Goal: Task Accomplishment & Management: Manage account settings

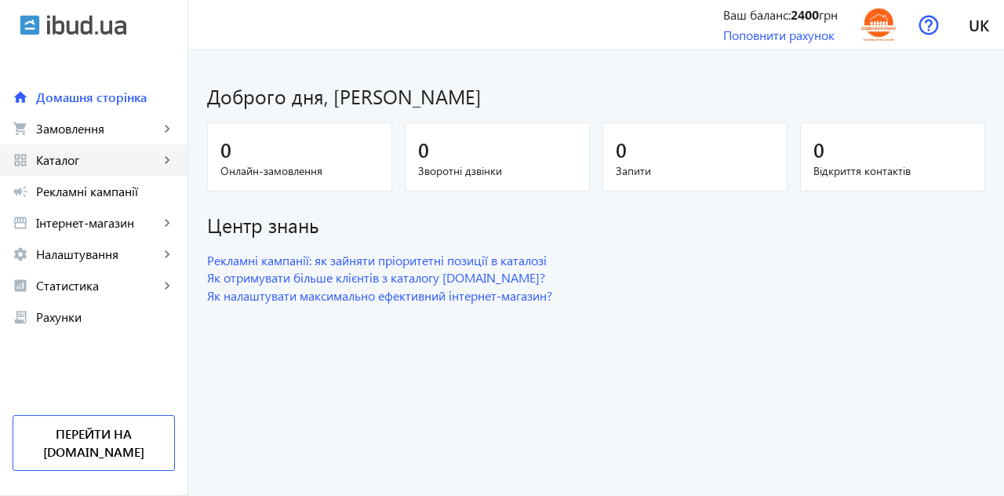
click at [58, 165] on span "Каталог" at bounding box center [97, 160] width 123 height 16
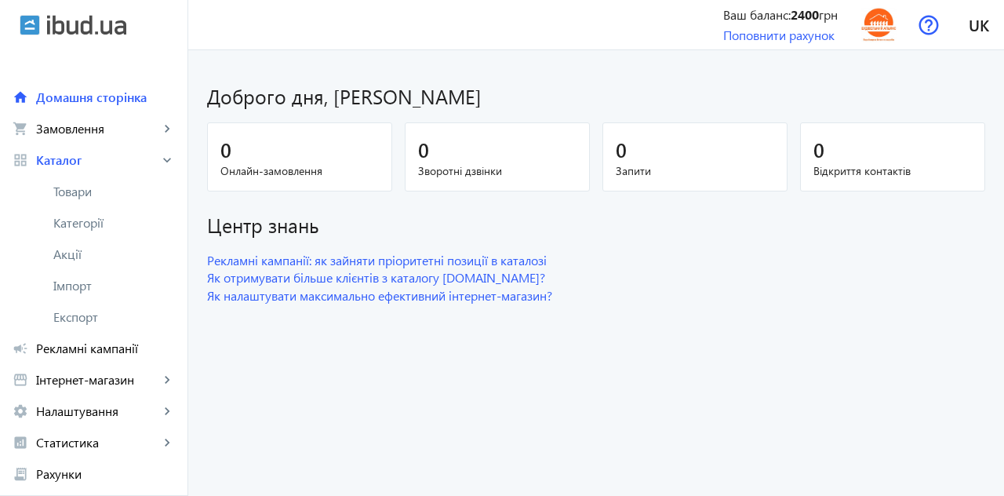
click at [72, 195] on span "Товари" at bounding box center [114, 192] width 122 height 16
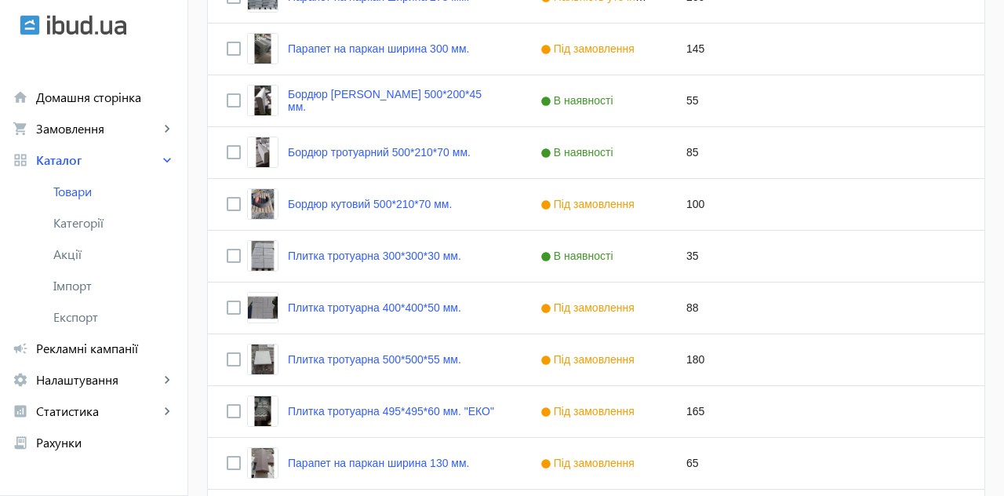
scroll to position [737, 0]
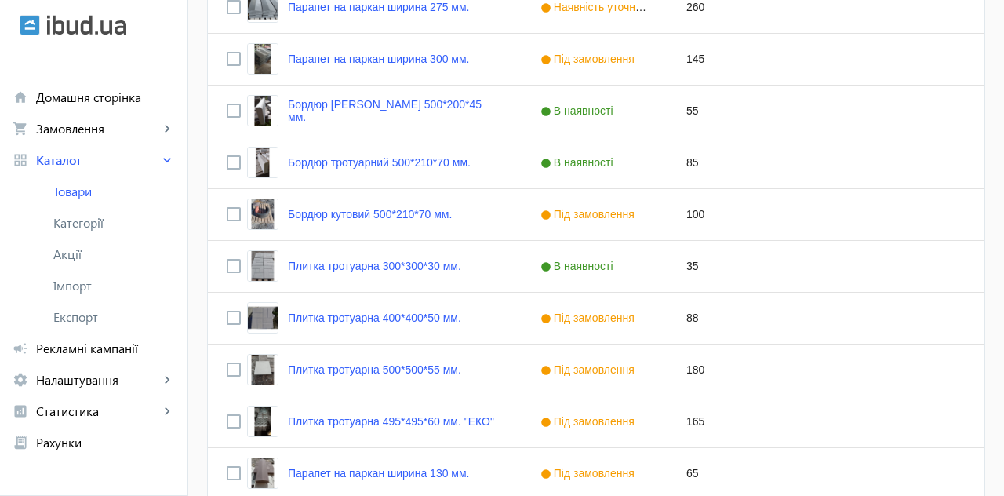
click at [355, 363] on link "Плитка тротуарна 500*500*55 мм." at bounding box center [374, 369] width 173 height 13
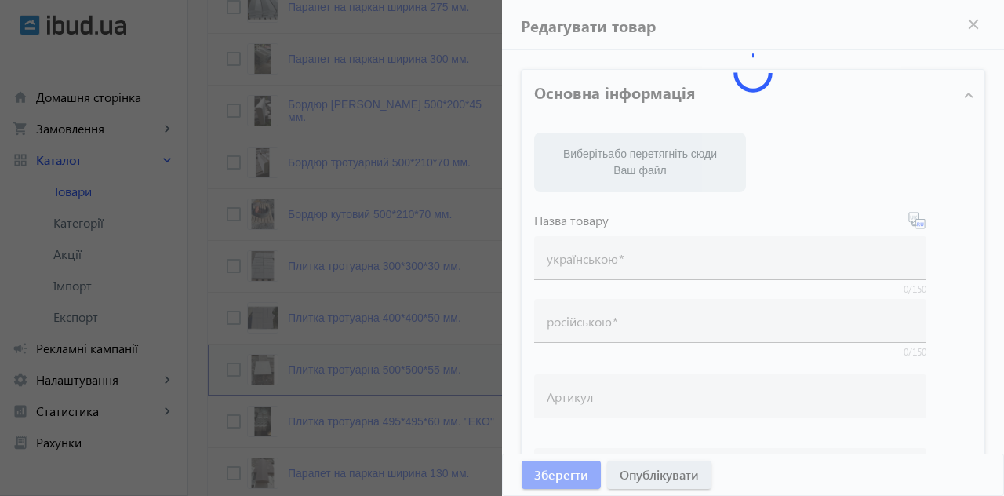
type input "Плитка тротуарна 500*500*55 мм."
type input "Тротуарная плитка 500*500*55 мм."
type input "180"
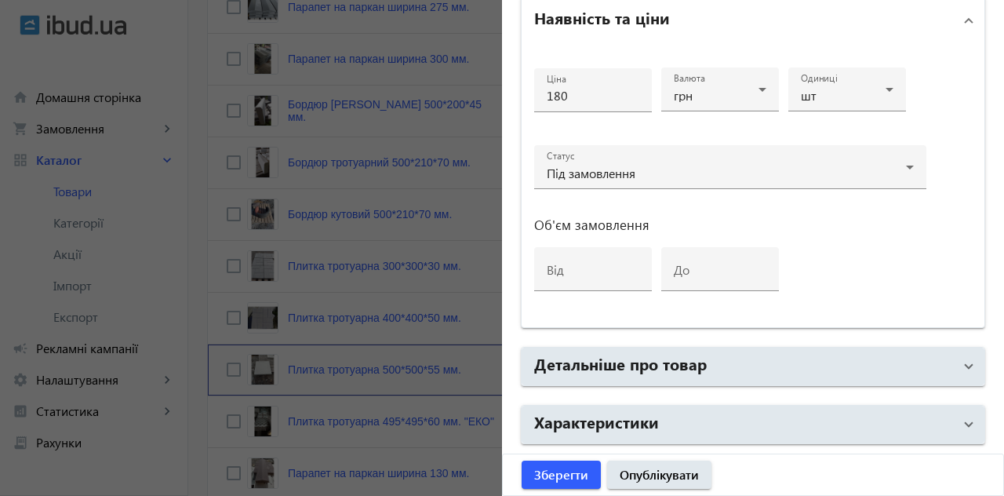
scroll to position [811, 0]
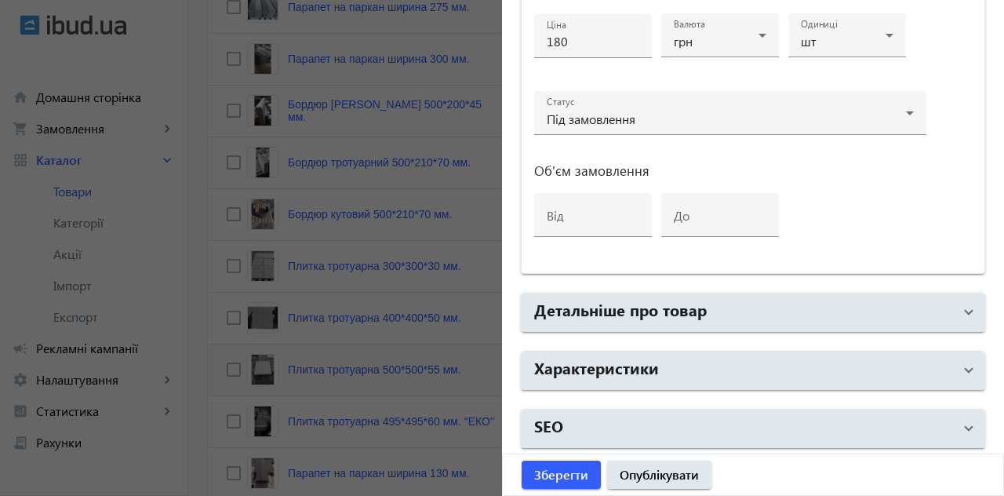
click at [857, 309] on mat-panel-title "Детальніше про товар" at bounding box center [743, 312] width 419 height 28
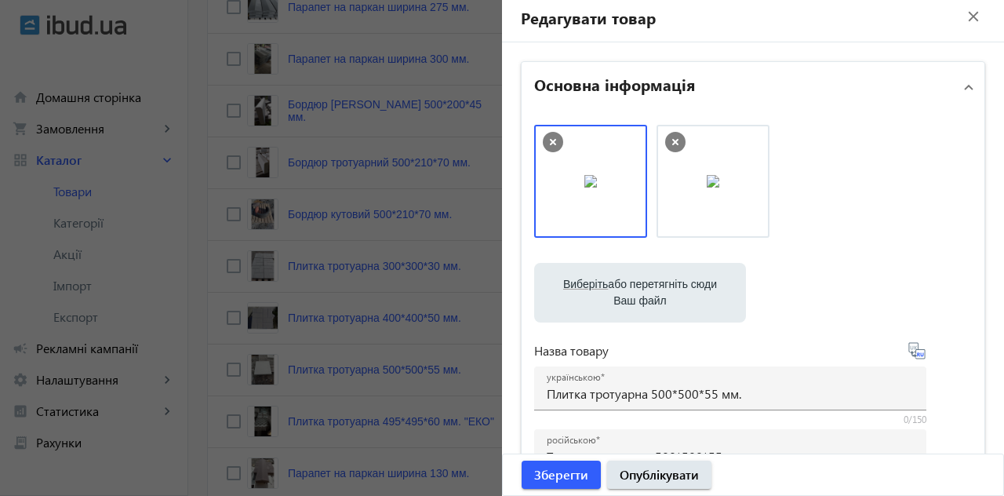
scroll to position [0, 0]
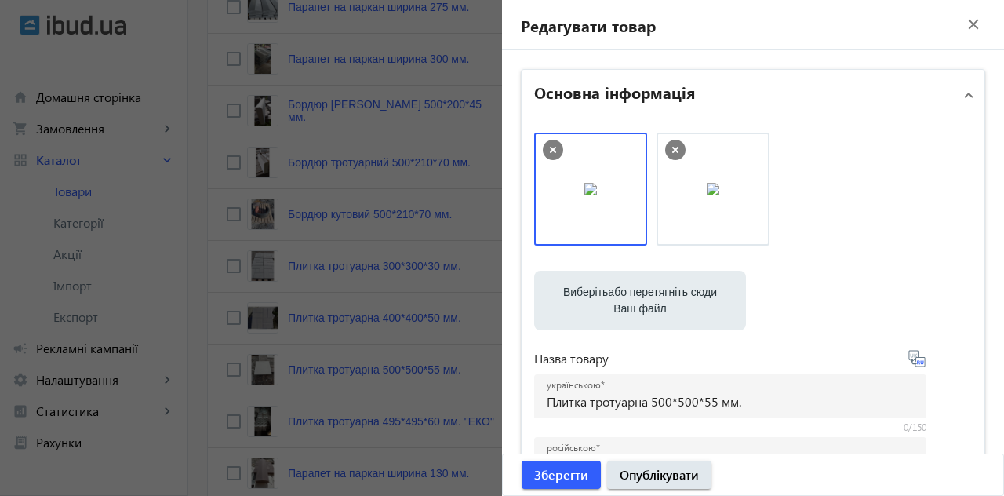
click at [962, 29] on mat-icon "close" at bounding box center [974, 25] width 24 height 24
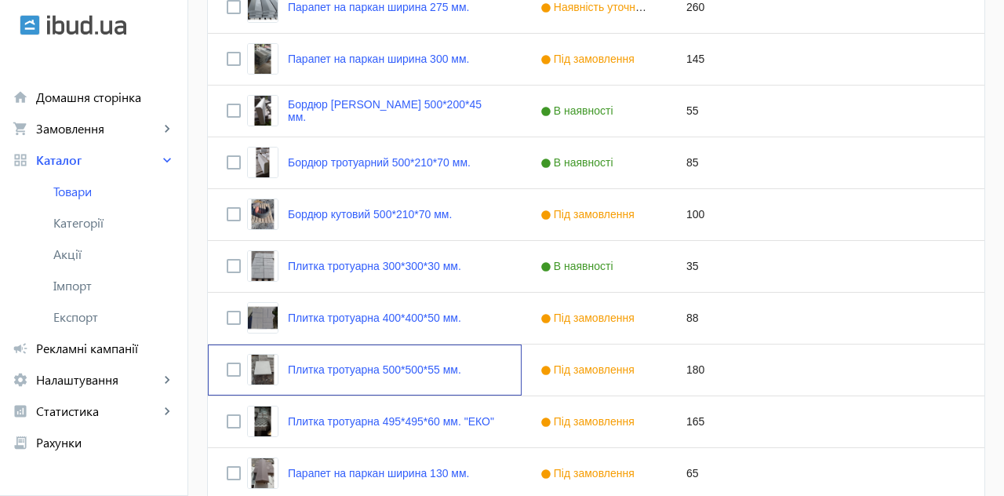
click at [327, 370] on link "Плитка тротуарна 500*500*55 мм." at bounding box center [374, 369] width 173 height 13
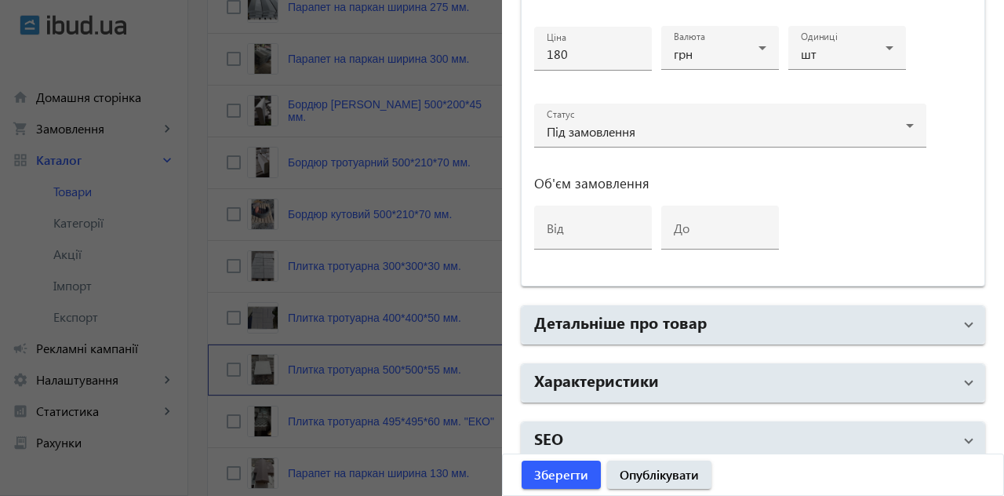
scroll to position [811, 0]
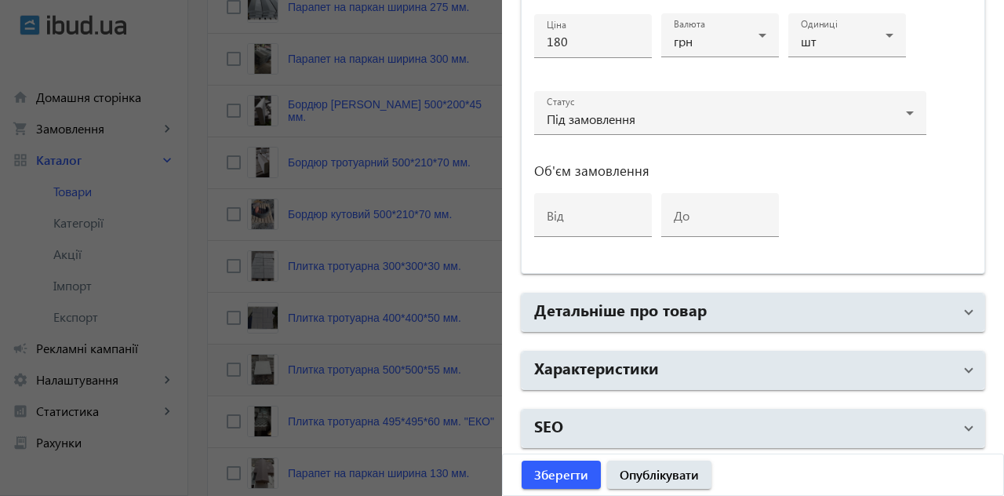
click at [966, 304] on span at bounding box center [969, 312] width 6 height 17
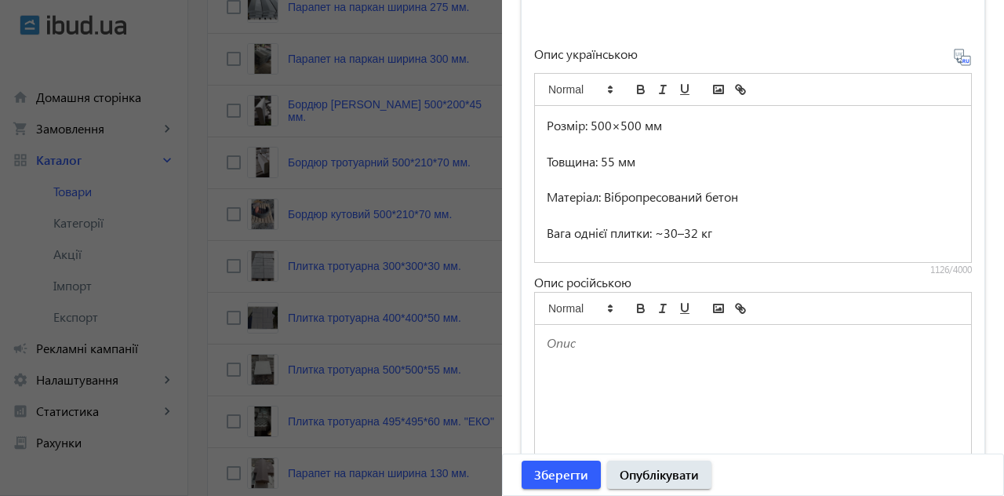
scroll to position [306, 0]
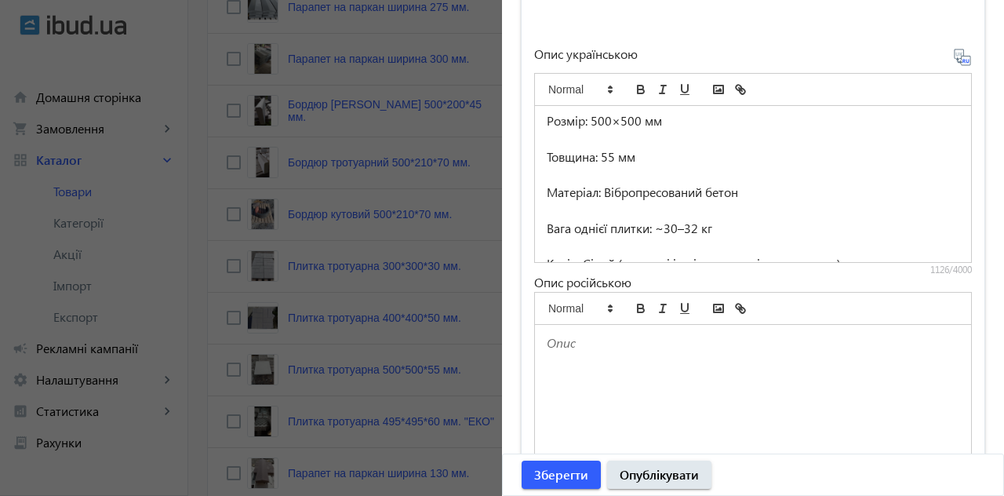
click at [704, 196] on p "Матеріал: Вібропресований бетон" at bounding box center [753, 193] width 413 height 18
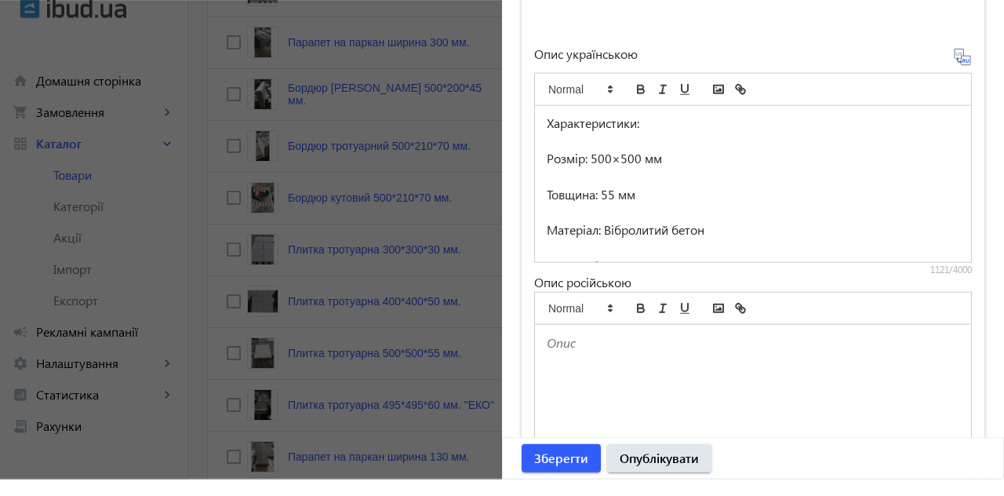
scroll to position [737, 0]
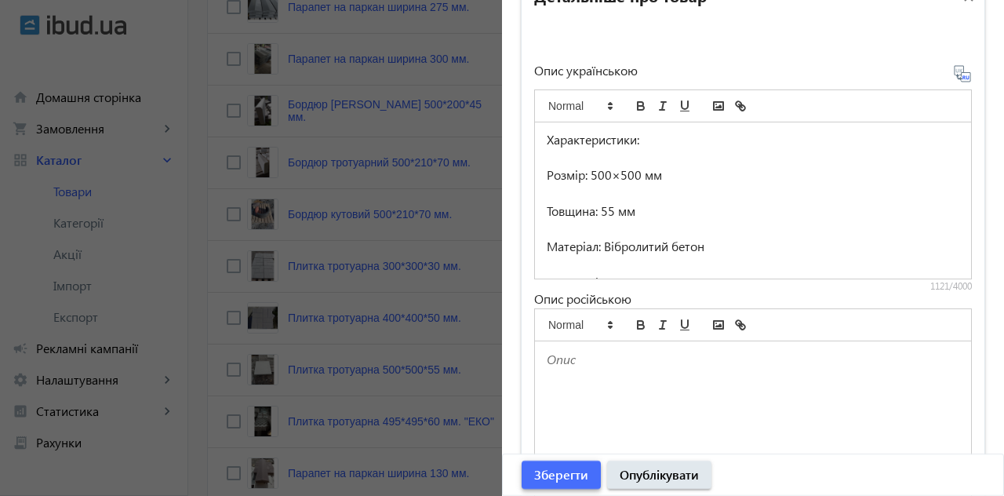
click at [563, 467] on span "Зберегти" at bounding box center [561, 474] width 54 height 17
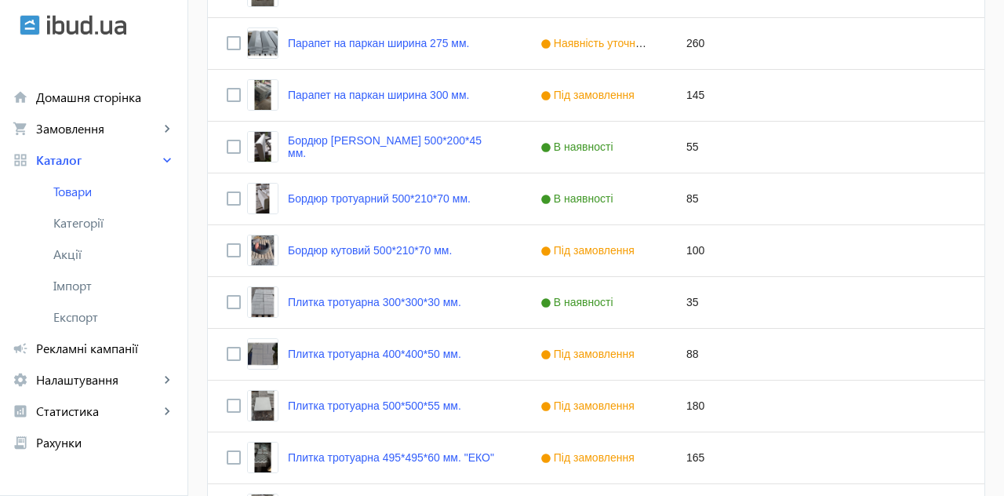
scroll to position [723, 0]
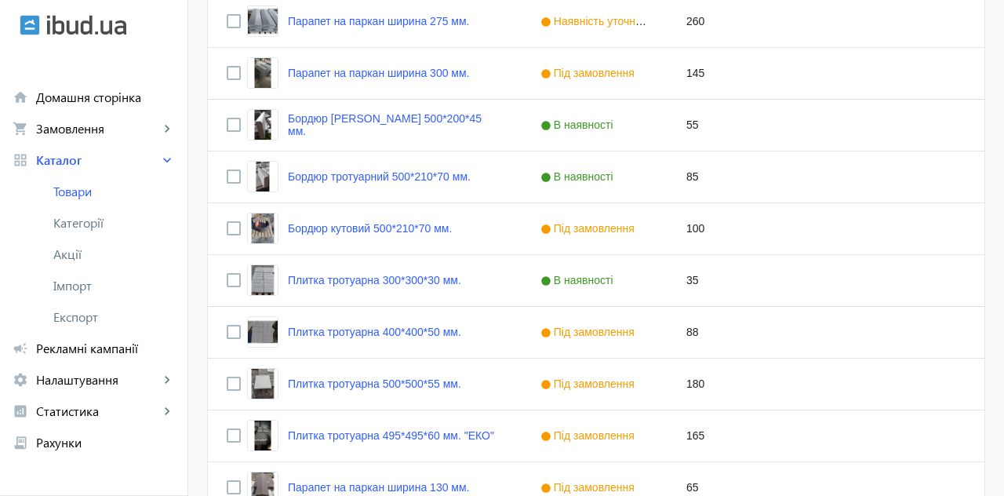
click at [387, 382] on link "Плитка тротуарна 500*500*55 мм." at bounding box center [374, 383] width 173 height 13
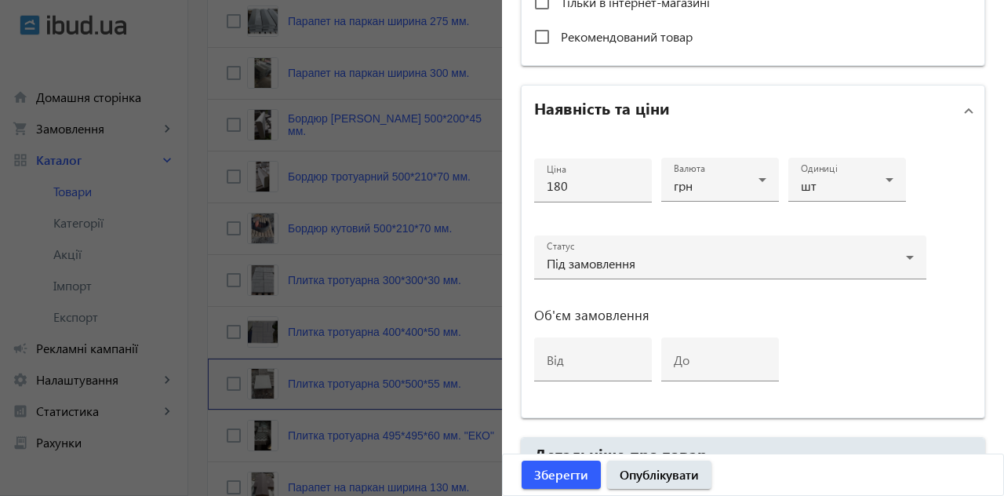
scroll to position [736, 0]
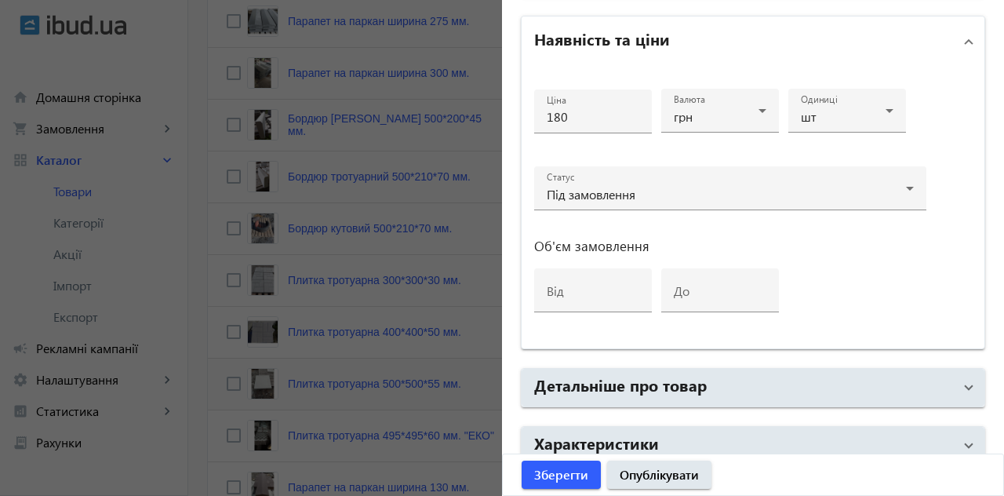
click at [707, 441] on mat-panel-title "Характеристики" at bounding box center [743, 445] width 419 height 28
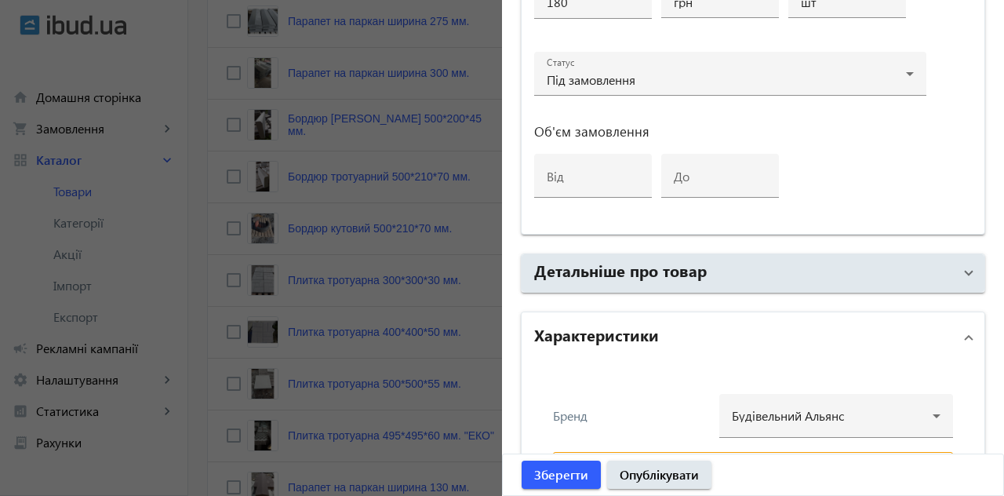
scroll to position [846, 0]
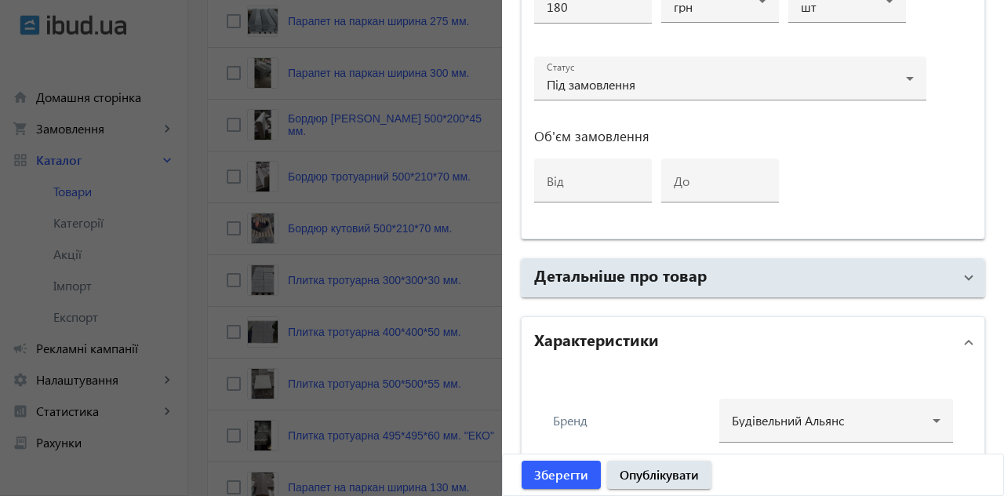
click at [783, 281] on mat-panel-title "Детальніше про товар" at bounding box center [743, 278] width 419 height 28
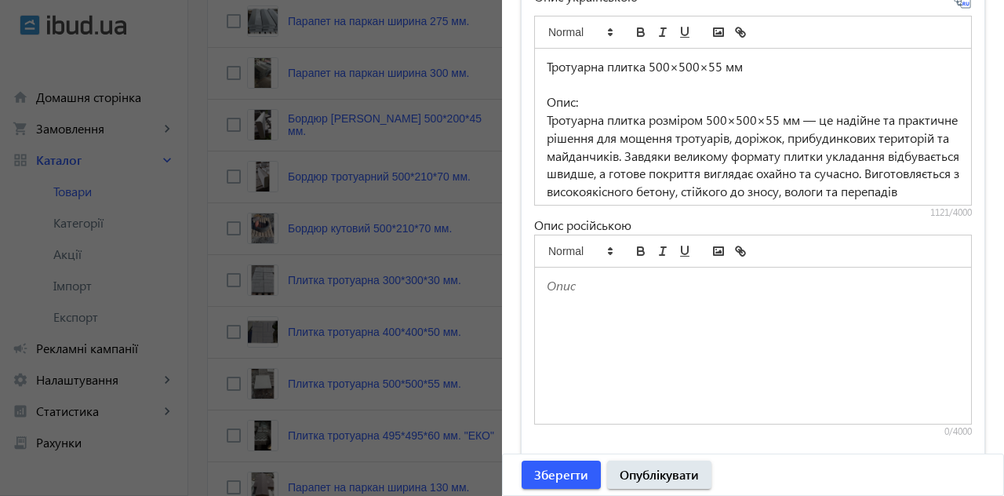
scroll to position [1198, 0]
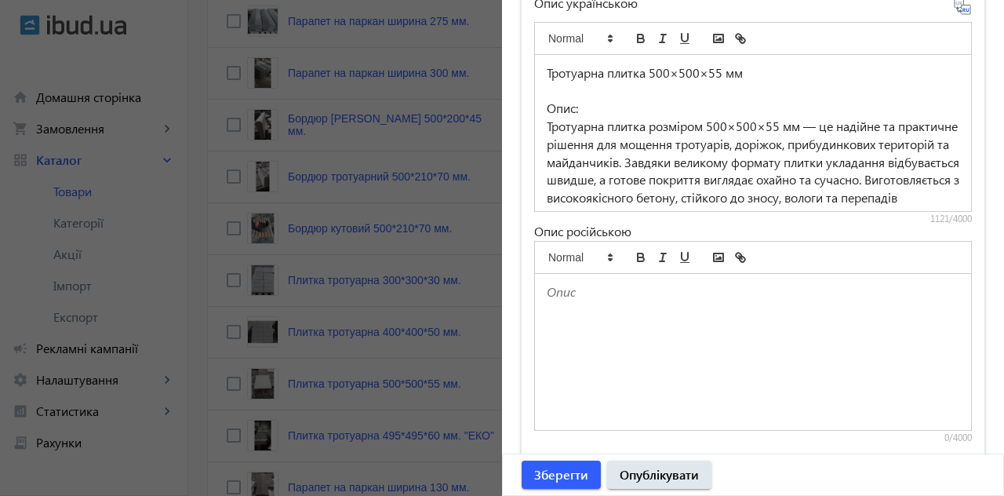
click at [717, 329] on div at bounding box center [753, 352] width 436 height 156
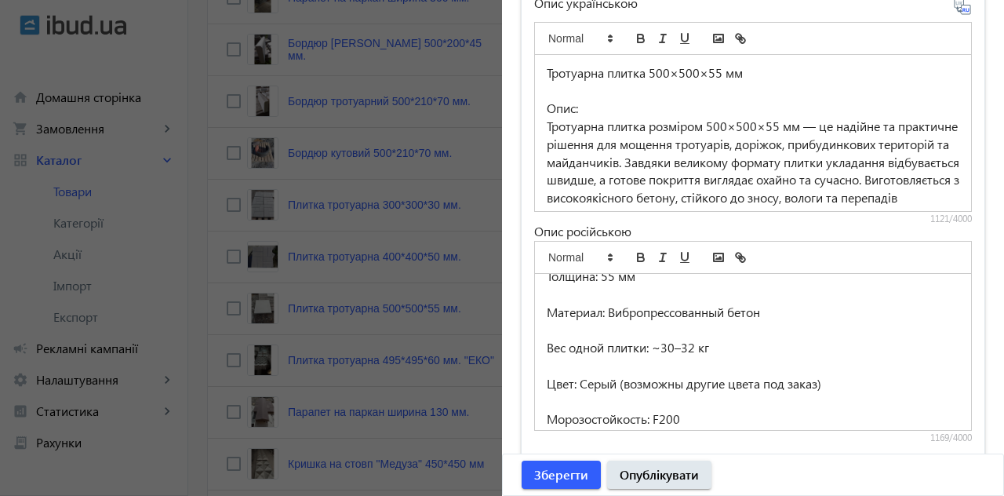
scroll to position [367, 0]
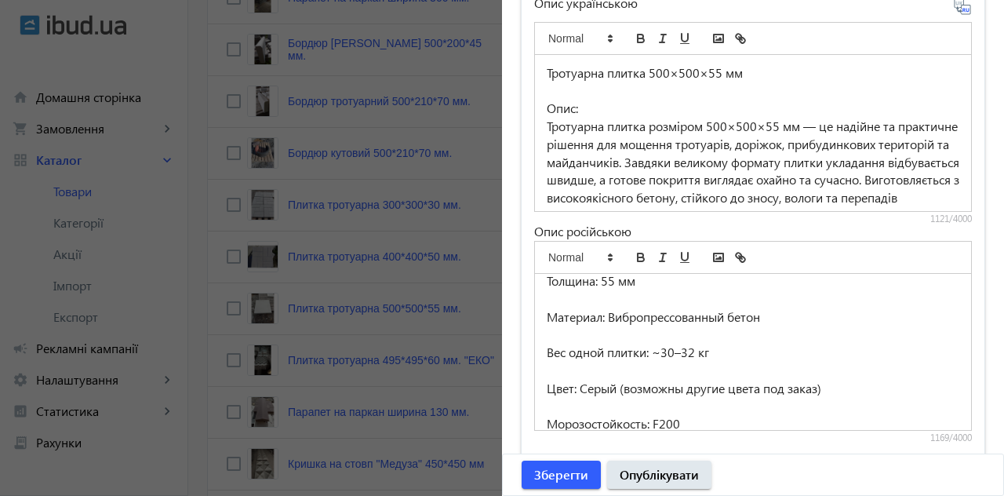
click at [728, 313] on p "Материал: Вибропрессованный бетон" at bounding box center [753, 317] width 413 height 18
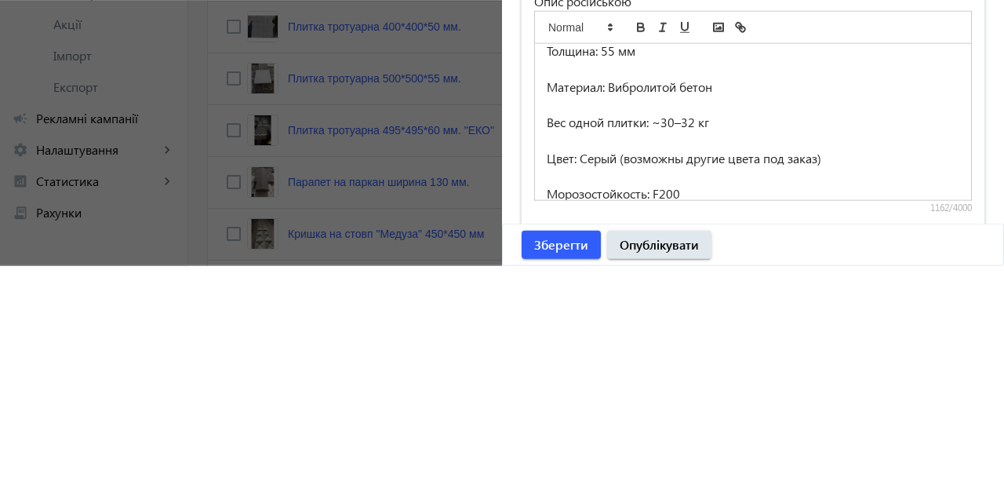
scroll to position [798, 0]
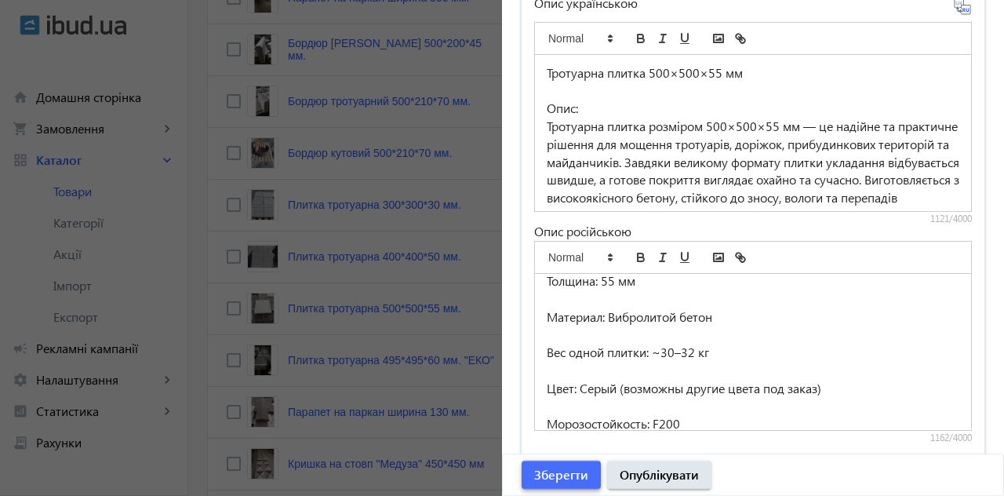
click at [563, 467] on span "Зберегти" at bounding box center [561, 474] width 54 height 17
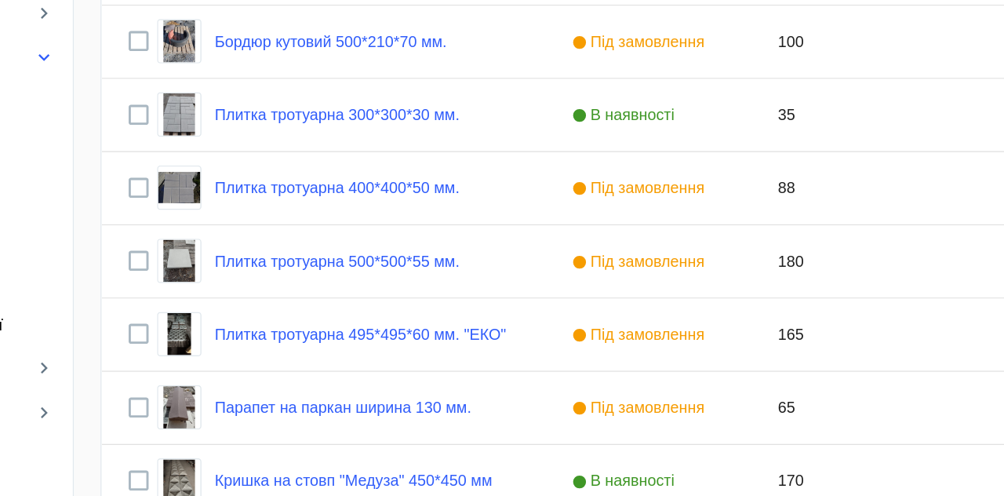
scroll to position [803, 0]
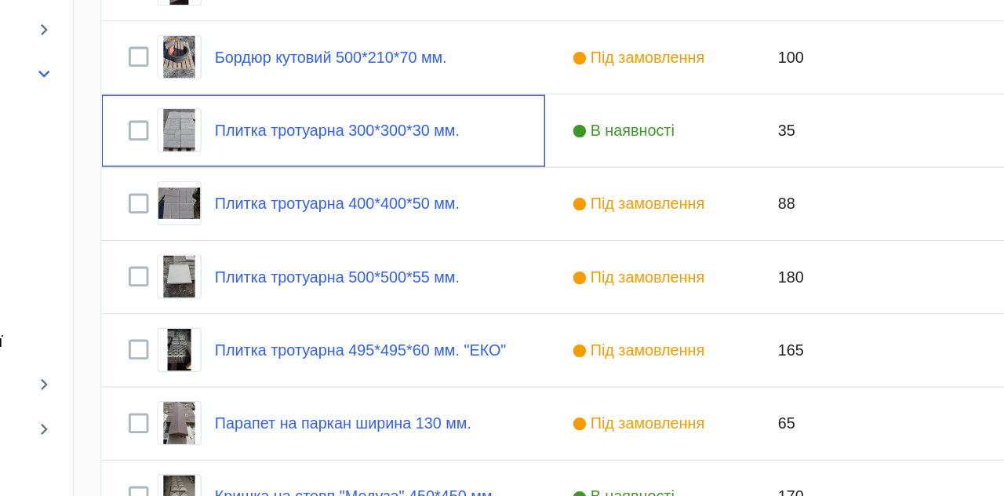
click at [340, 195] on link "Плитка тротуарна 300*300*30 мм." at bounding box center [374, 200] width 173 height 13
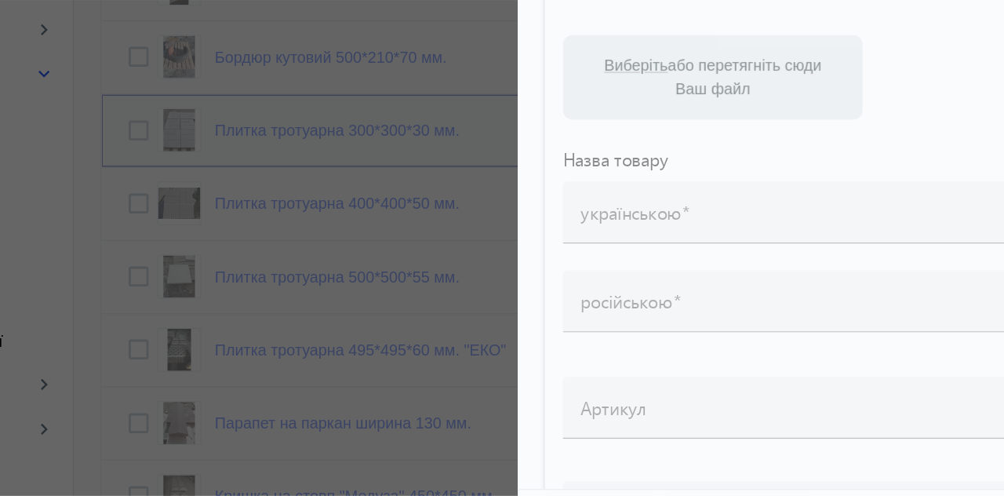
type input "Плитка тротуарна 300*300*30 мм."
type input "Тротуарная плитка 300*300*30 мм."
type input "35"
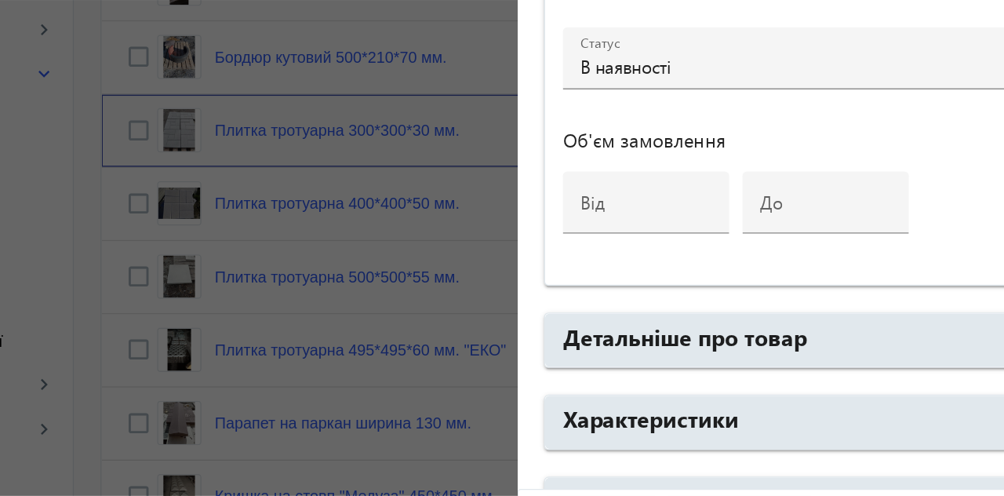
scroll to position [778, 0]
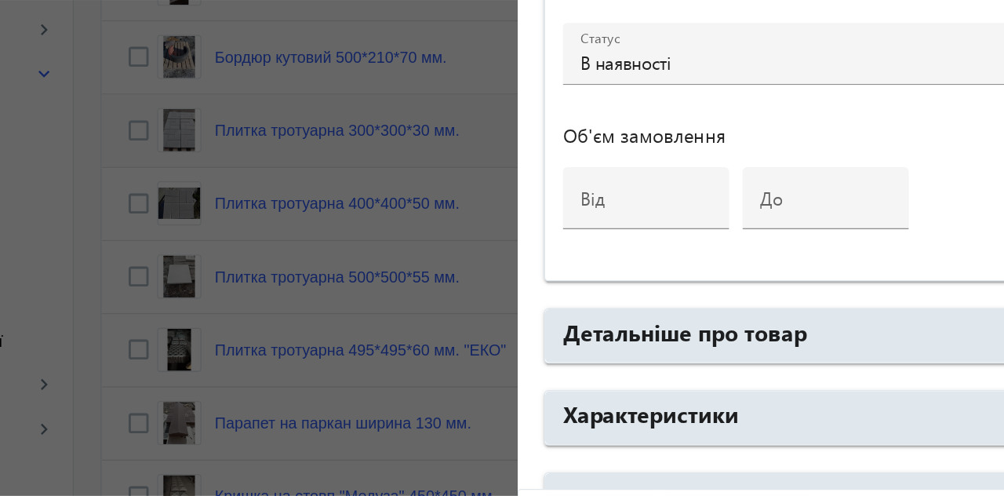
click at [733, 342] on mat-panel-title "Детальніше про товар" at bounding box center [743, 345] width 419 height 28
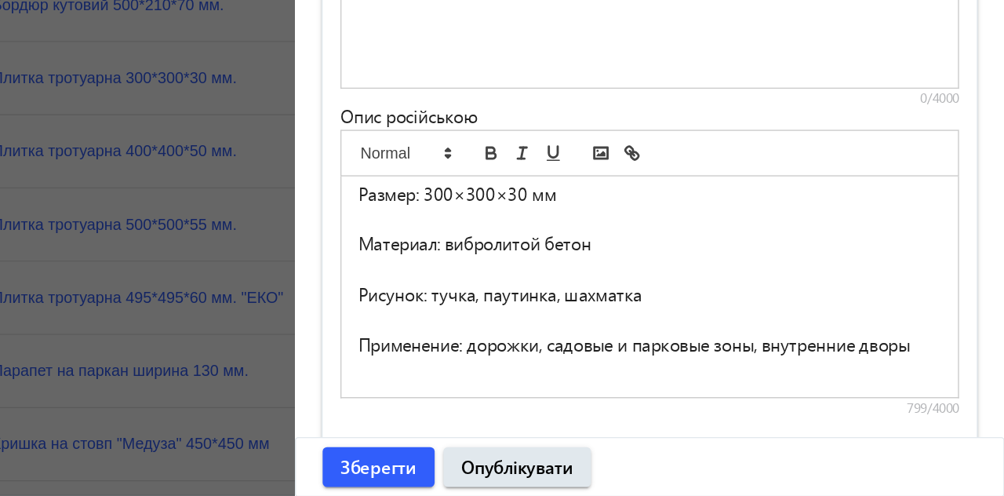
scroll to position [1206, 0]
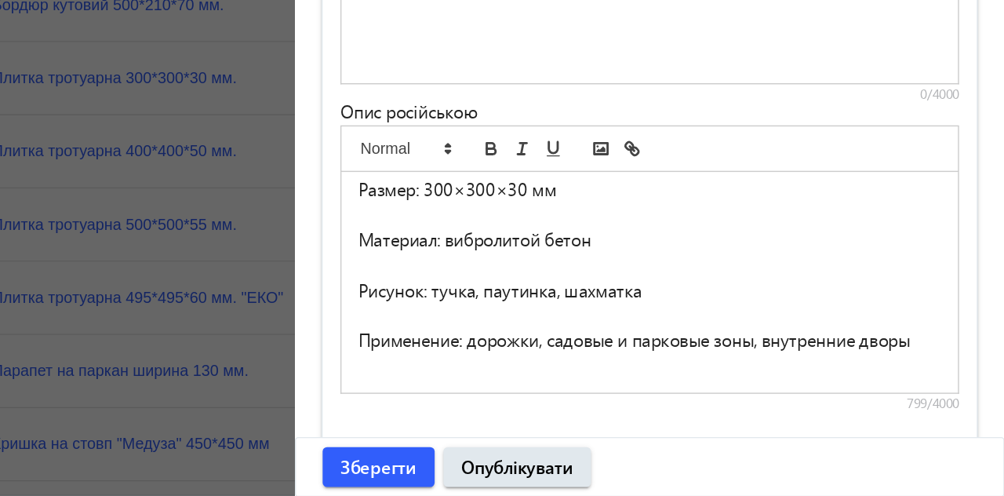
click at [627, 342] on p "Рисунок: тучка, паутинка, шахматка" at bounding box center [753, 350] width 413 height 18
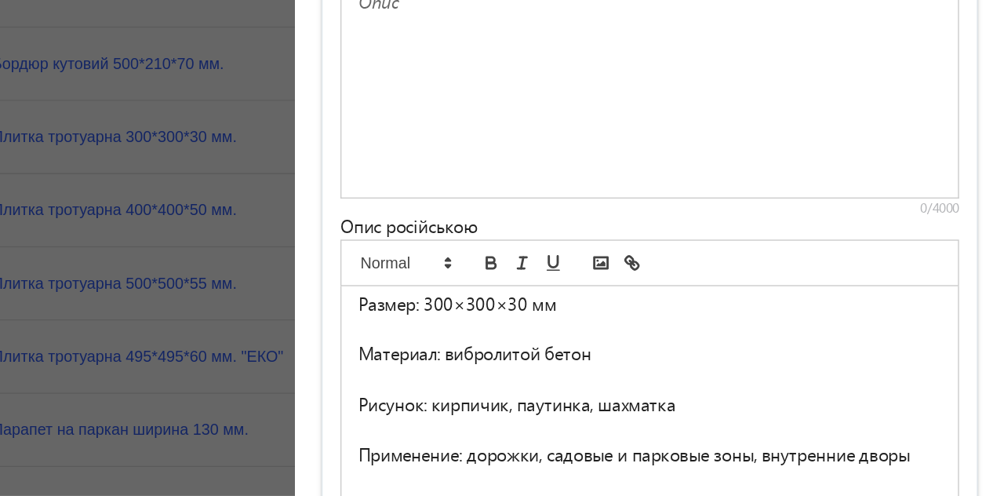
scroll to position [873, 0]
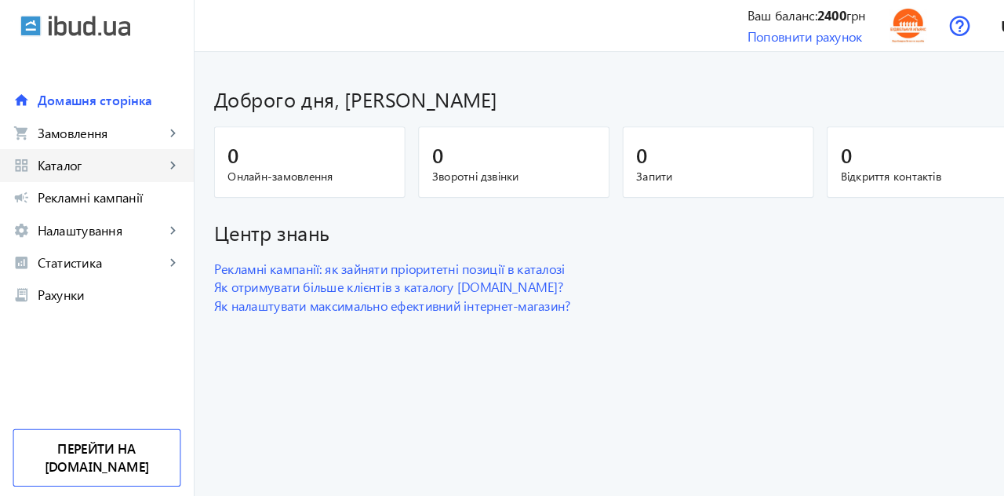
click at [83, 161] on span "Каталог" at bounding box center [97, 160] width 123 height 16
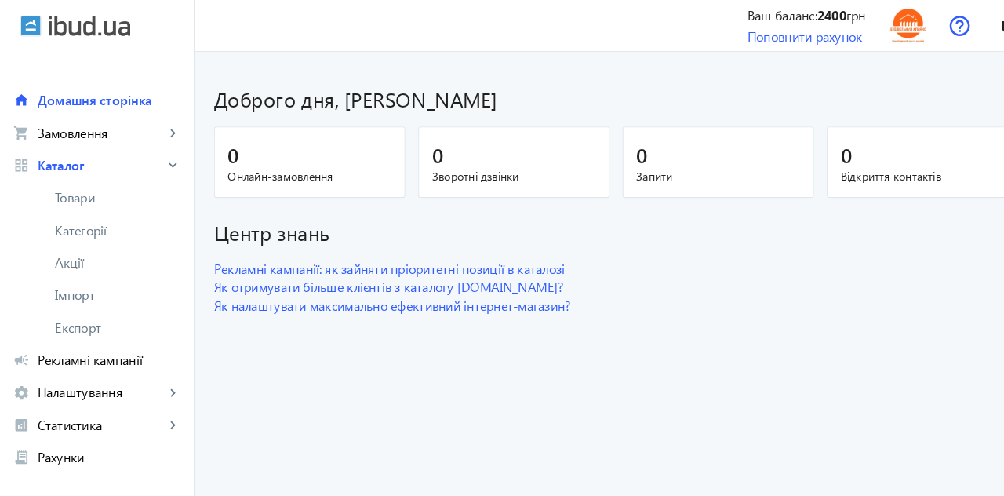
click at [92, 196] on span "Товари" at bounding box center [114, 192] width 122 height 16
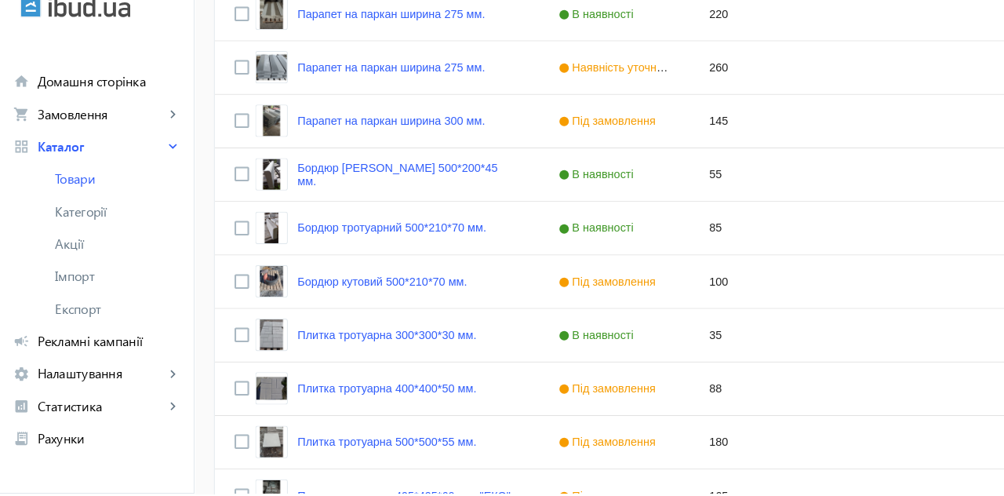
scroll to position [664, 0]
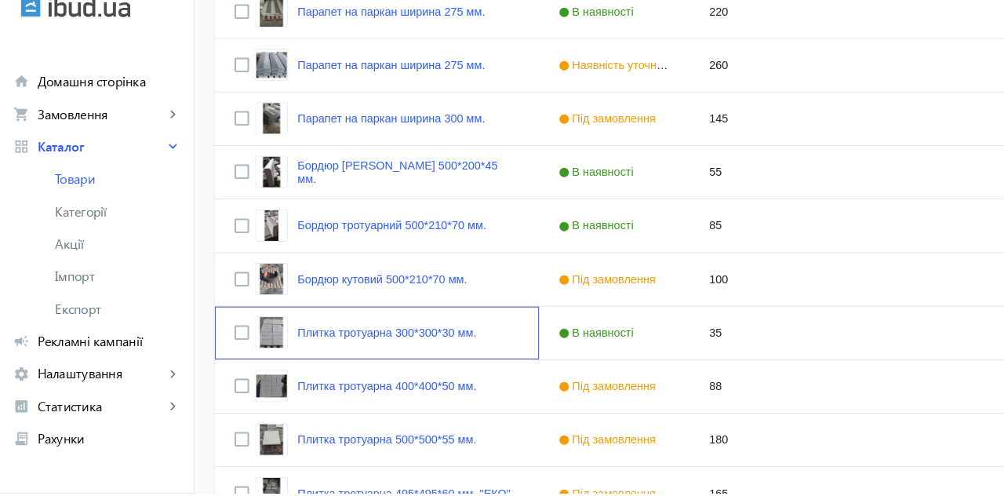
click at [417, 336] on link "Плитка тротуарна 300*300*30 мм." at bounding box center [374, 339] width 173 height 13
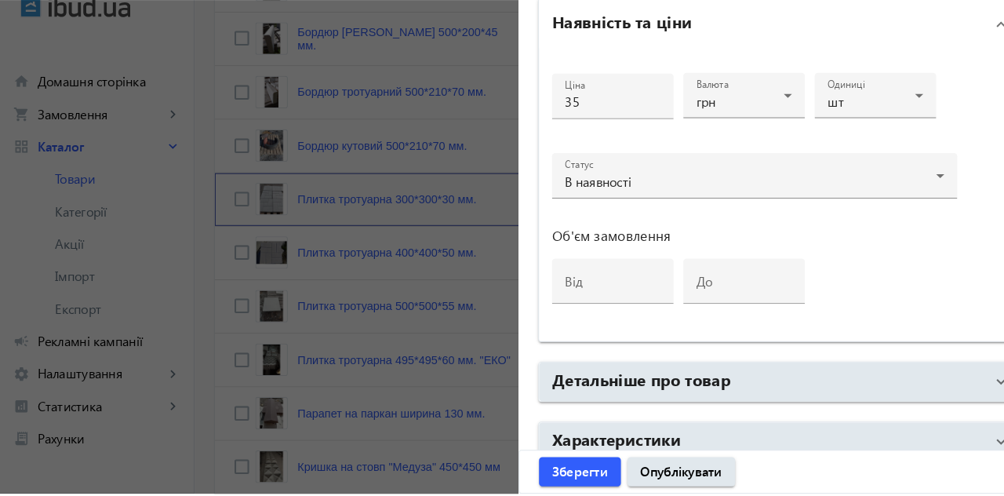
scroll to position [798, 0]
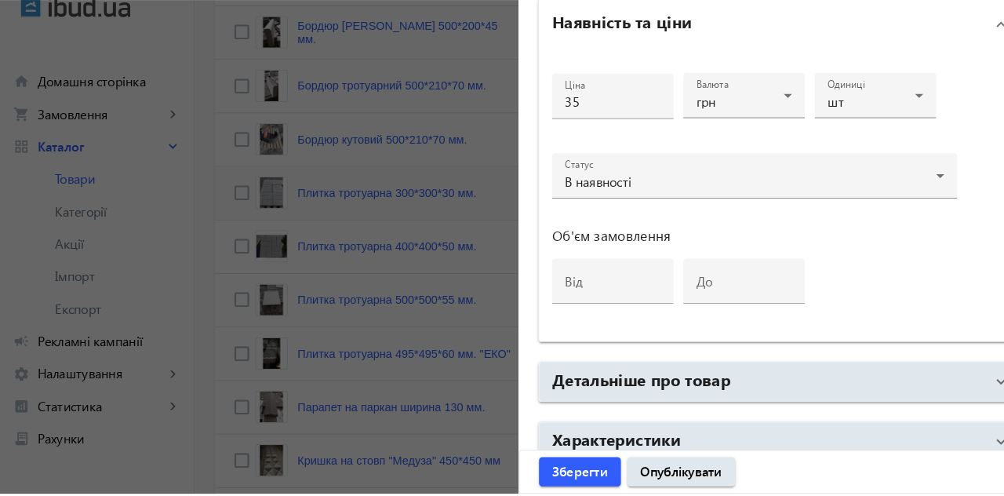
click at [692, 384] on h2 "Детальніше про товар" at bounding box center [620, 384] width 173 height 22
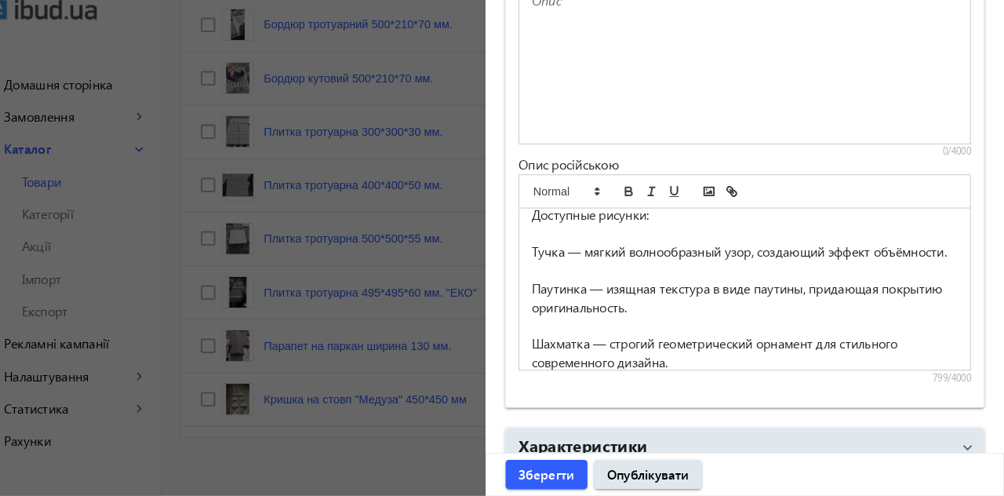
scroll to position [135, 0]
click at [581, 256] on p "Тучка — мягкий волнообразный узор, создающий эффект объёмности." at bounding box center [753, 261] width 413 height 18
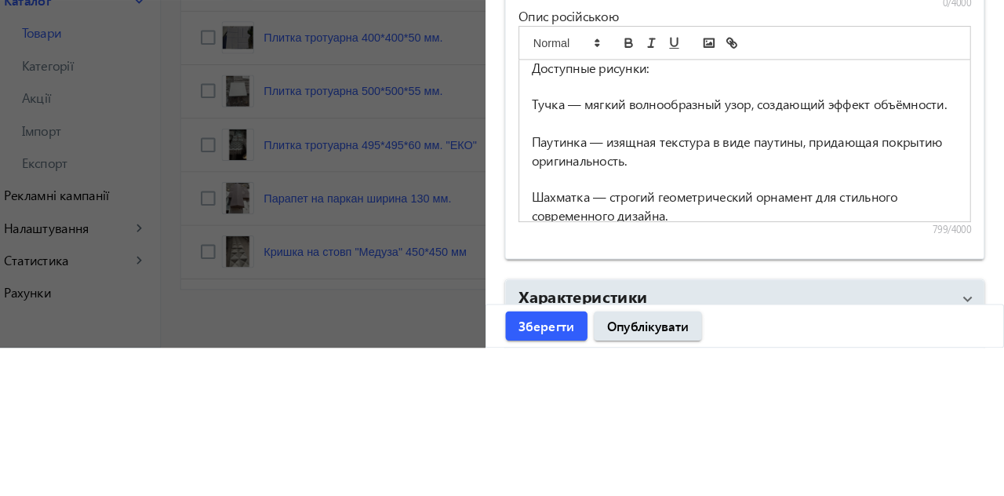
scroll to position [860, 0]
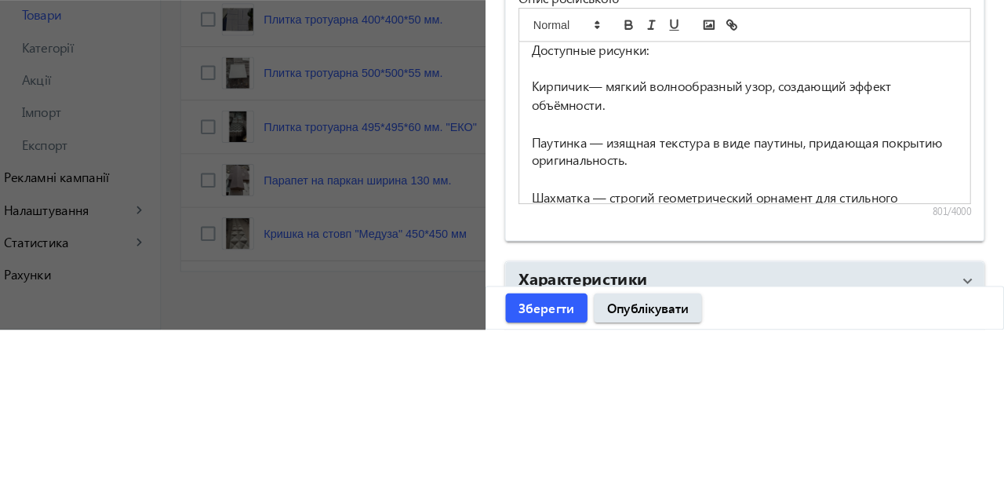
click at [635, 292] on p at bounding box center [753, 297] width 413 height 18
click at [635, 281] on p "Кирпичик— мягкий волнообразный узор, создающий эффект объёмности." at bounding box center [753, 269] width 413 height 35
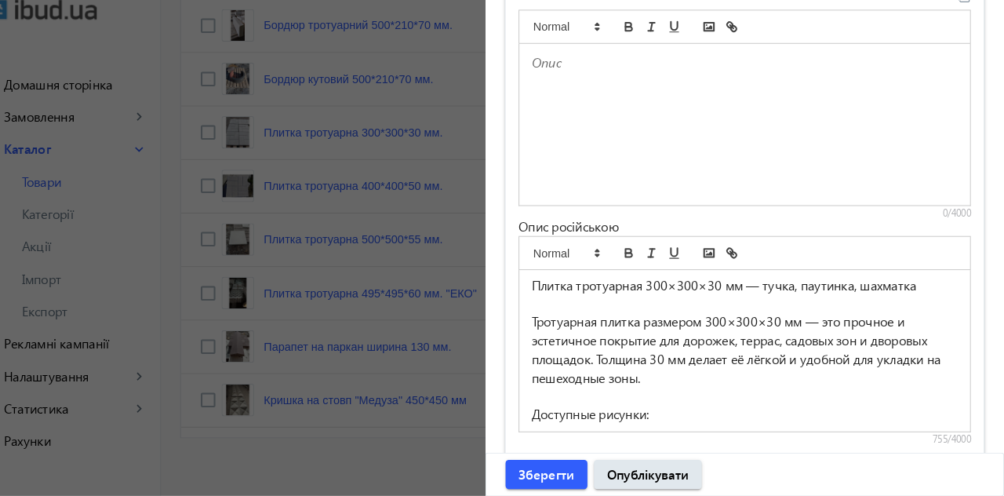
scroll to position [0, 0]
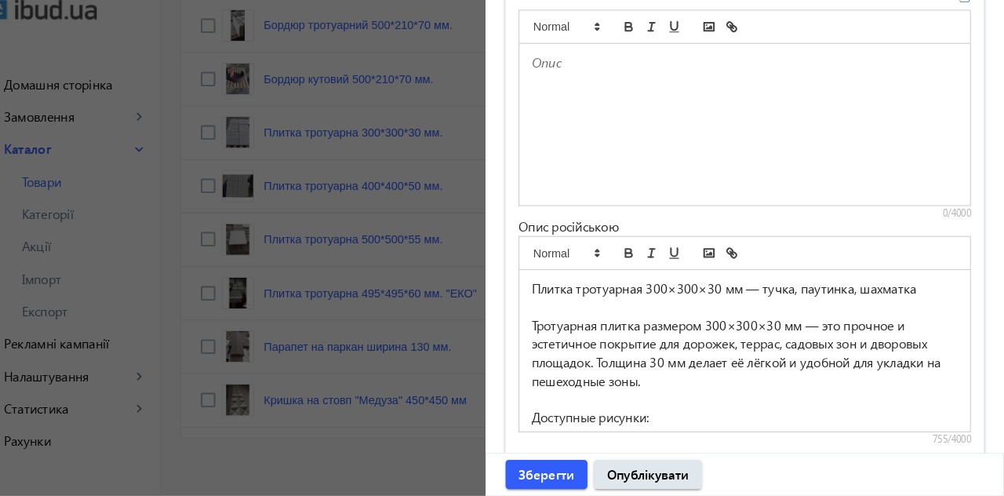
click at [804, 292] on p "Плитка тротуарная 300×300×30 мм — тучка, паутинка, шахматка" at bounding box center [753, 295] width 413 height 18
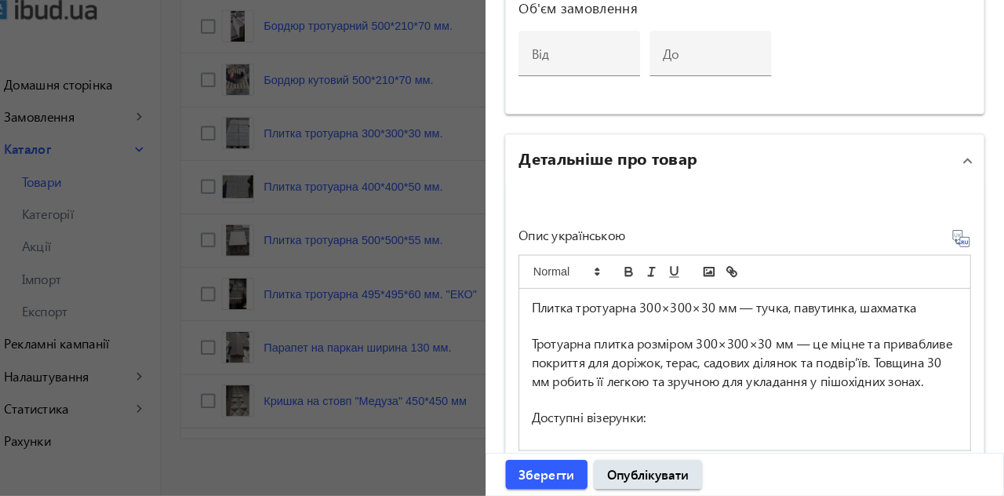
scroll to position [494, 0]
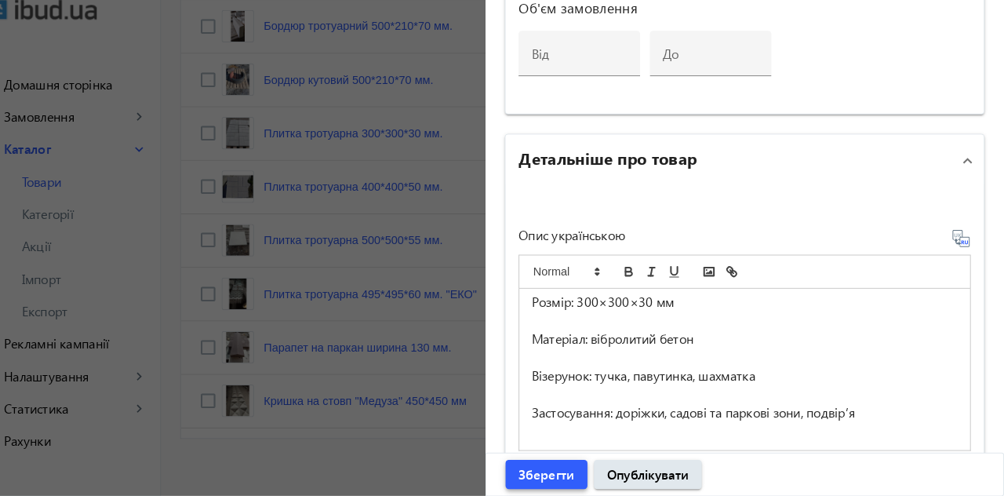
click at [559, 473] on span "Зберегти" at bounding box center [561, 474] width 54 height 17
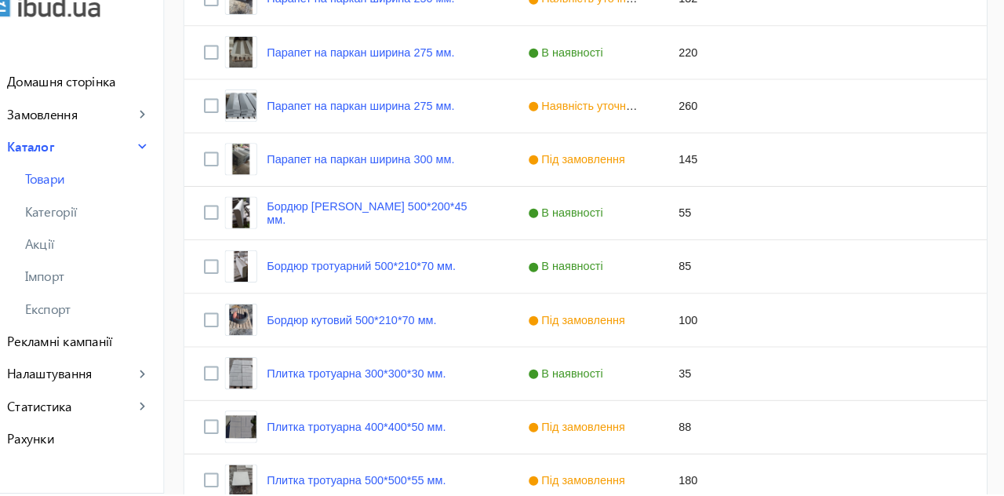
scroll to position [623, 0]
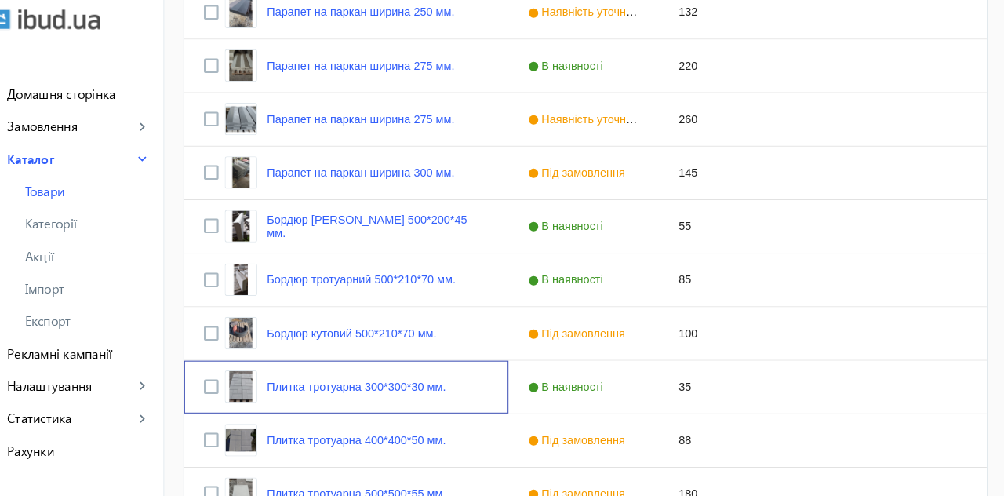
click at [364, 381] on link "Плитка тротуарна 300*300*30 мм." at bounding box center [374, 380] width 173 height 13
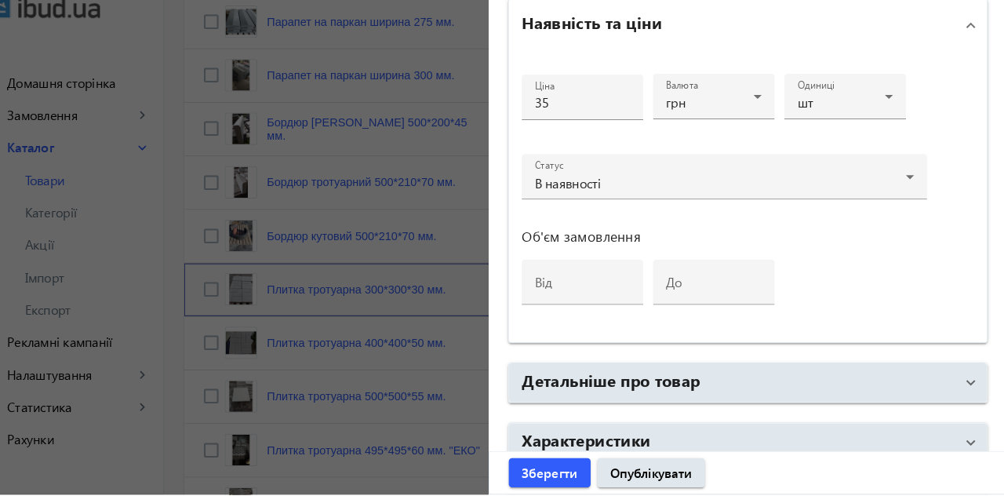
scroll to position [706, 0]
click at [736, 373] on mat-panel-title "Детальніше про товар" at bounding box center [743, 387] width 419 height 28
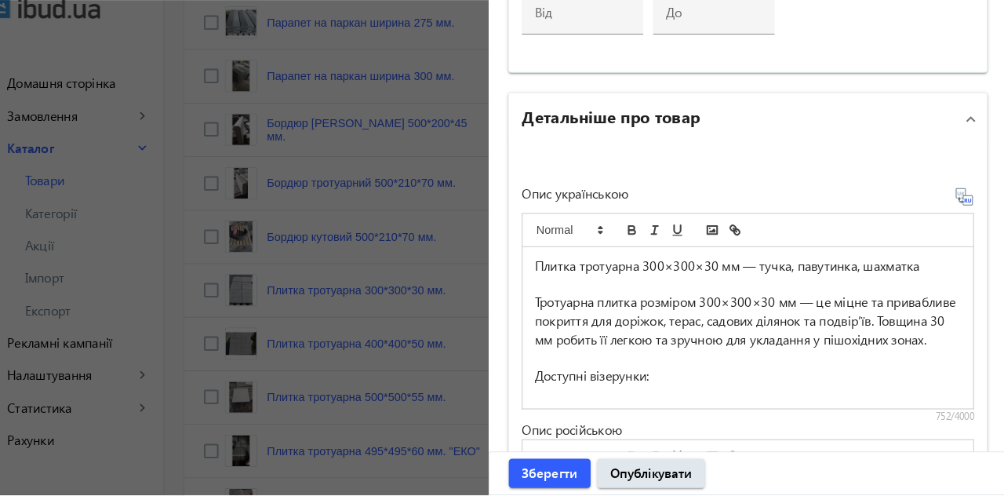
scroll to position [999, 0]
click at [795, 267] on p "Плитка тротуарна 300×300×30 мм — тучка, павутинка, шахматка" at bounding box center [753, 273] width 413 height 18
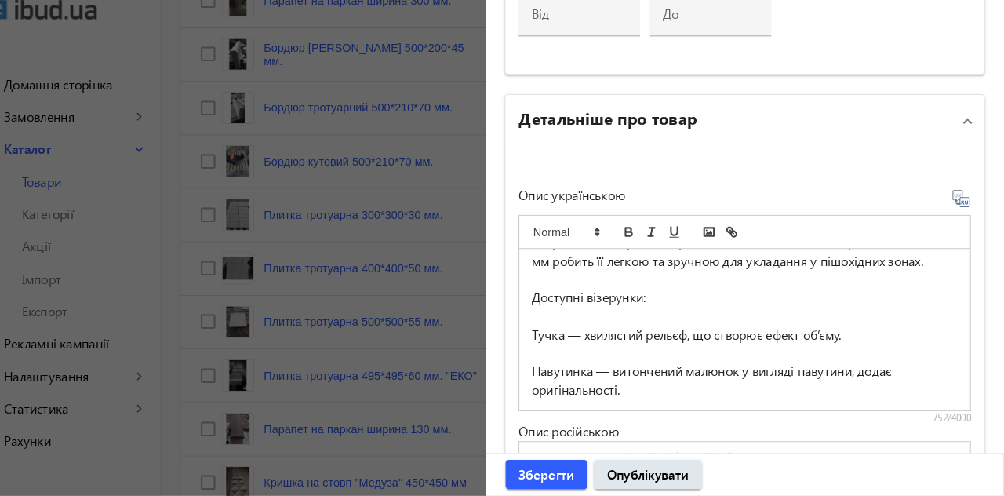
scroll to position [82, 0]
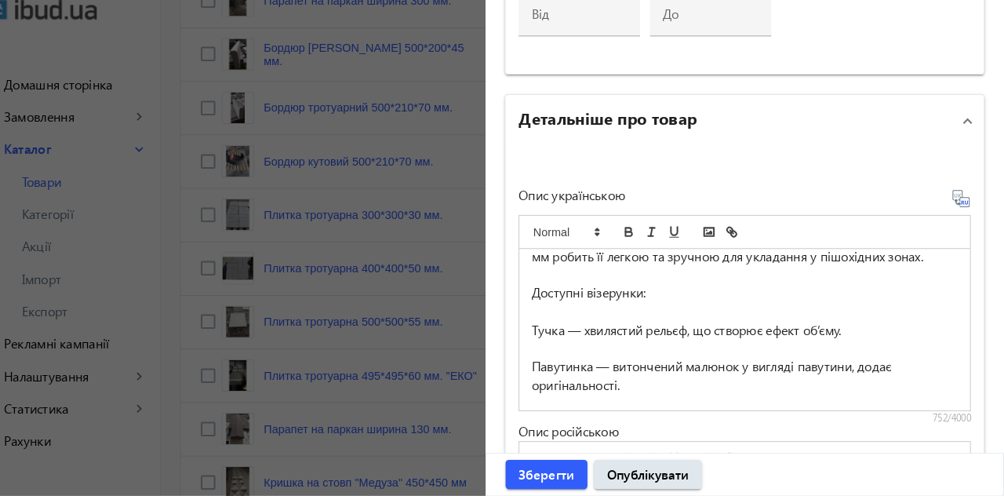
click at [569, 344] on p "Тучка — хвилястий рельєф, що створює ефект об’єму." at bounding box center [753, 335] width 413 height 18
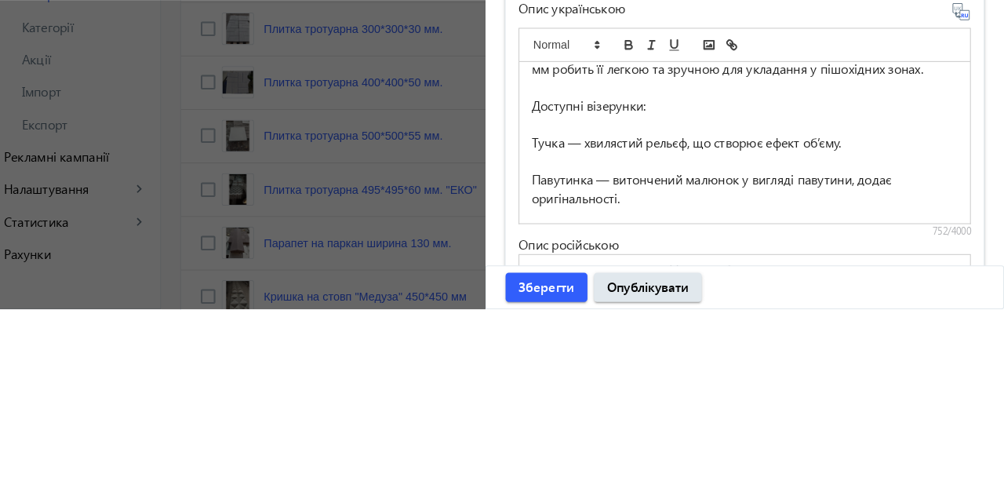
scroll to position [779, 0]
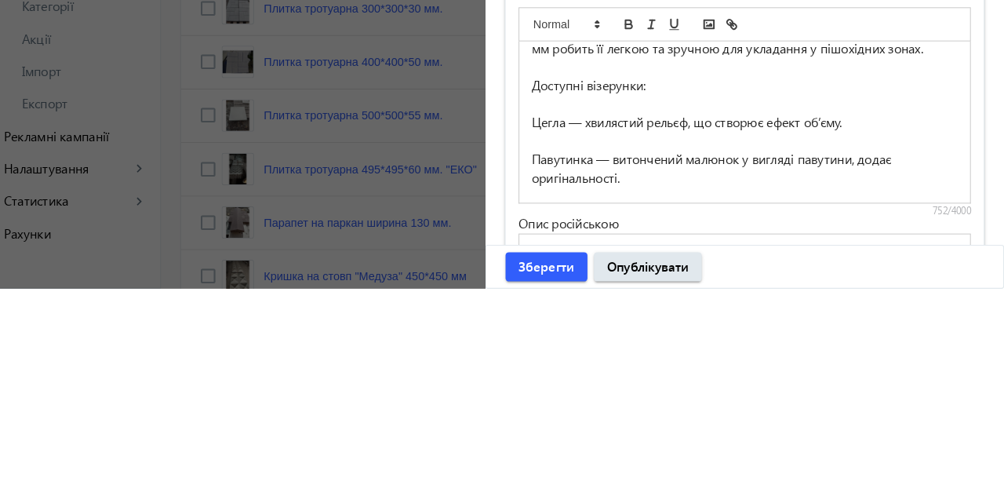
click at [876, 344] on p "Цегла — хвилястий рельєф, що створює ефект об’єму." at bounding box center [753, 335] width 413 height 18
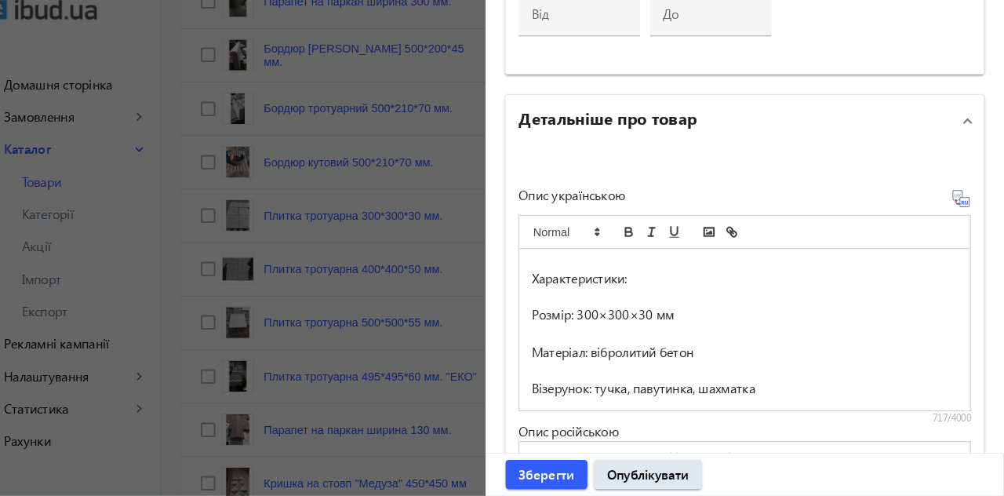
scroll to position [486, 0]
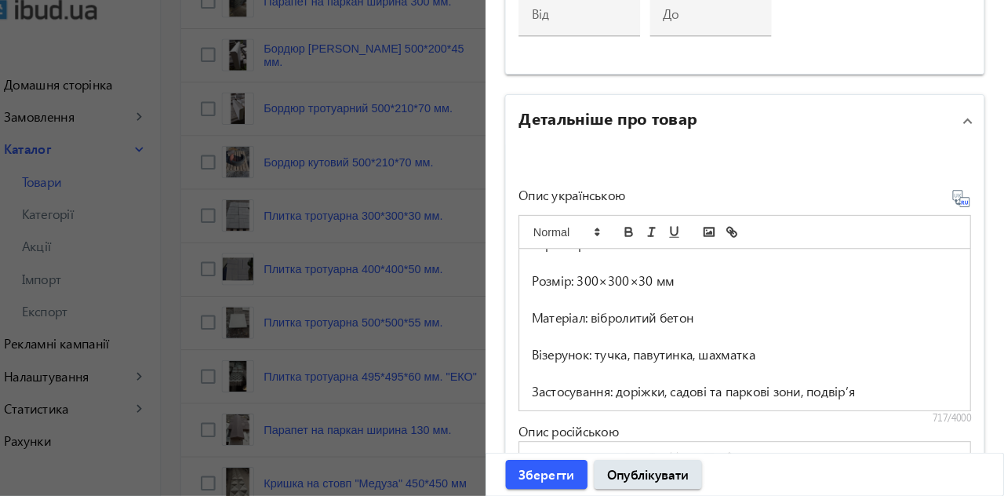
click at [635, 356] on p "Візерунок: тучка, павутинка, шахматка" at bounding box center [753, 359] width 413 height 18
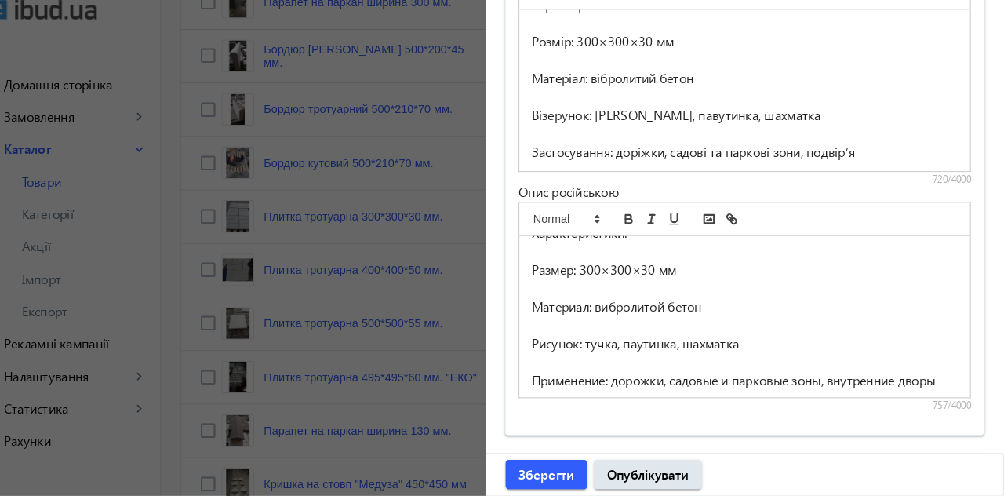
scroll to position [540, 0]
click at [635, 337] on p "Рисунок: тучка, паутинка, шахматка" at bounding box center [753, 346] width 413 height 18
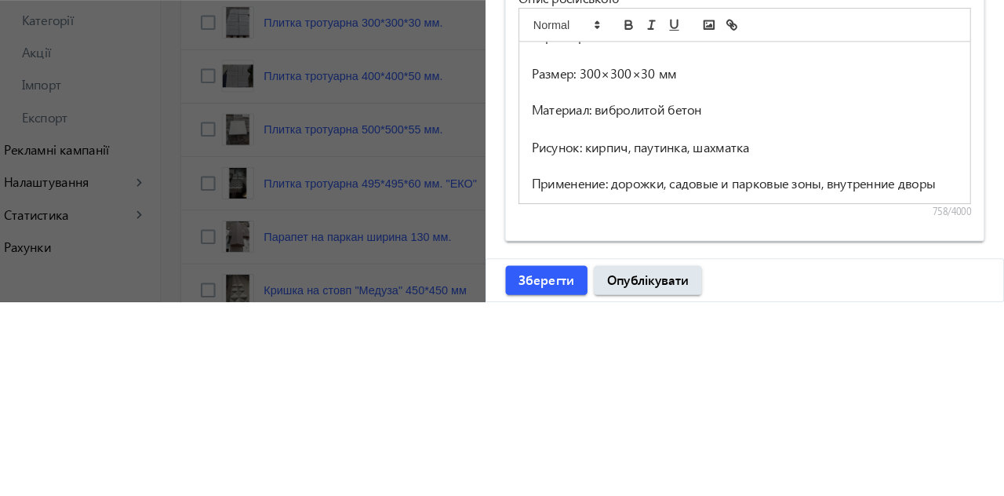
scroll to position [778, 0]
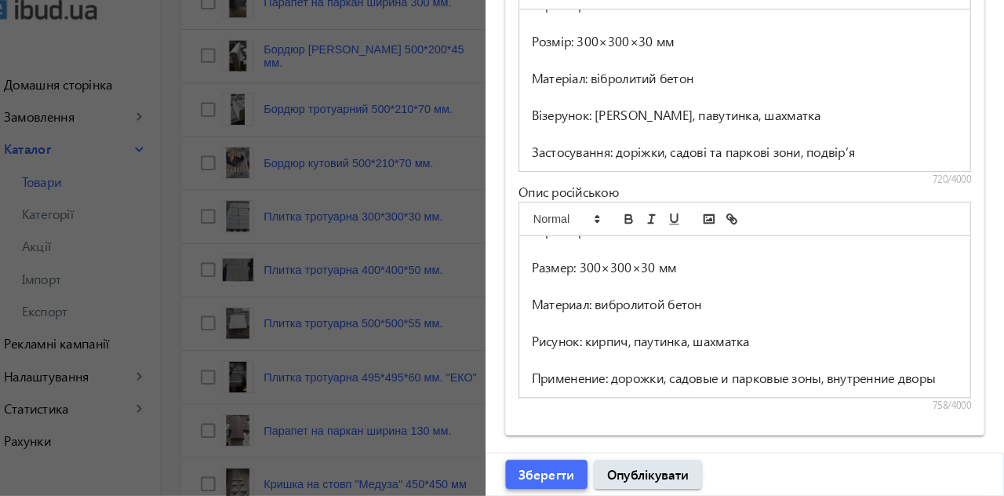
click at [566, 472] on span "Зберегти" at bounding box center [561, 474] width 54 height 17
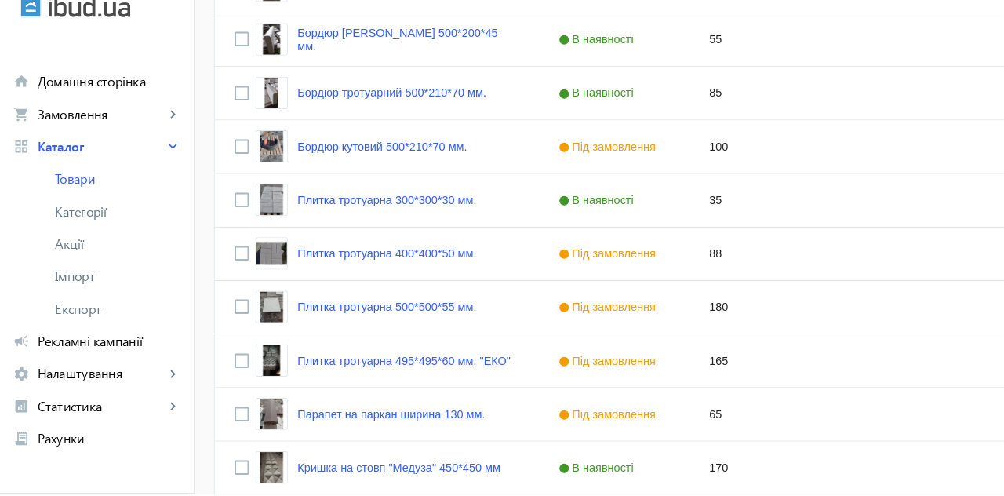
scroll to position [798, 0]
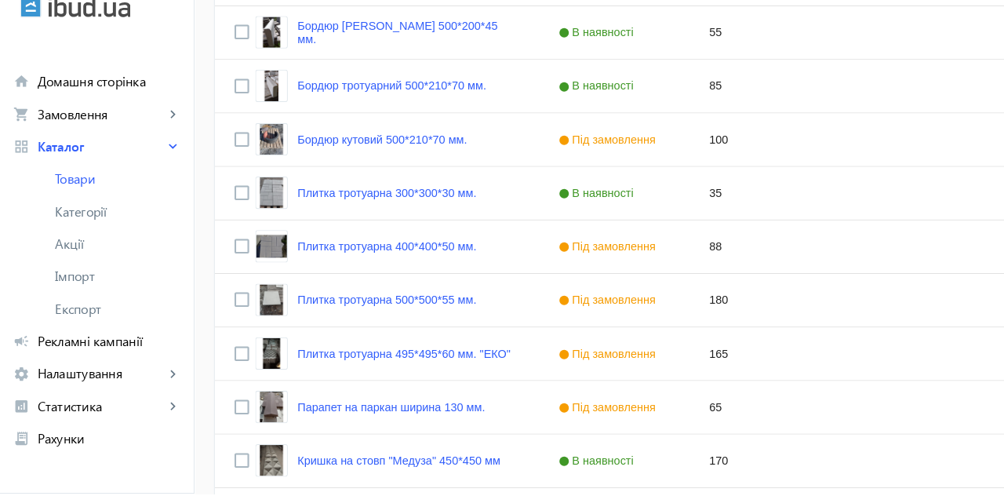
click at [448, 459] on link "Кришка на стовп "Медуза" 450*450 мм" at bounding box center [386, 463] width 196 height 13
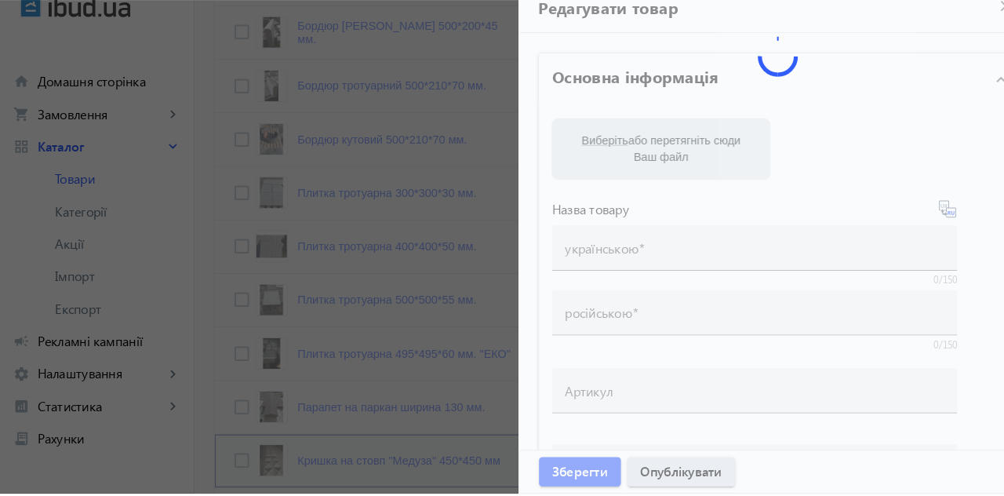
type input "Кришка на стовп "Медуза" 450*450 мм"
type input "Крышка на столб "Медуза" 450*450 мм."
type input "170"
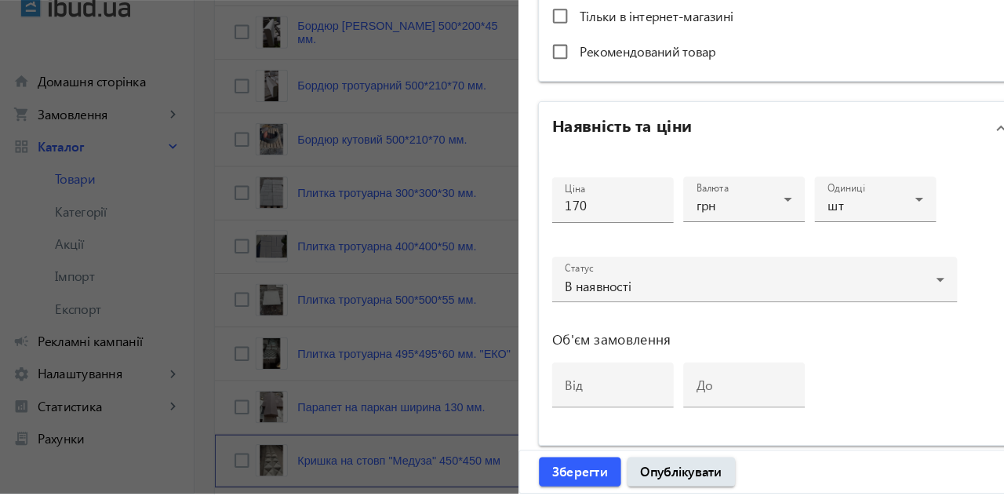
scroll to position [736, 0]
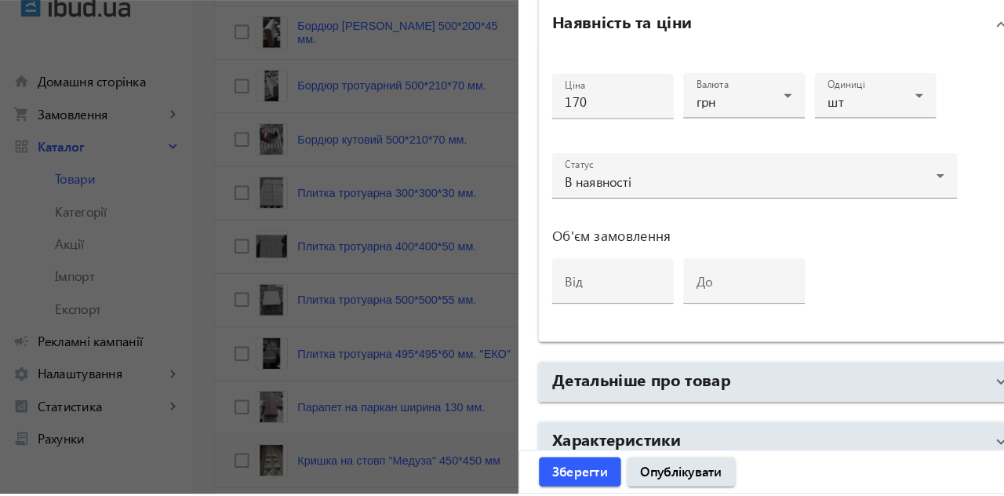
click at [721, 400] on mat-panel-title "Детальніше про товар" at bounding box center [743, 387] width 419 height 28
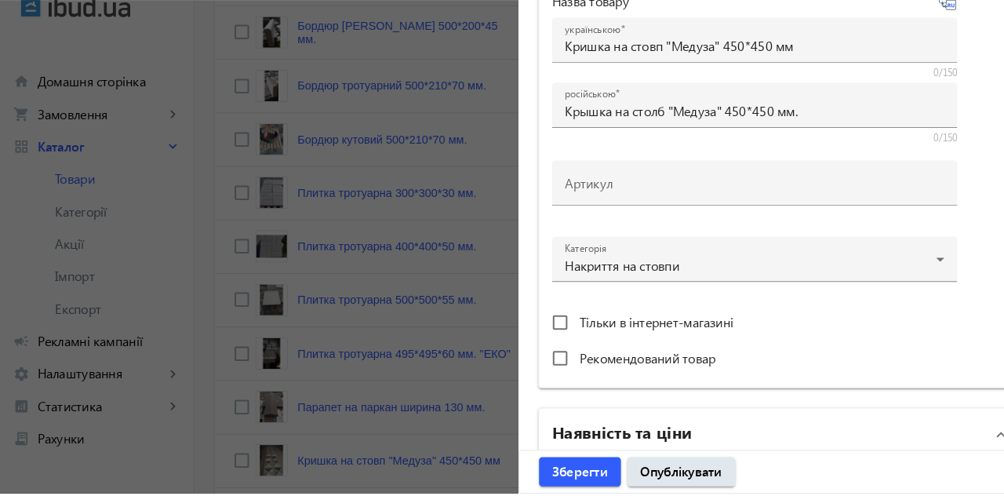
scroll to position [0, 0]
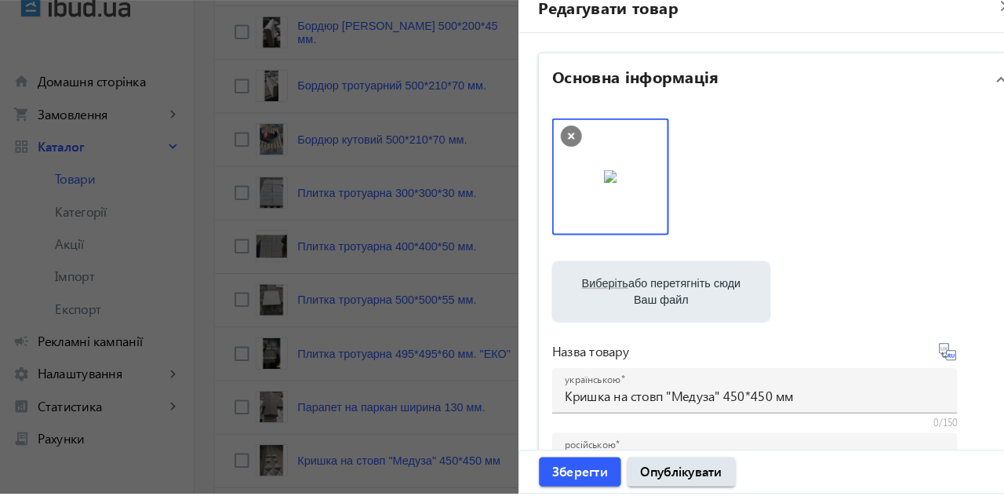
click at [966, 31] on mat-icon "close" at bounding box center [974, 25] width 24 height 24
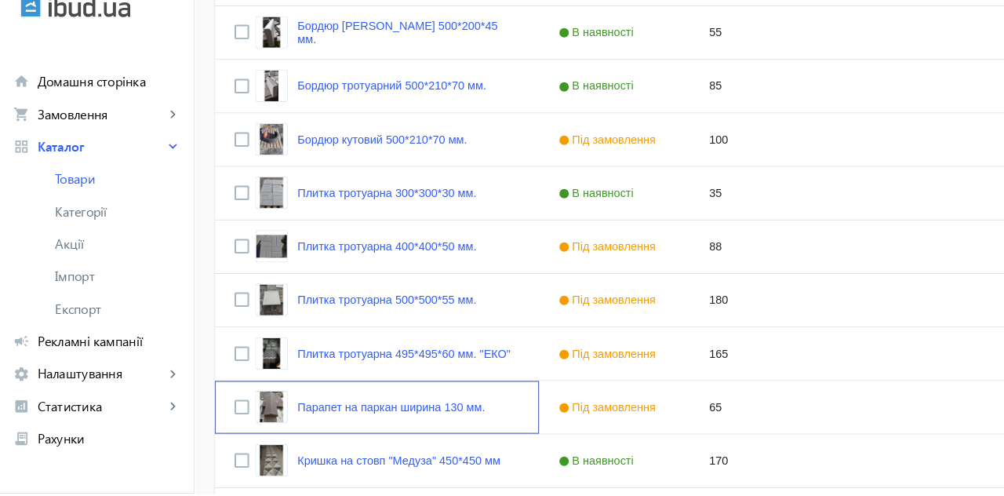
click at [415, 409] on link "Парапет на паркан ширина 130 мм." at bounding box center [378, 411] width 181 height 13
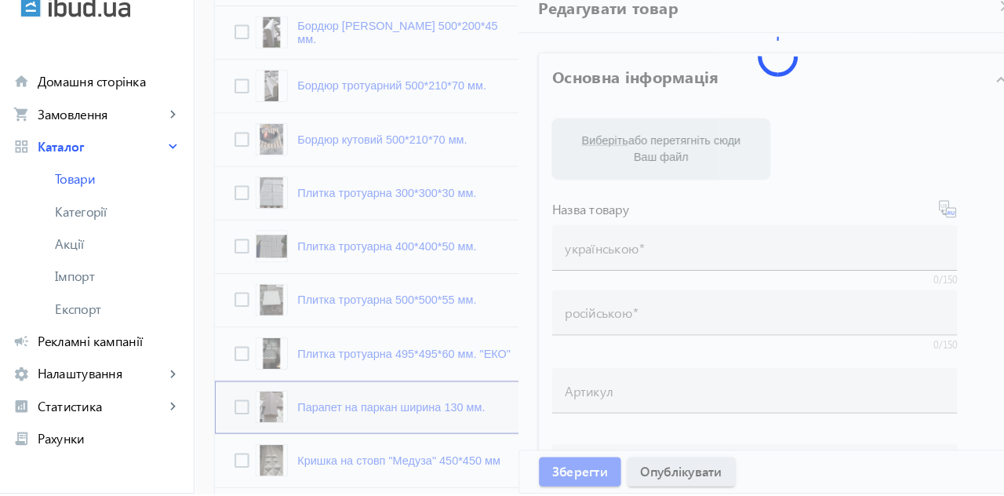
type input "Парапет на паркан ширина 130 мм."
type input "Парапет на забор ширина 130 мм."
type input "65"
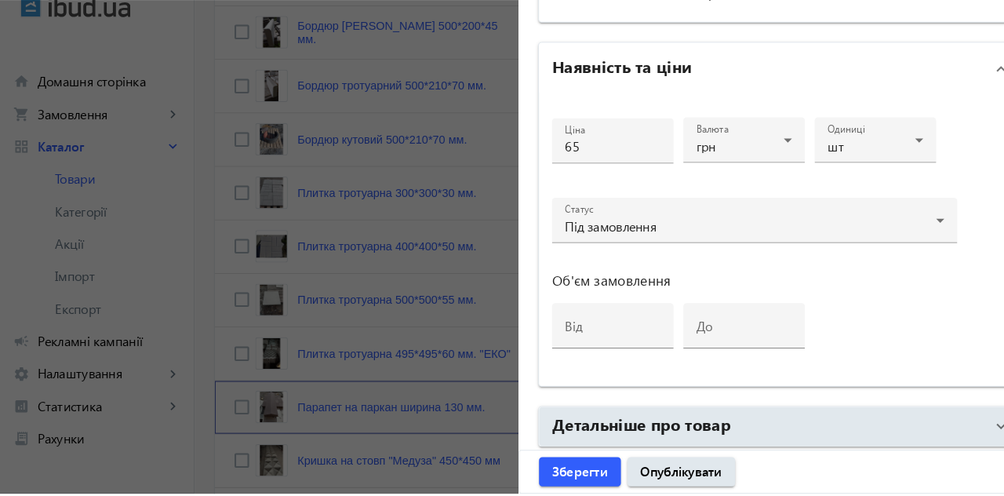
scroll to position [736, 0]
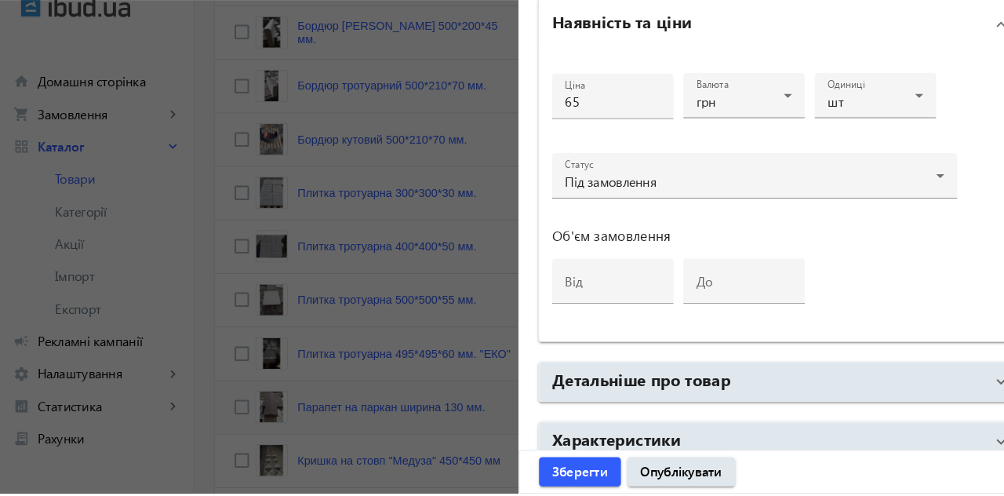
click at [722, 398] on mat-panel-title "Детальніше про товар" at bounding box center [743, 387] width 419 height 28
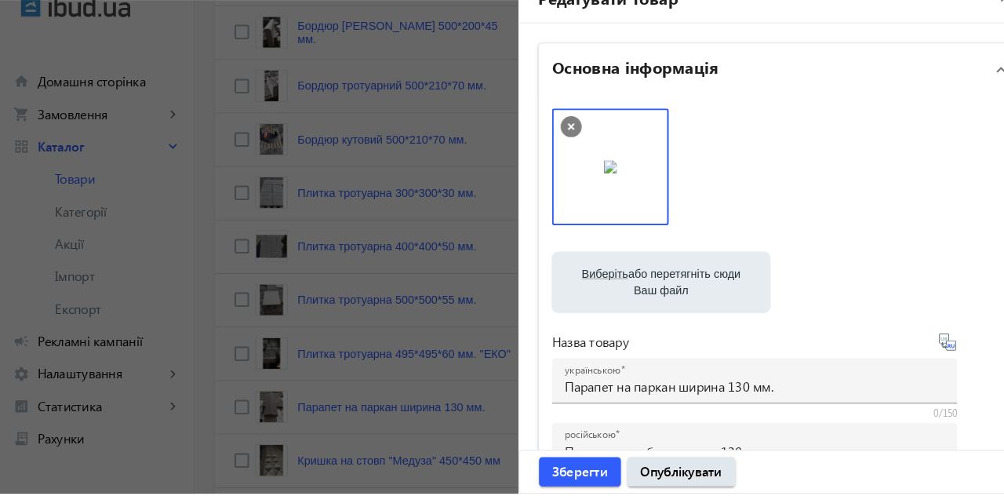
scroll to position [0, 0]
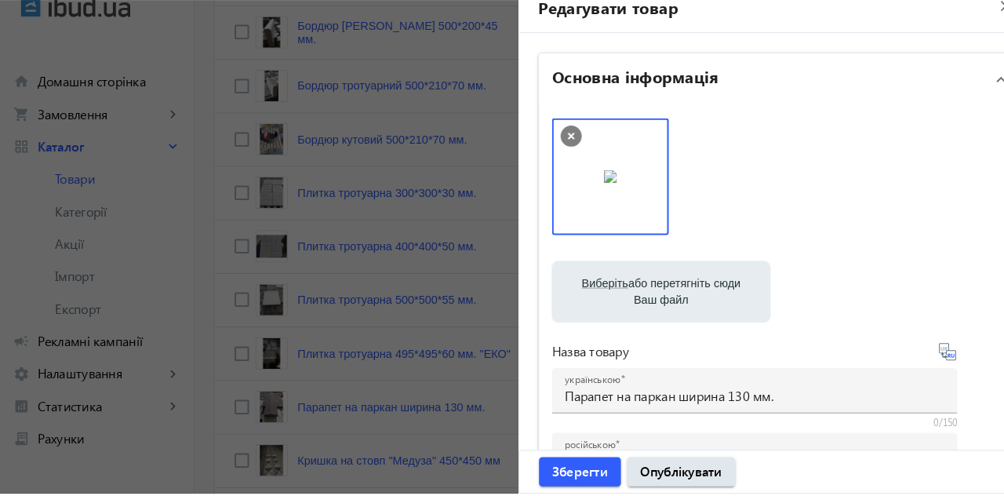
click at [967, 26] on mat-icon "close" at bounding box center [974, 25] width 24 height 24
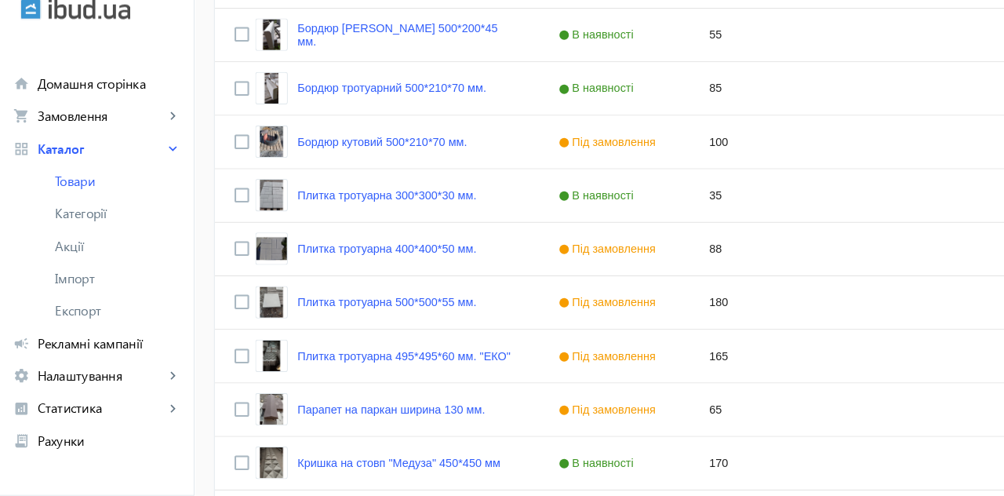
scroll to position [825, 0]
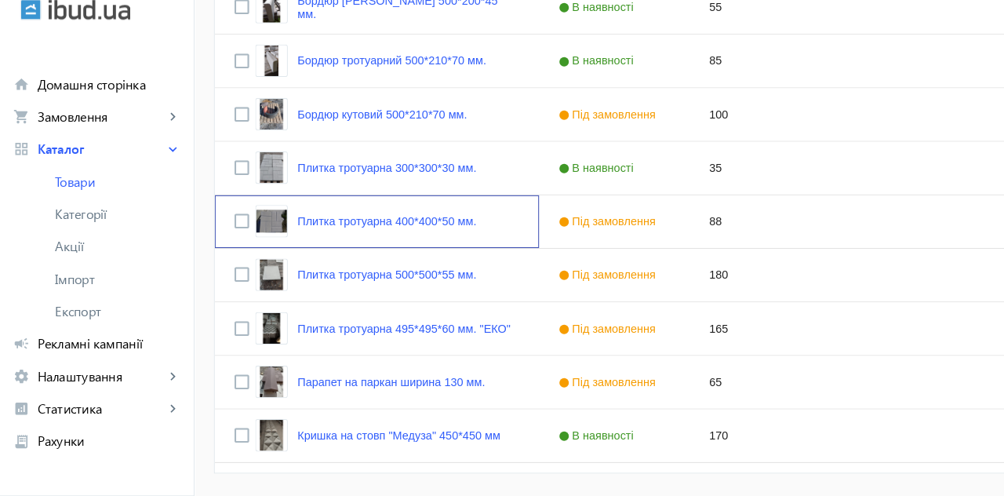
click at [389, 228] on link "Плитка тротуарна 400*400*50 мм." at bounding box center [374, 230] width 173 height 13
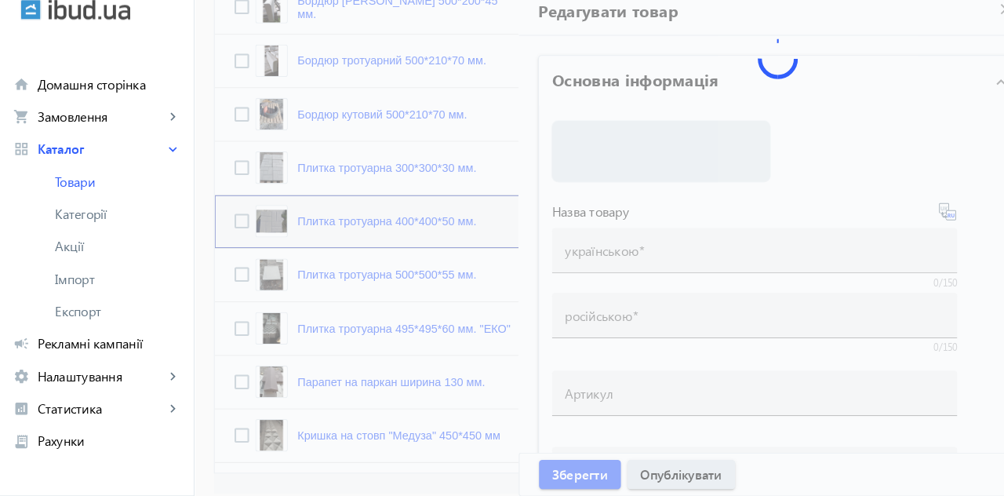
type input "Плитка тротуарна 400*400*50 мм."
type input "Тротуарная плитка 400*400*50 мм."
type input "88"
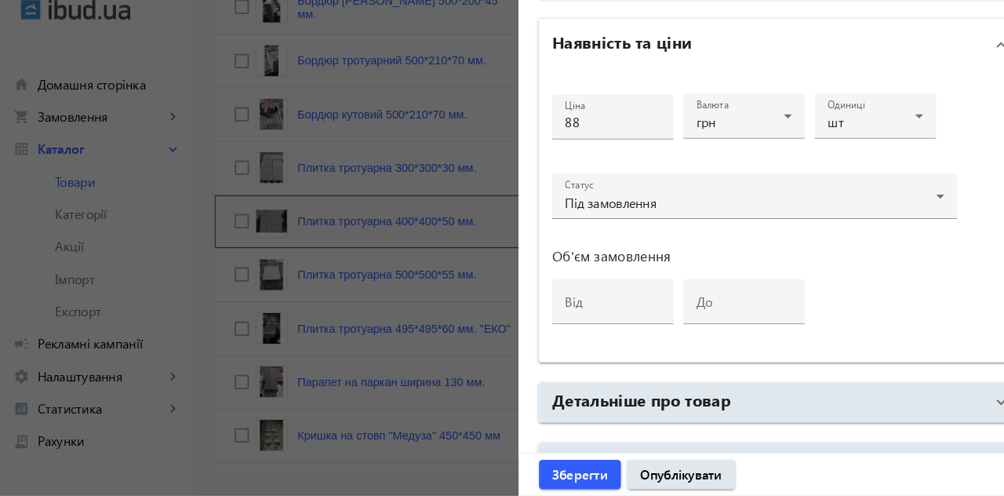
scroll to position [811, 0]
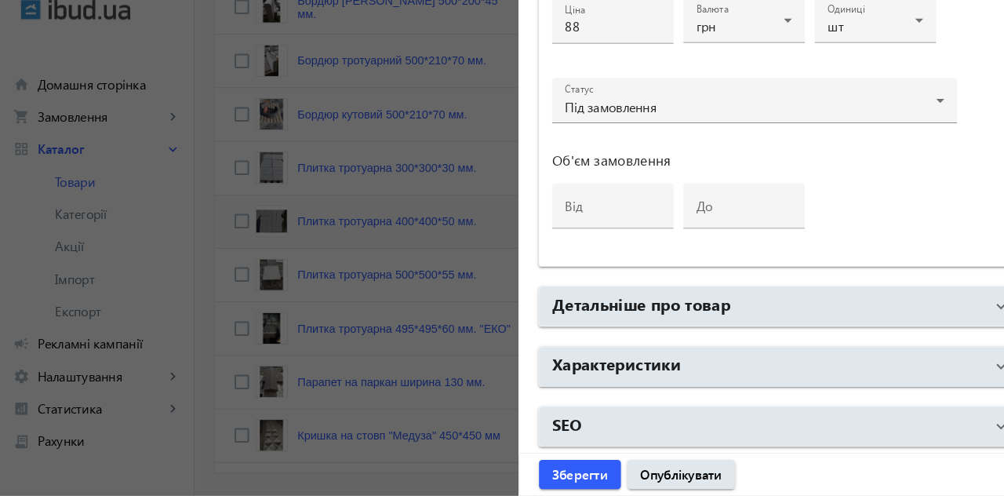
click at [725, 313] on mat-panel-title "Детальніше про товар" at bounding box center [743, 312] width 419 height 28
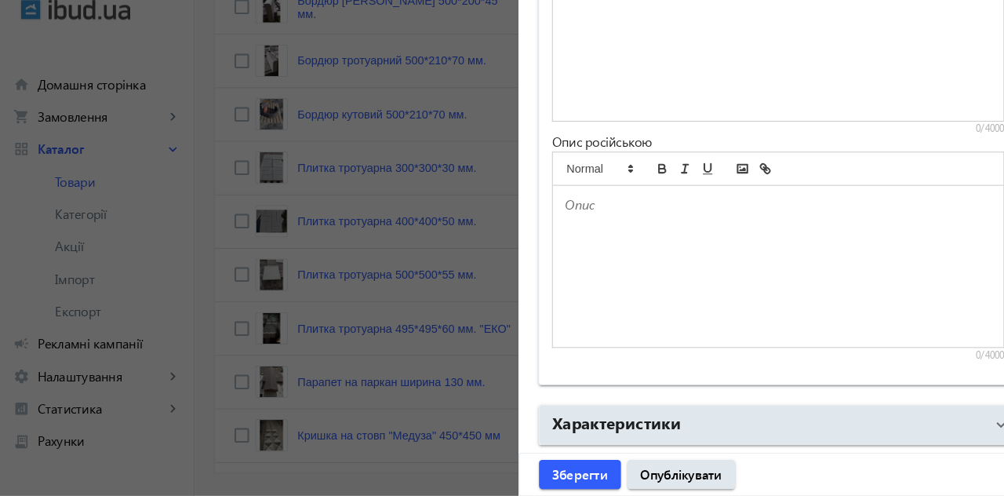
scroll to position [1278, 0]
click at [664, 260] on div at bounding box center [753, 273] width 436 height 156
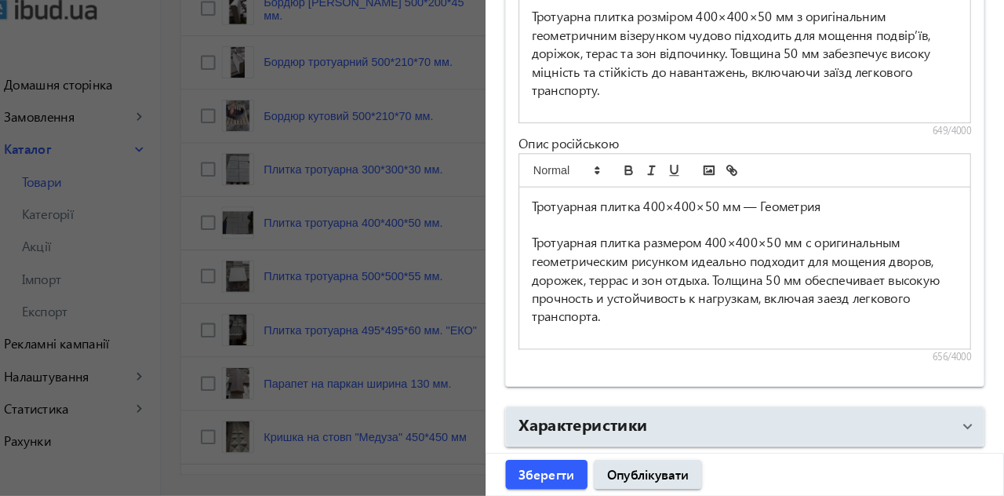
scroll to position [1278, 0]
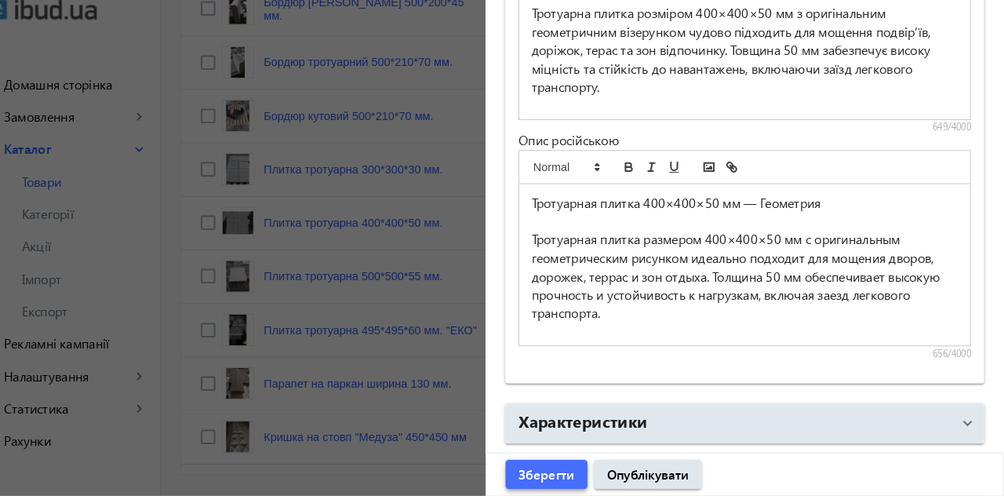
click at [563, 467] on span "Зберегти" at bounding box center [561, 474] width 54 height 17
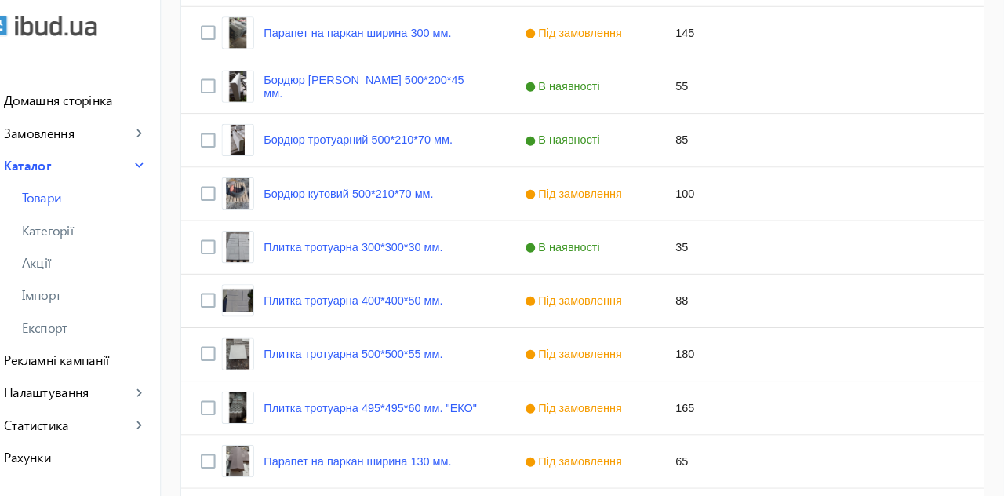
scroll to position [762, 0]
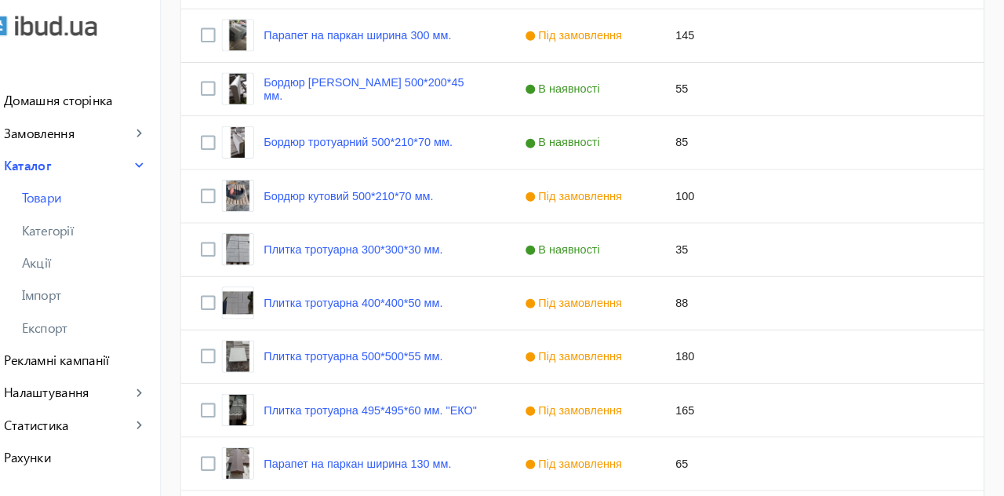
click at [411, 192] on link "Бордюр кутовий 500*210*70 мм." at bounding box center [370, 189] width 164 height 13
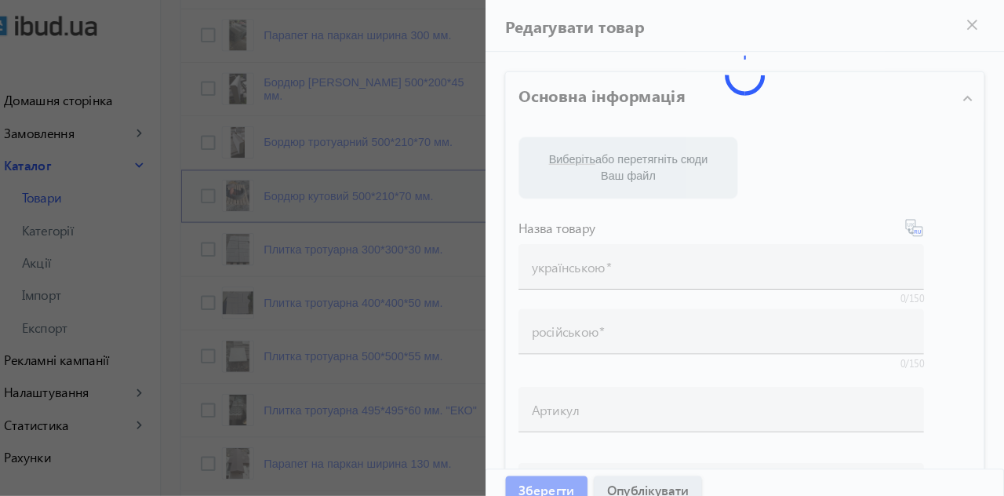
type input "Бордюр кутовий 500*210*70 мм."
type input "Бордюр угловой 500*210*70 мм."
type input "100"
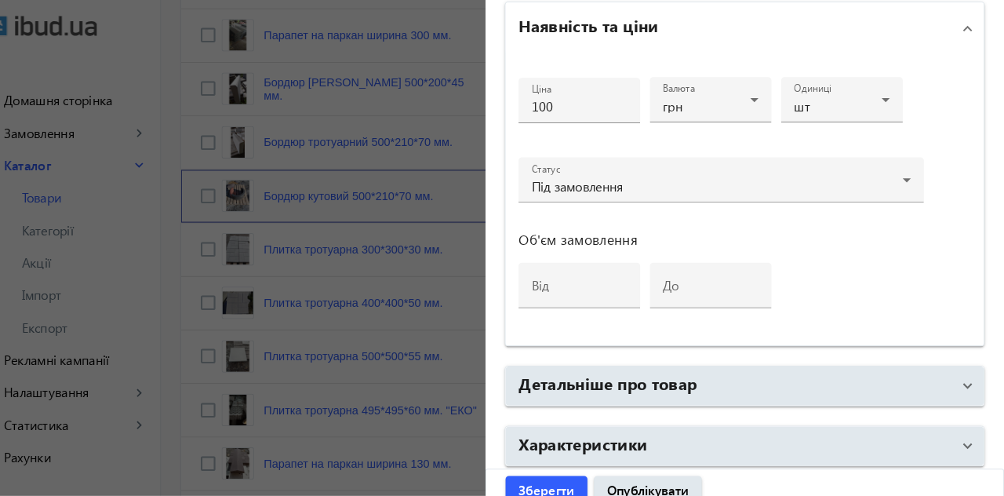
scroll to position [811, 0]
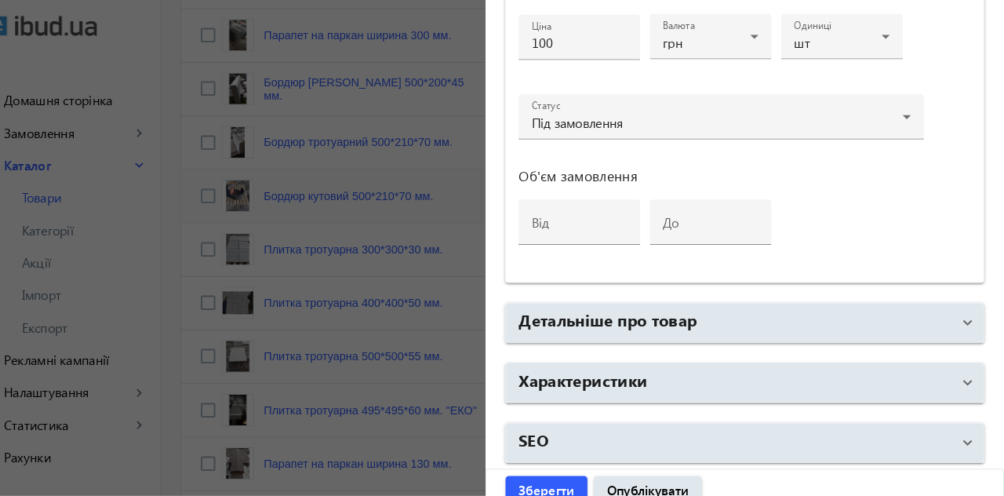
click at [713, 308] on mat-panel-title "Детальніше про товар" at bounding box center [743, 312] width 419 height 28
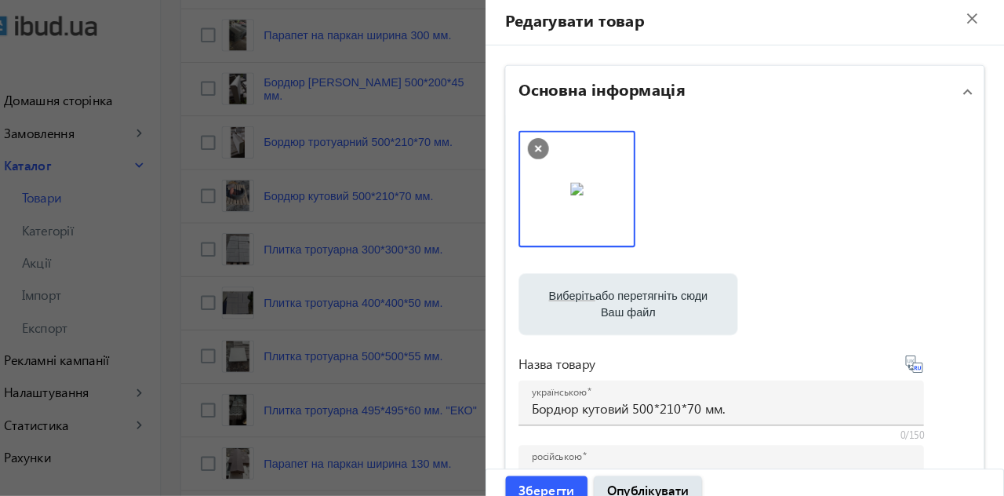
scroll to position [0, 0]
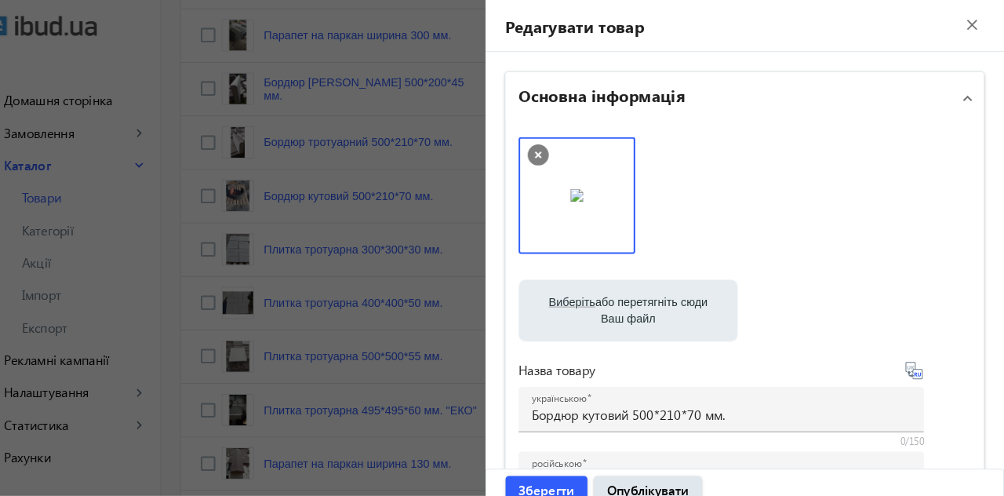
click at [965, 24] on mat-icon "close" at bounding box center [974, 25] width 24 height 24
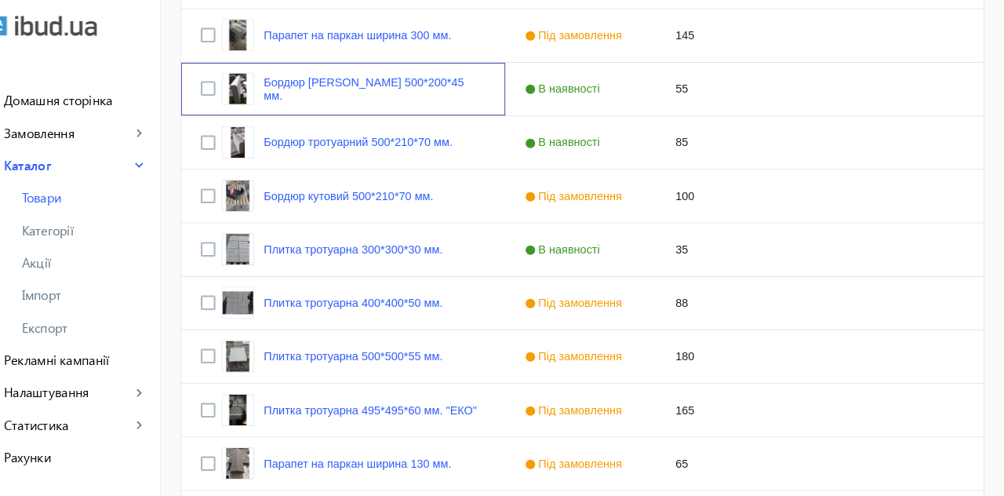
click at [391, 87] on link "Бордюр [PERSON_NAME] 500*200*45 мм." at bounding box center [395, 85] width 215 height 25
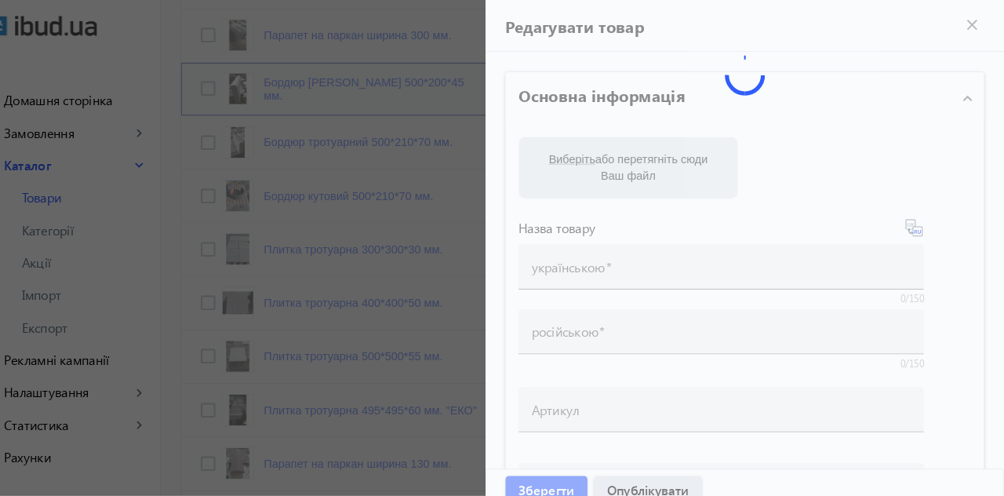
type input "Бордюр [PERSON_NAME] 500*200*45 мм."
type input "Бордюр садовый 500*200*45 мм."
type input "55"
type input "100"
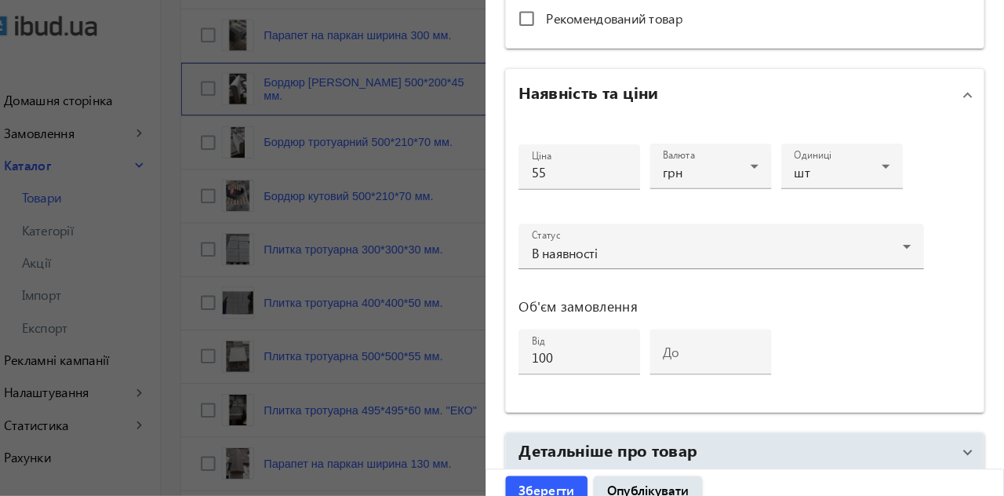
scroll to position [811, 0]
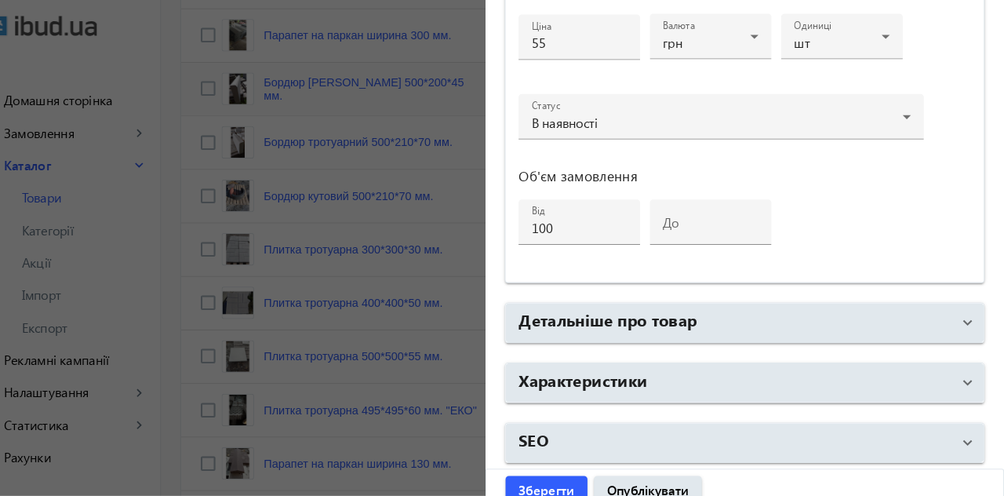
click at [740, 310] on mat-panel-title "Детальніше про товар" at bounding box center [743, 312] width 419 height 28
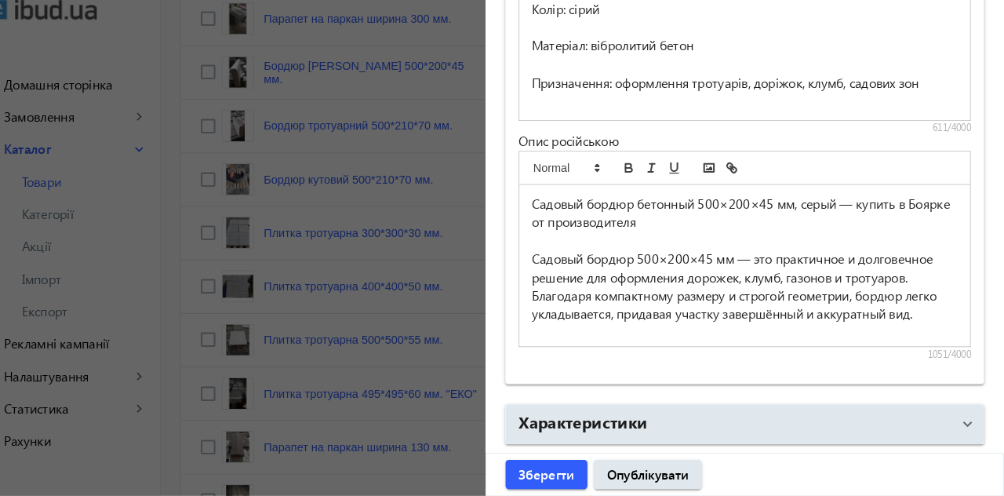
scroll to position [1283, 0]
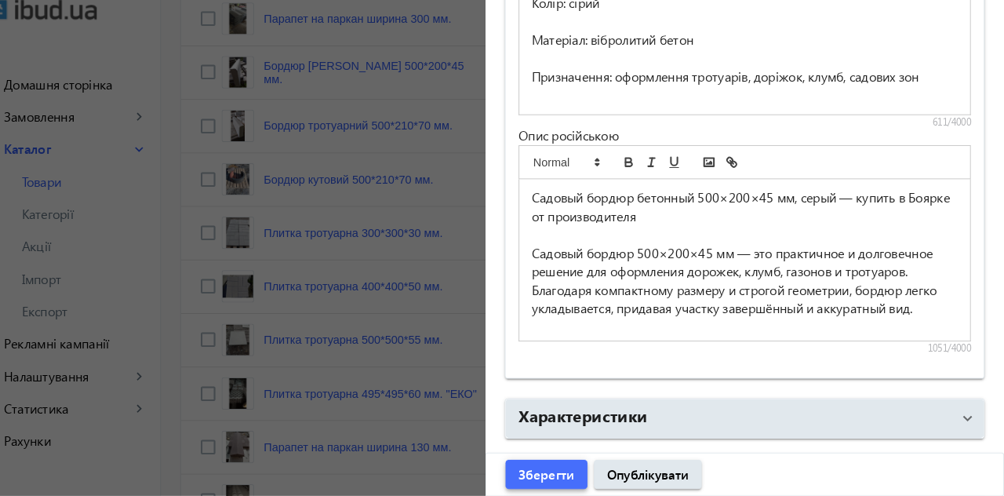
click at [563, 474] on span "Зберегти" at bounding box center [561, 474] width 54 height 17
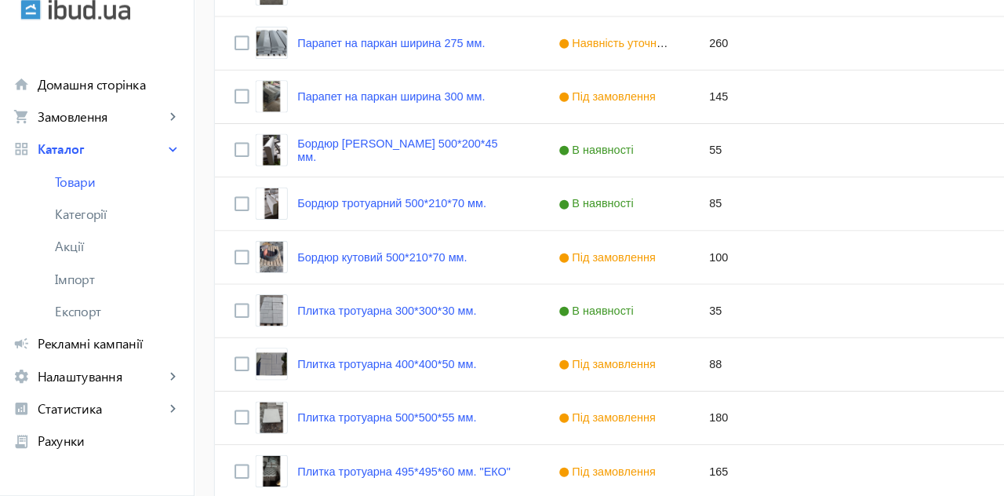
scroll to position [687, 0]
click at [434, 262] on link "Бордюр кутовий 500*210*70 мм." at bounding box center [370, 264] width 164 height 13
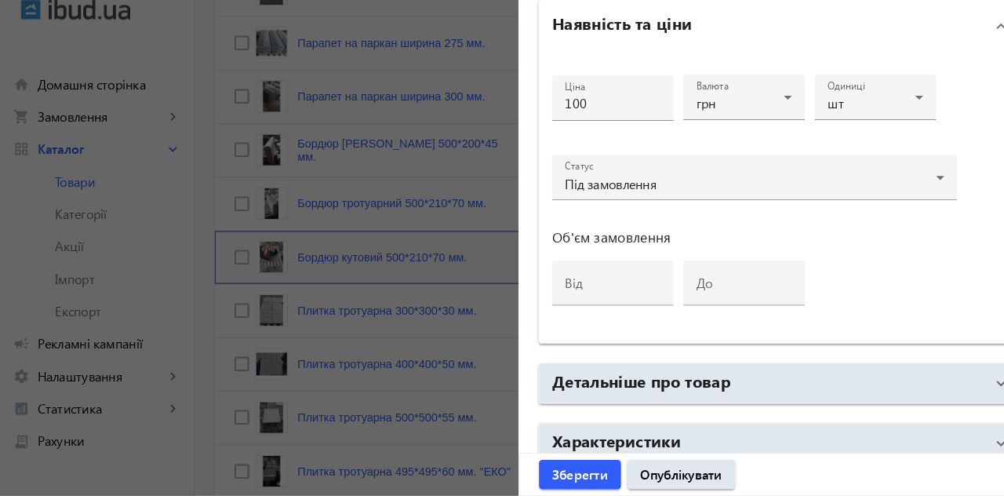
scroll to position [811, 0]
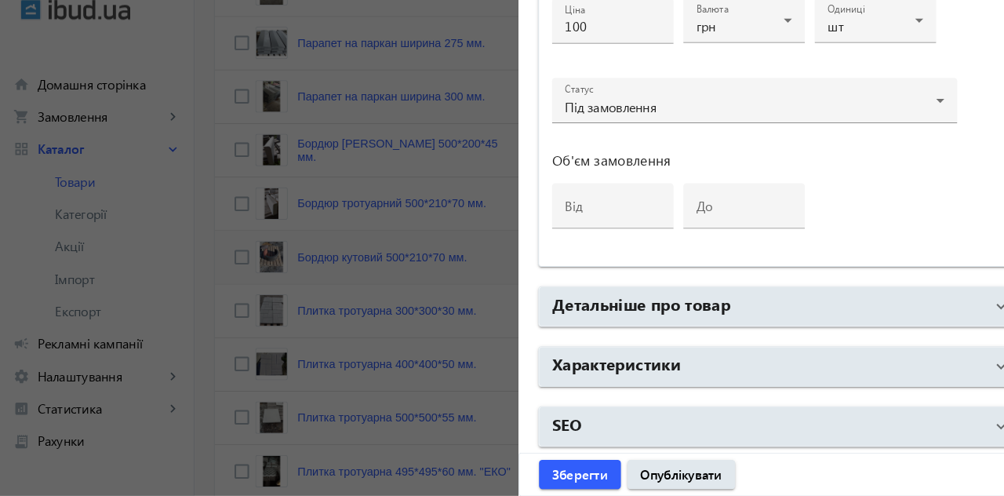
click at [744, 307] on mat-panel-title "Детальніше про товар" at bounding box center [743, 312] width 419 height 28
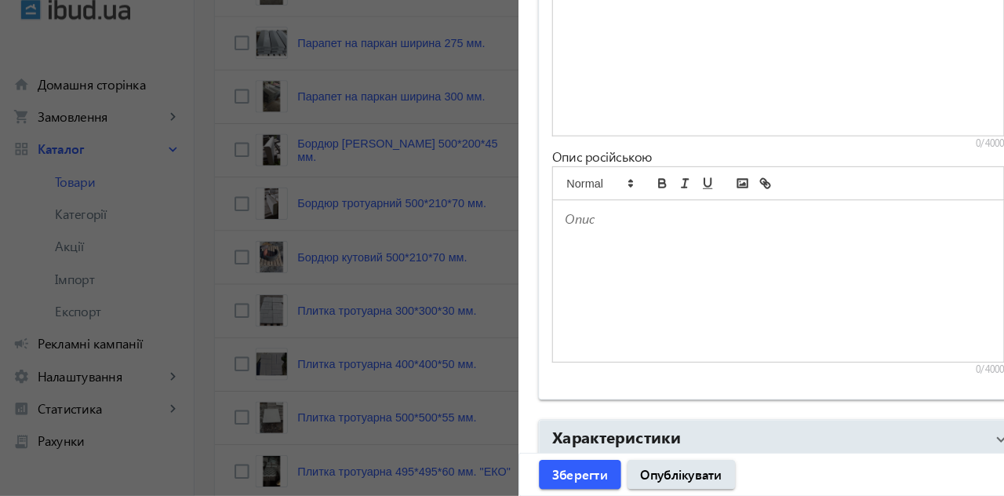
scroll to position [1264, 0]
click at [664, 289] on div at bounding box center [753, 287] width 436 height 156
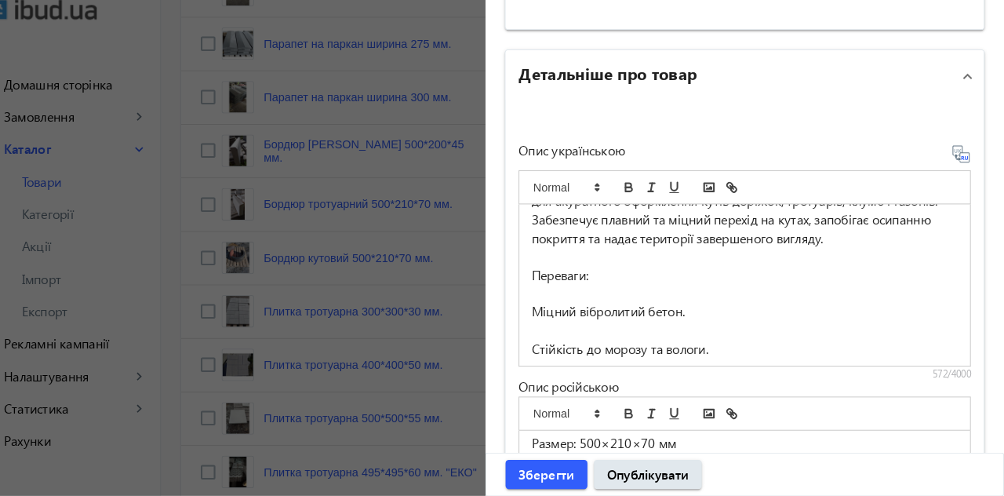
scroll to position [0, 0]
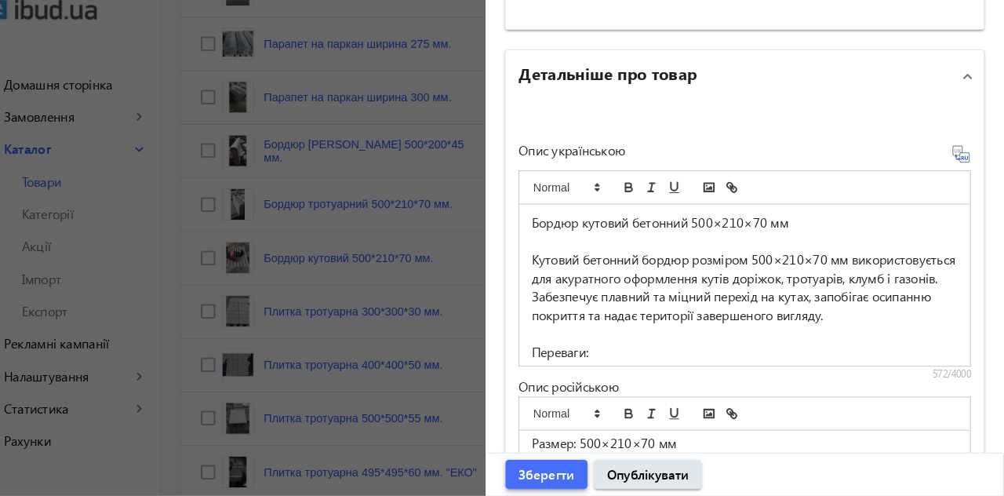
click at [565, 472] on span "Зберегти" at bounding box center [561, 474] width 54 height 17
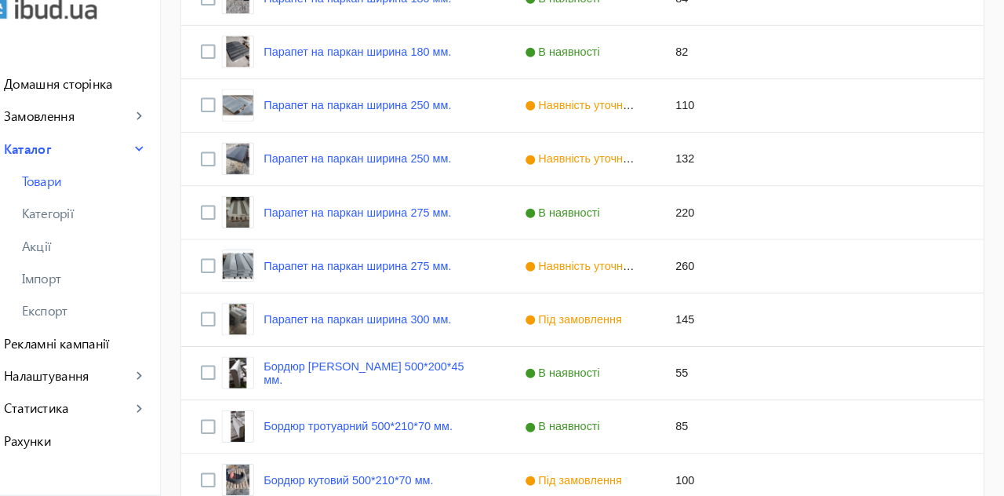
scroll to position [489, 0]
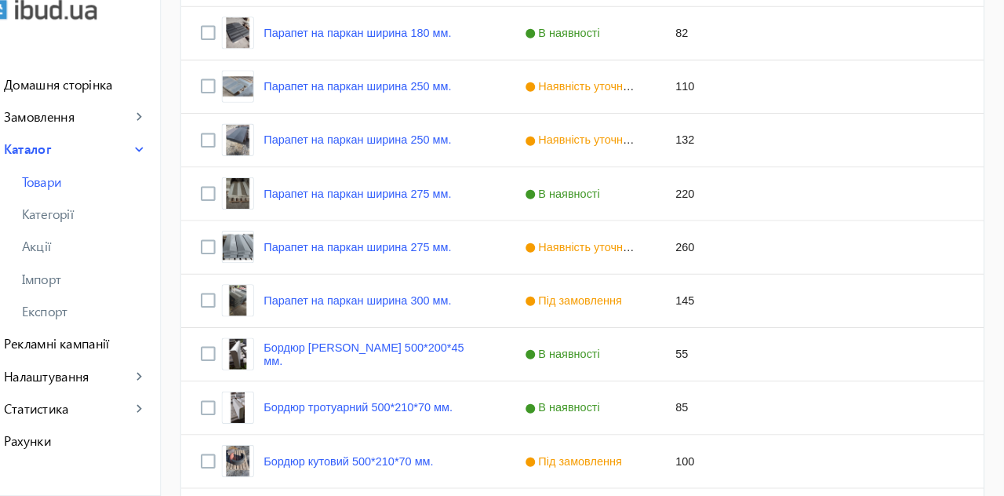
click at [362, 409] on link "Бордюр тротуарний 500*210*70 мм." at bounding box center [379, 410] width 183 height 13
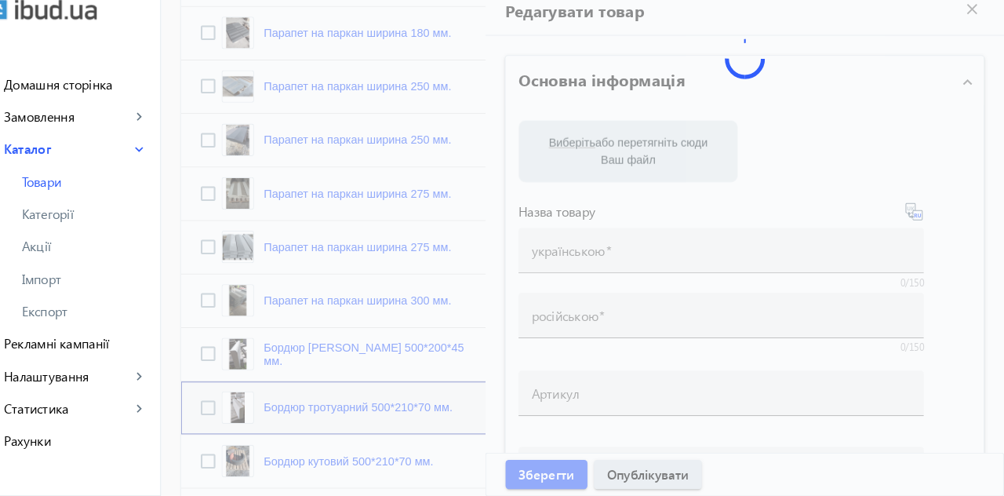
type input "Бордюр тротуарний 500*210*70 мм."
type input "Бордюр тротуарный 500*210*70 мм."
type input "85"
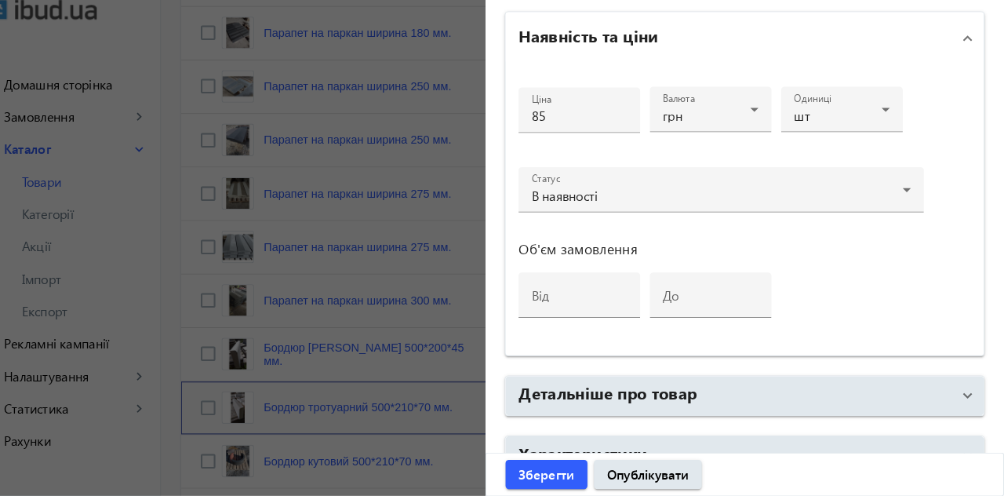
scroll to position [811, 0]
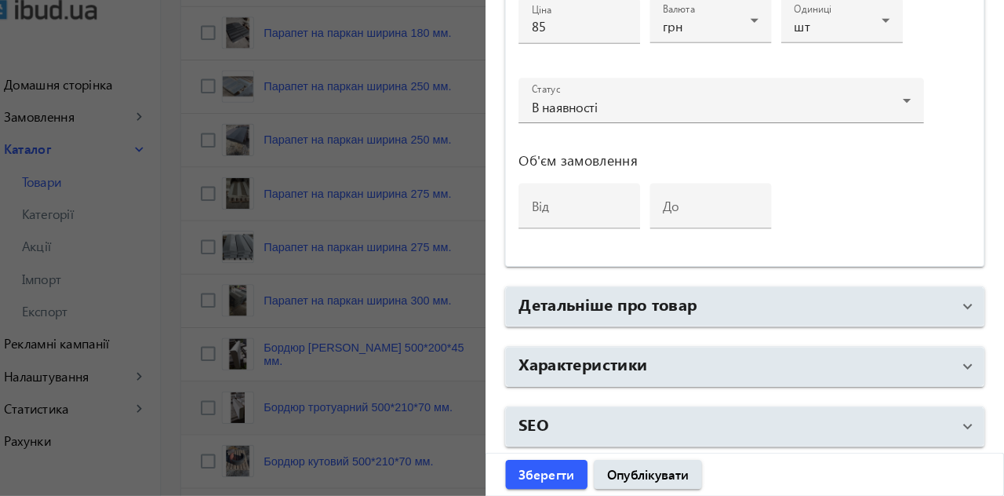
click at [769, 311] on mat-panel-title "Детальніше про товар" at bounding box center [743, 312] width 419 height 28
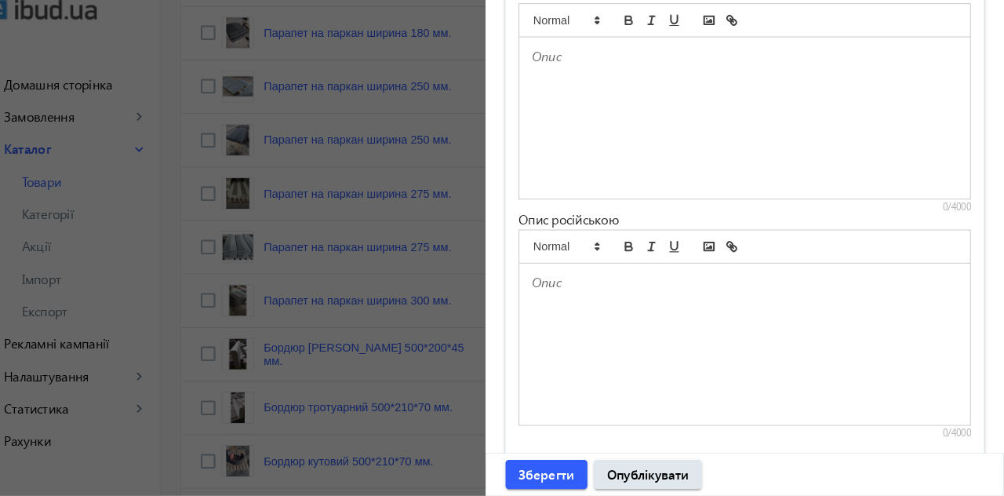
scroll to position [1225, 0]
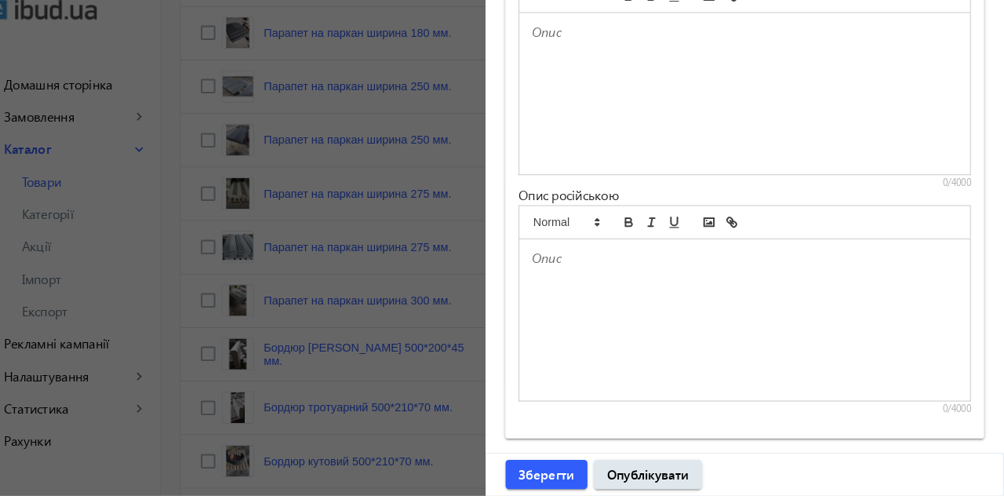
click at [678, 333] on div at bounding box center [753, 325] width 436 height 156
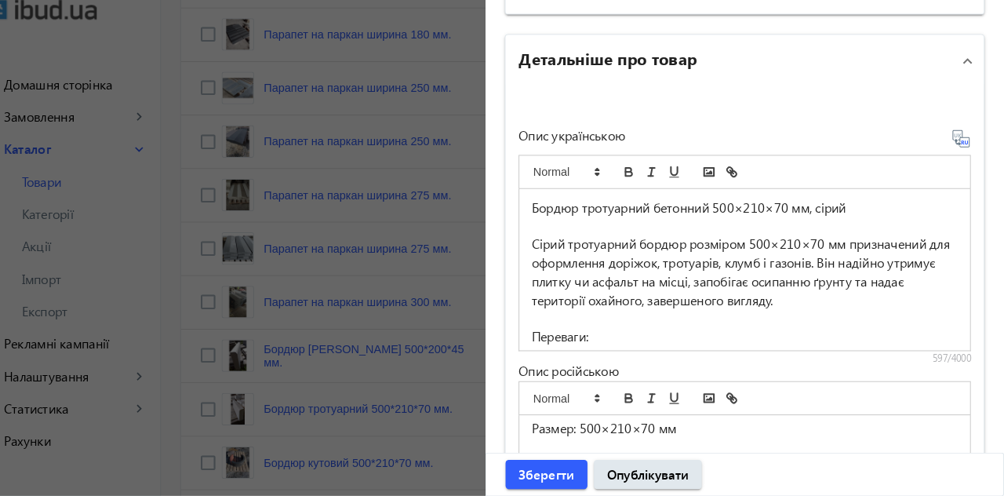
scroll to position [351, 0]
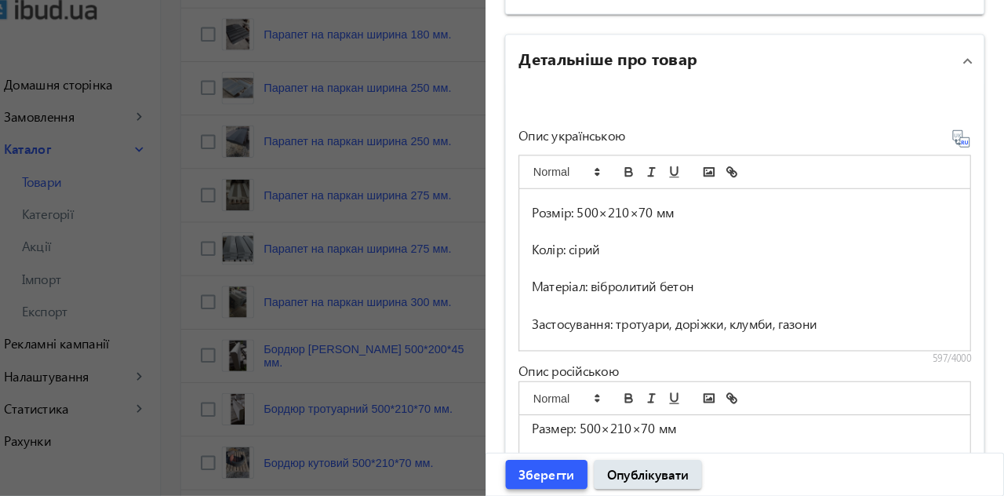
click at [566, 473] on span "Зберегти" at bounding box center [561, 474] width 54 height 17
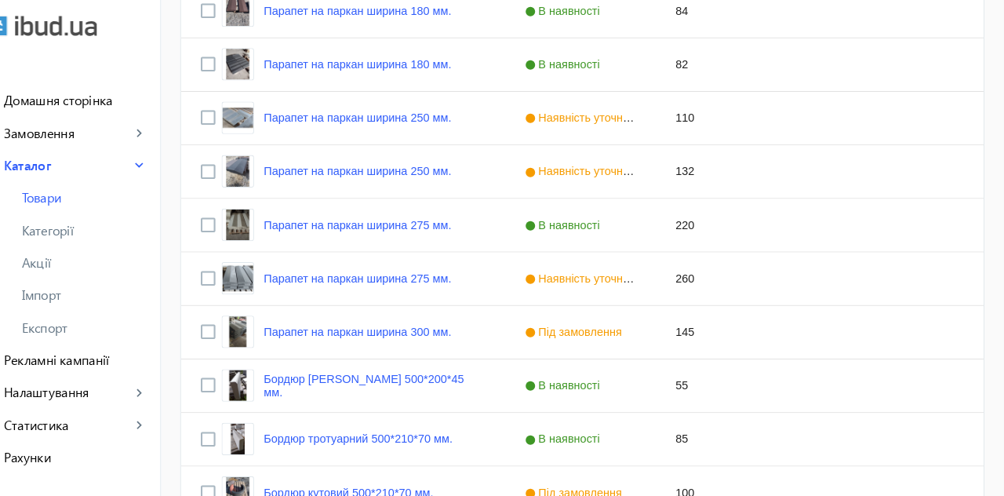
scroll to position [475, 0]
click at [416, 316] on link "Парапет на паркан ширина 300 мм." at bounding box center [378, 321] width 181 height 13
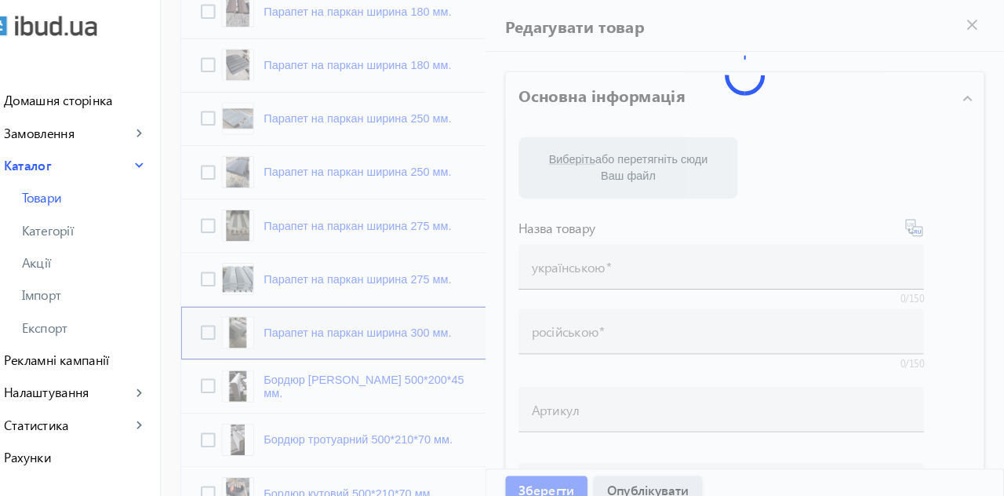
type input "Парапет на паркан ширина 300 мм."
type input "Парапет на забор ширина 300 мм"
type input "145"
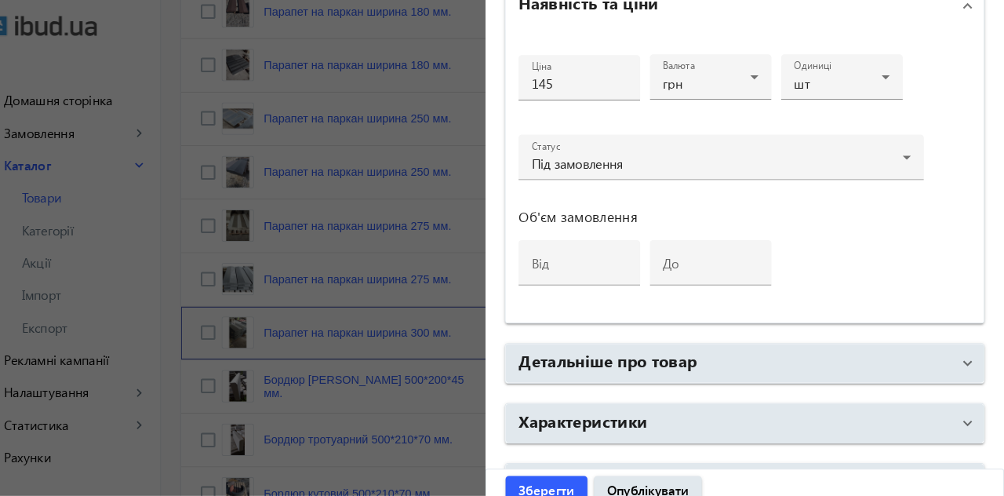
scroll to position [811, 0]
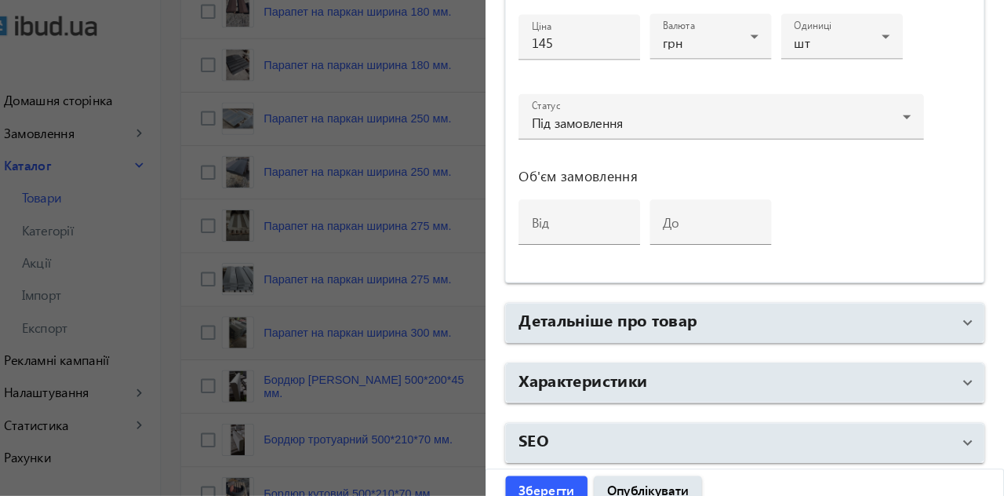
click at [704, 312] on h2 "Детальніше про товар" at bounding box center [620, 309] width 173 height 22
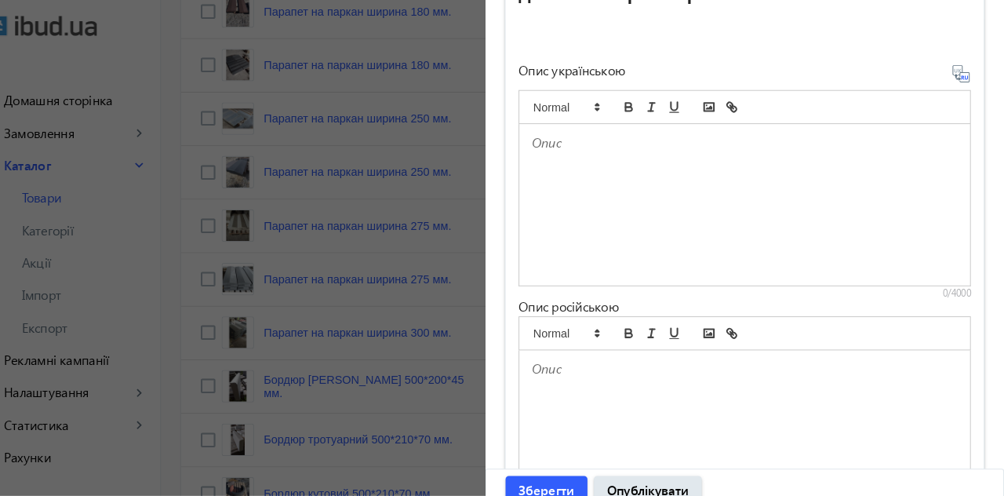
scroll to position [1152, 0]
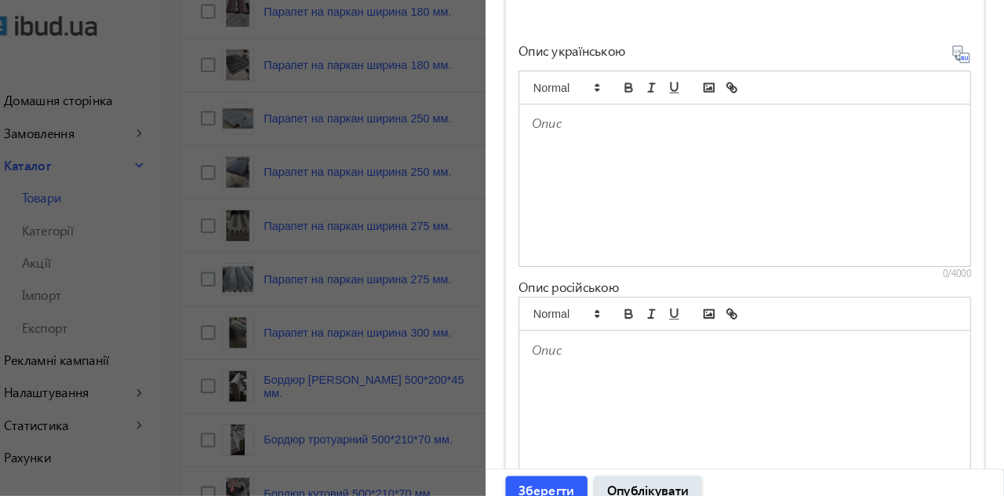
click at [735, 380] on div at bounding box center [753, 398] width 436 height 156
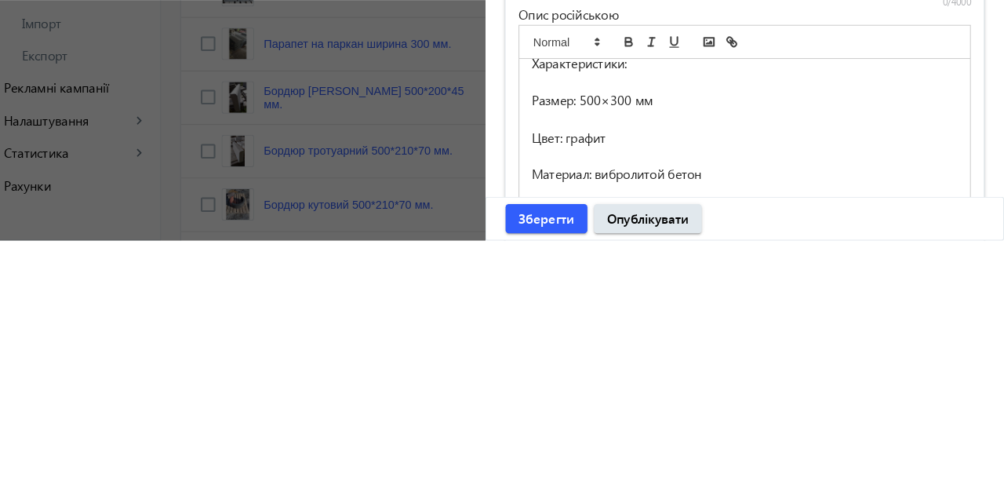
scroll to position [491, 0]
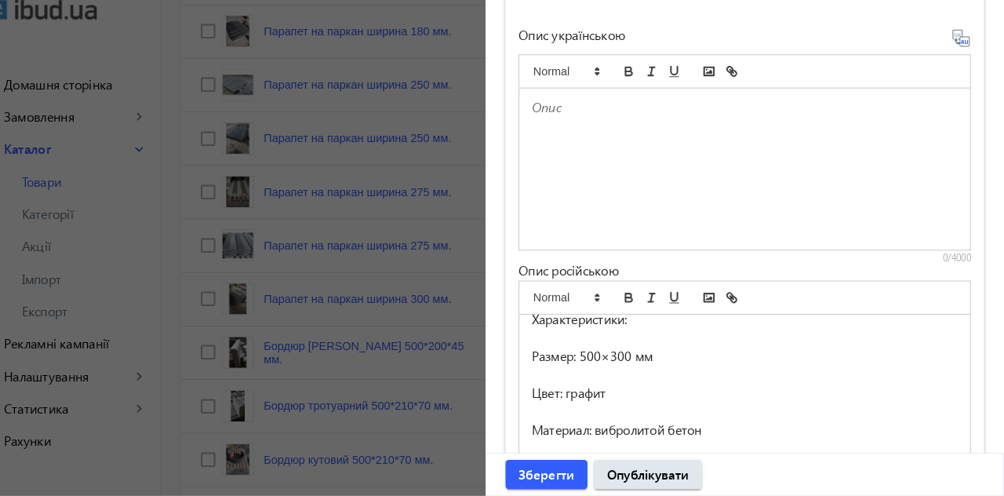
click at [690, 168] on div at bounding box center [753, 179] width 436 height 156
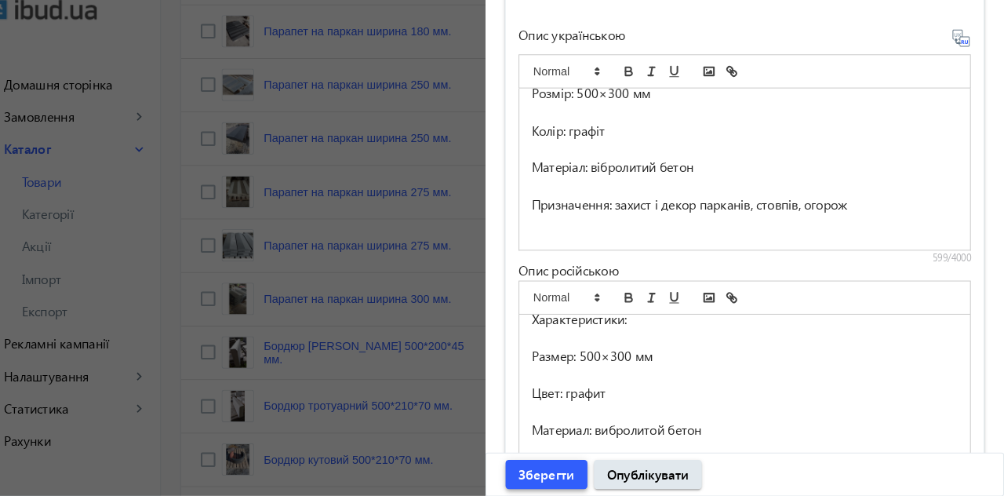
click at [576, 468] on span "Зберегти" at bounding box center [561, 474] width 54 height 17
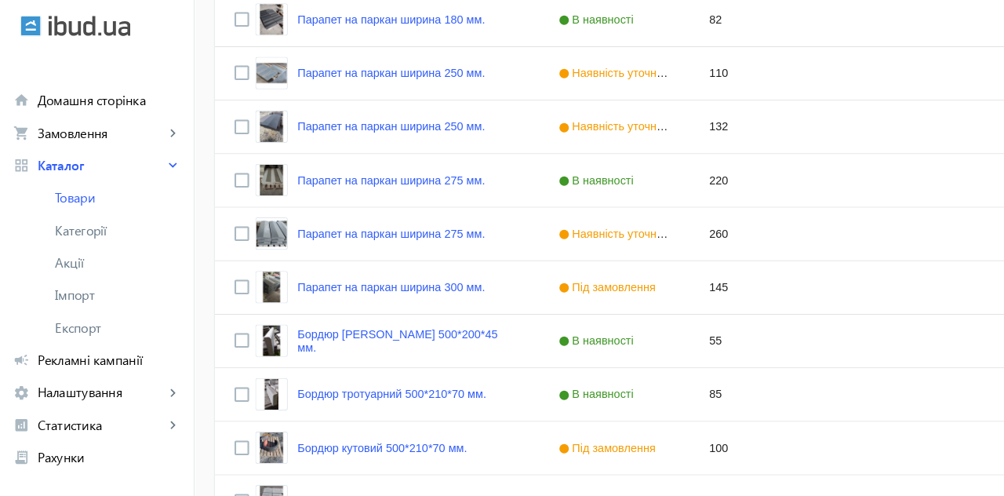
scroll to position [517, 0]
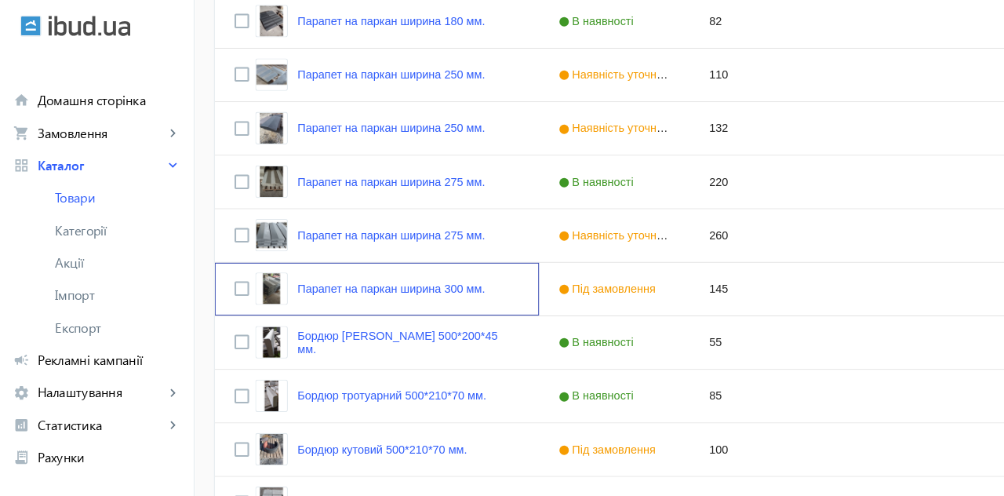
click at [441, 279] on link "Парапет на паркан ширина 300 мм." at bounding box center [378, 279] width 181 height 13
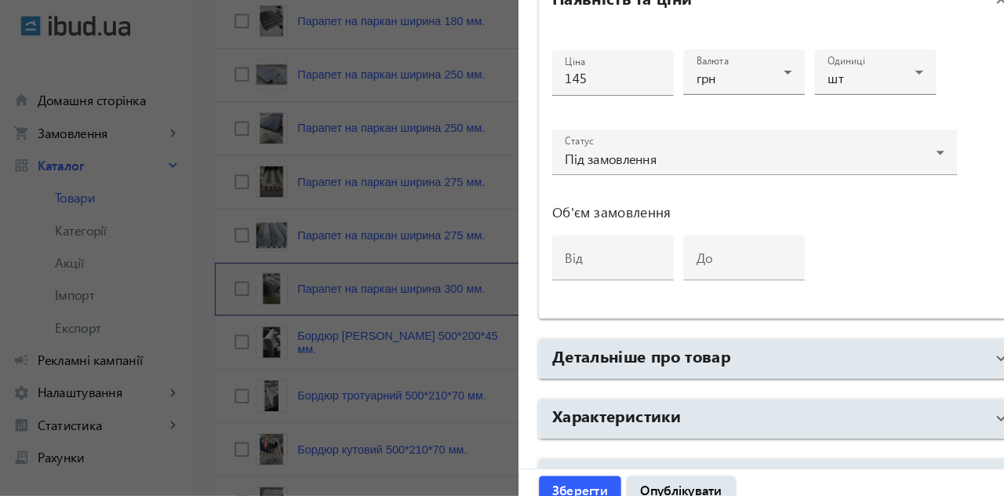
scroll to position [773, 0]
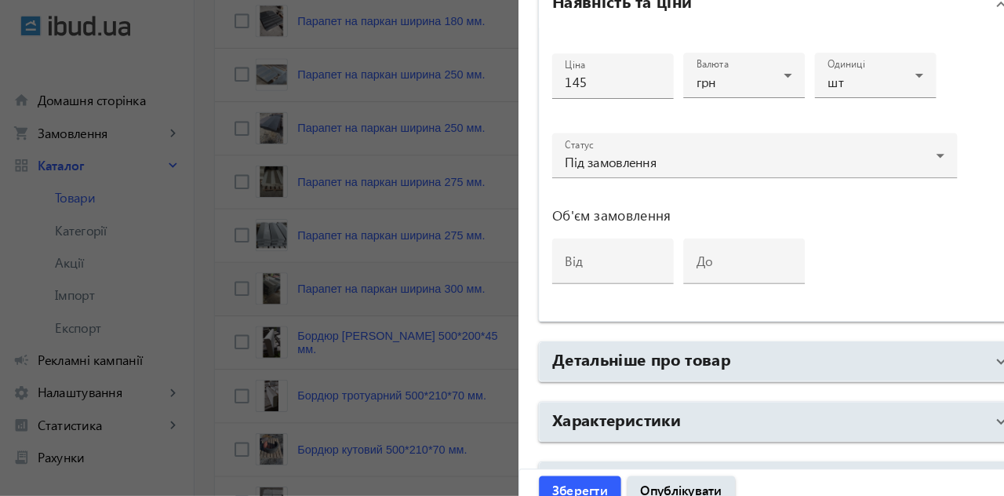
click at [869, 351] on mat-panel-title "Детальніше про товар" at bounding box center [743, 350] width 419 height 28
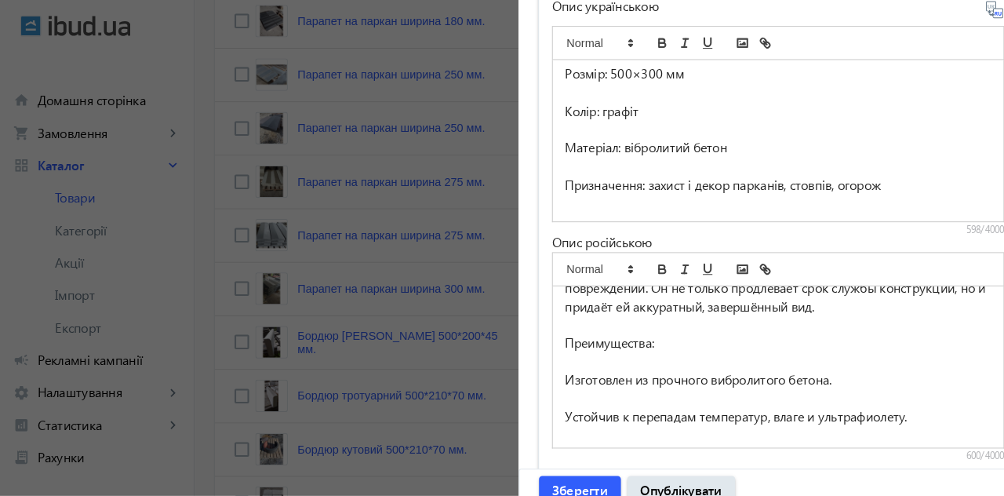
scroll to position [91, 0]
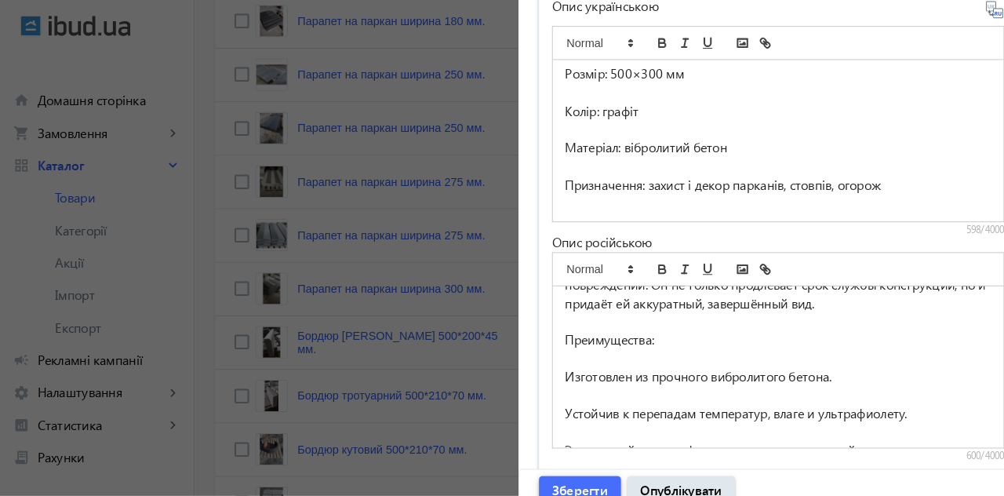
click at [571, 463] on span "submit" at bounding box center [561, 475] width 79 height 38
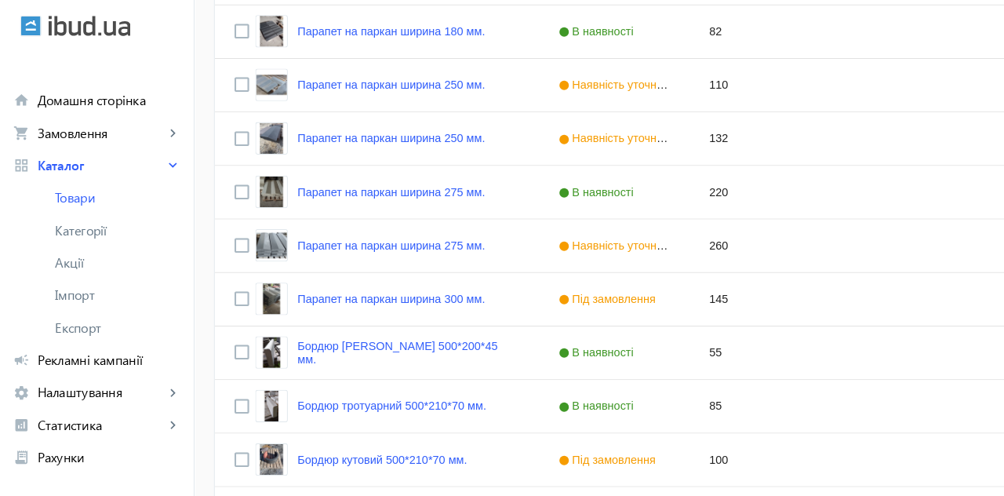
scroll to position [502, 0]
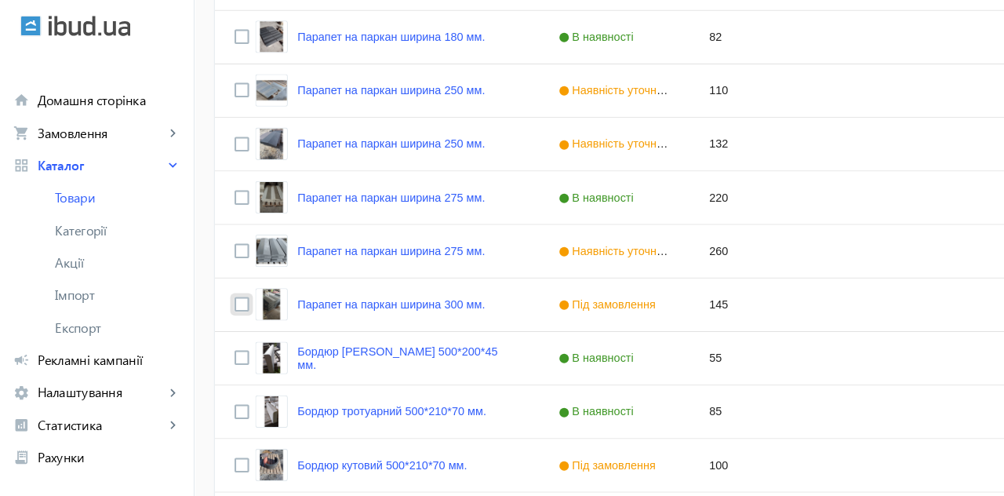
click at [227, 289] on input "Press Space to toggle row selection (unchecked)" at bounding box center [234, 294] width 14 height 14
checkbox input "true"
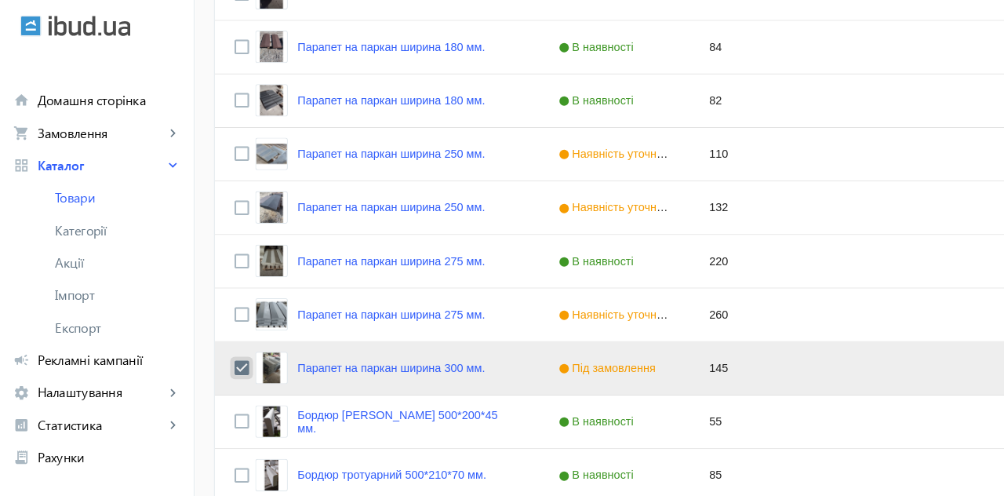
scroll to position [436, 0]
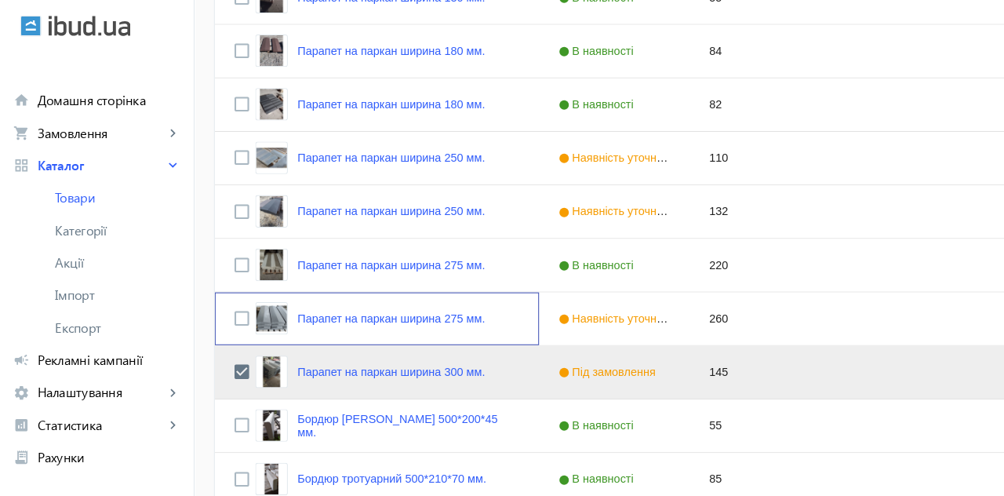
click at [445, 306] on link "Парапет на паркан ширина 275 мм." at bounding box center [378, 308] width 181 height 13
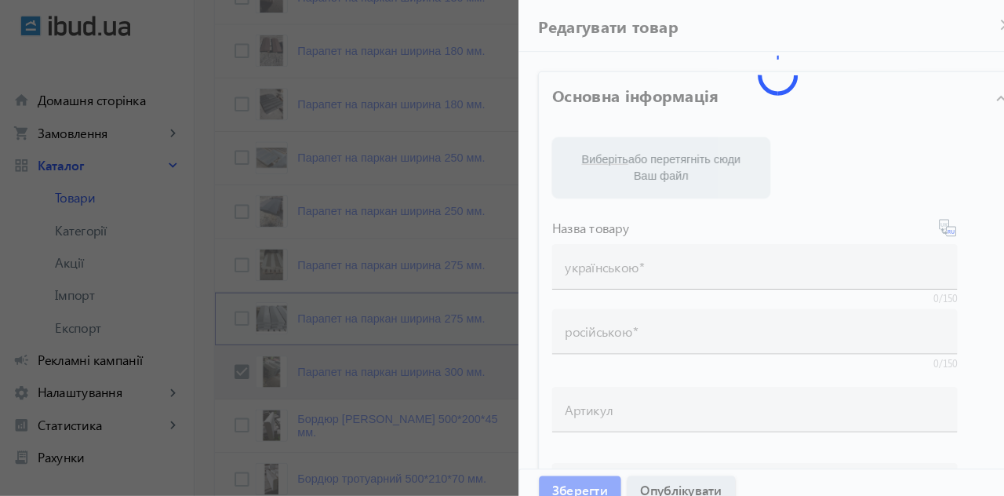
type input "Парапет на паркан ширина 275 мм."
type input "Парапет на забор ширина 275 мм"
type input "260"
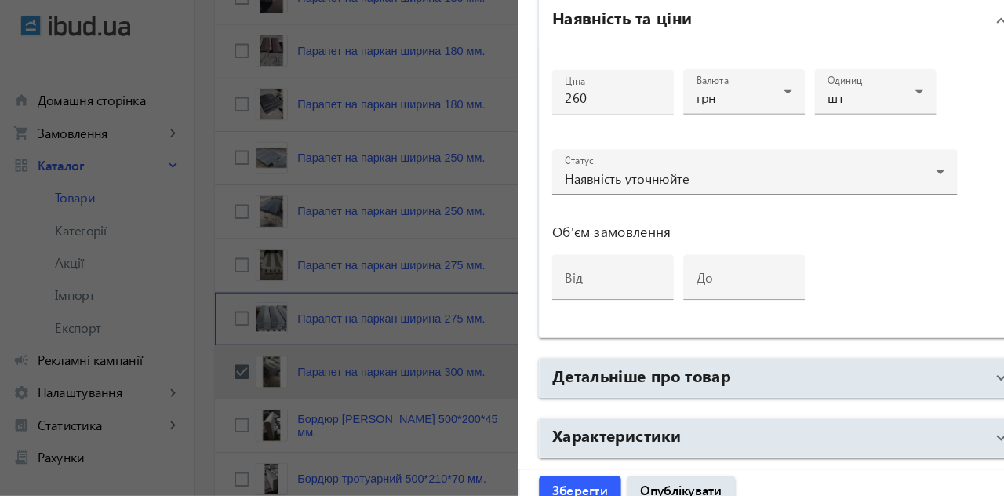
scroll to position [811, 0]
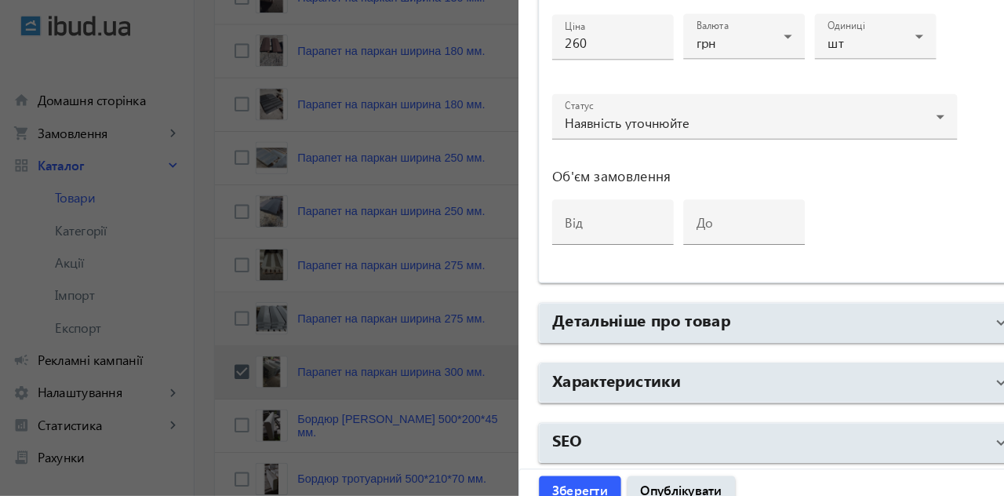
click at [736, 309] on mat-panel-title "Детальніше про товар" at bounding box center [743, 312] width 419 height 28
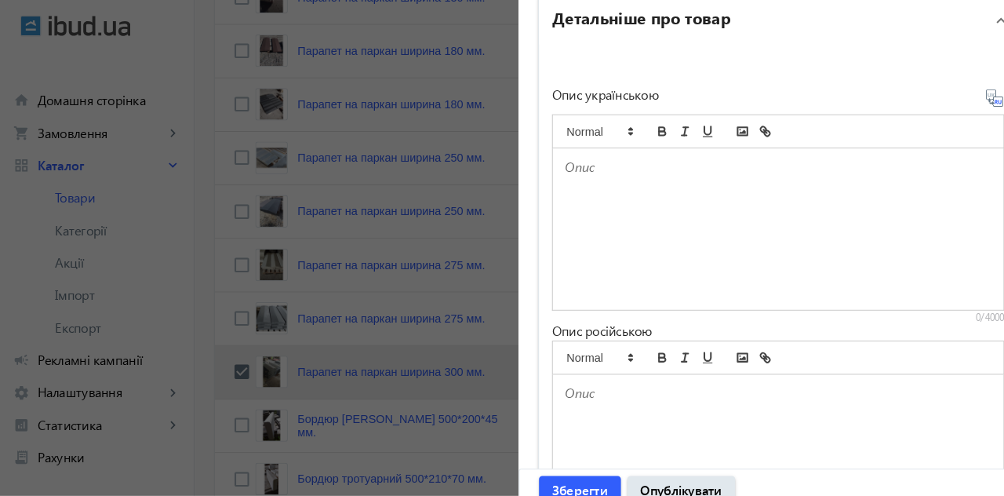
scroll to position [1111, 0]
click at [704, 415] on div at bounding box center [753, 440] width 436 height 156
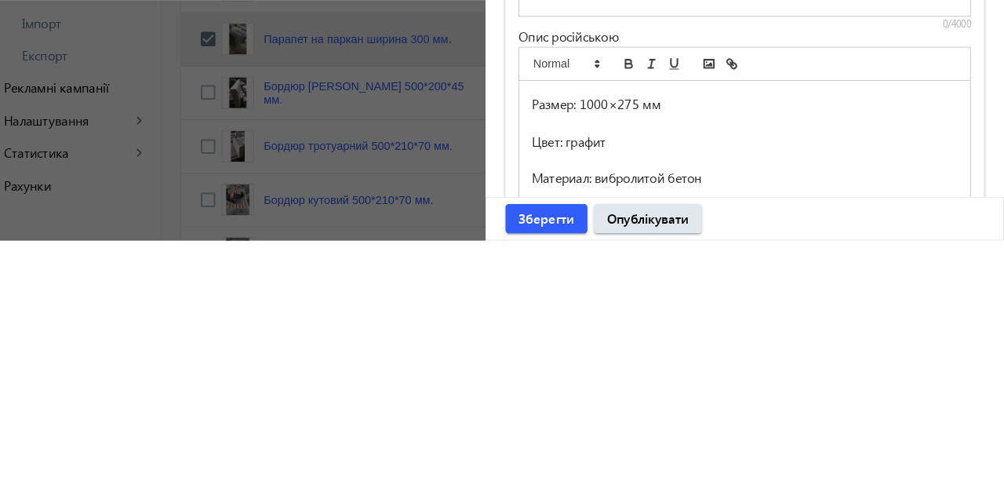
scroll to position [495, 0]
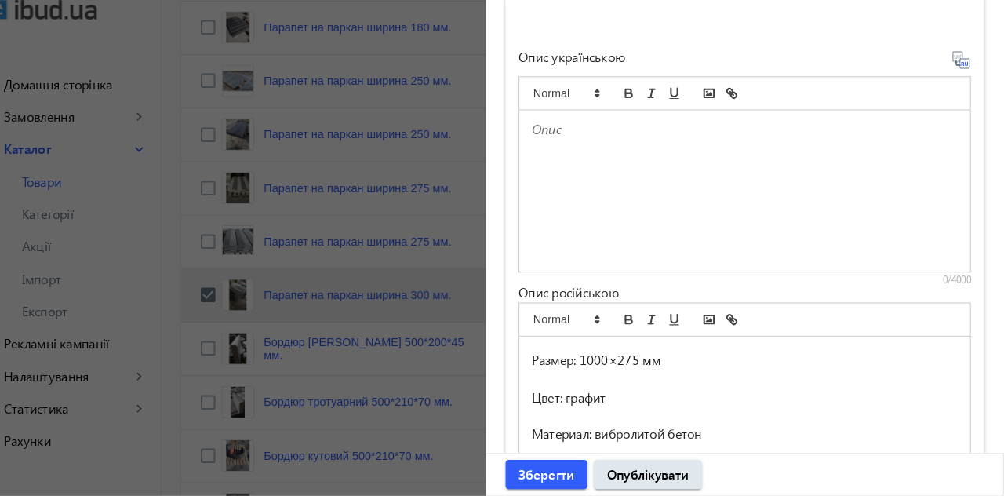
click at [703, 193] on div at bounding box center [753, 200] width 436 height 156
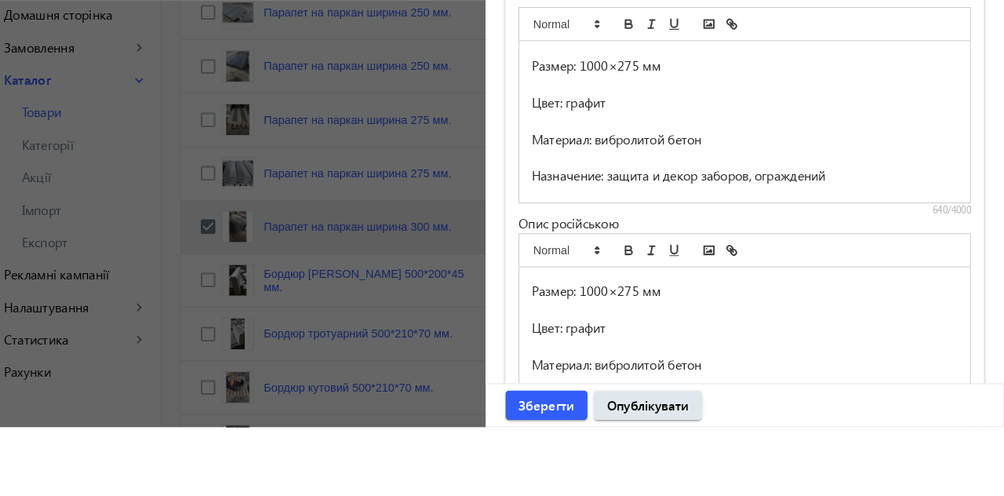
scroll to position [494, 0]
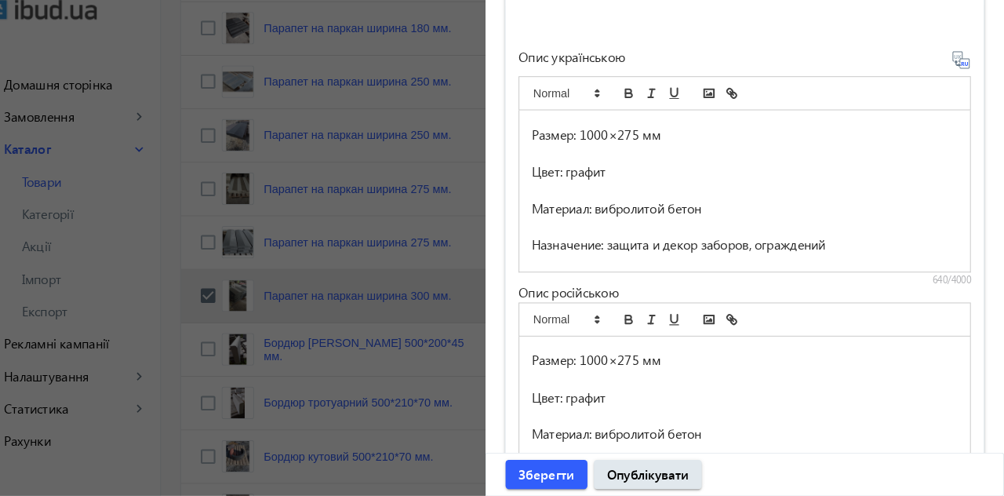
click at [854, 240] on p at bounding box center [753, 236] width 413 height 18
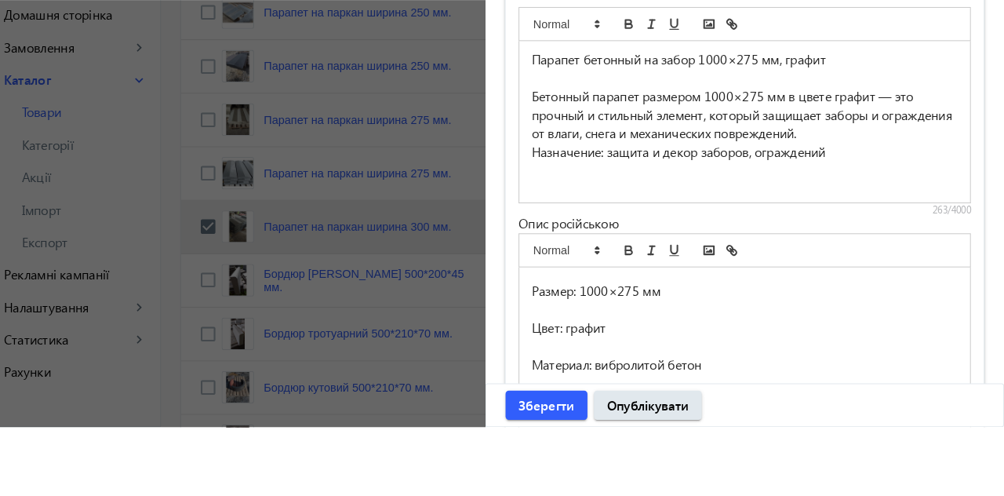
scroll to position [0, 0]
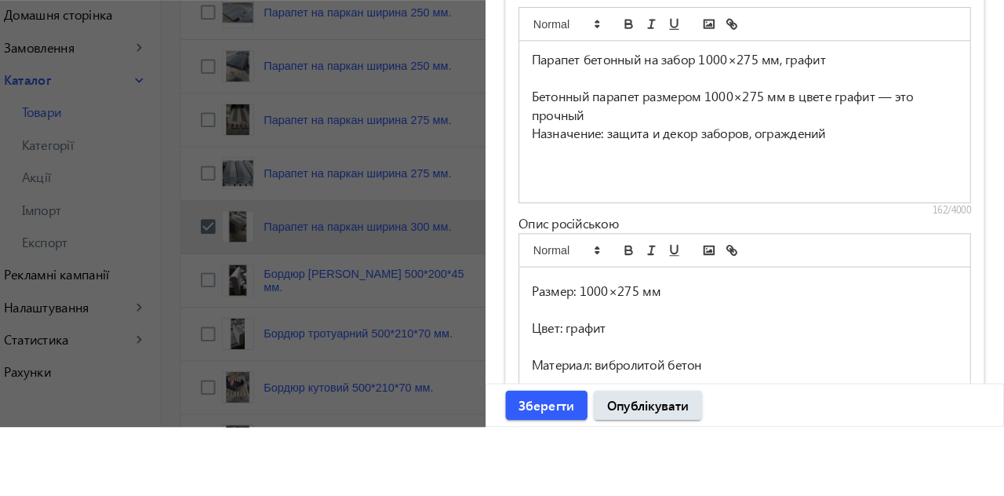
click at [874, 212] on p "Назначение: защита и декор заборов, ограждений" at bounding box center [753, 212] width 413 height 18
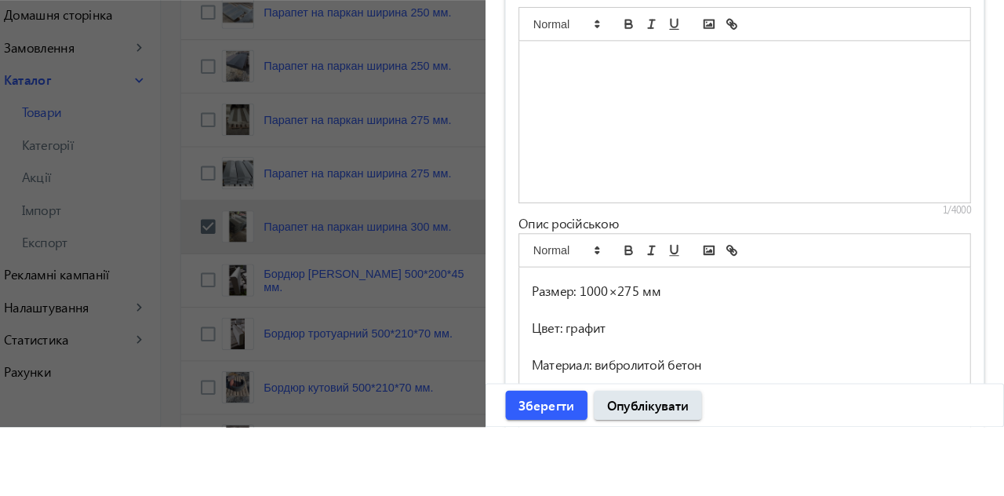
scroll to position [494, 0]
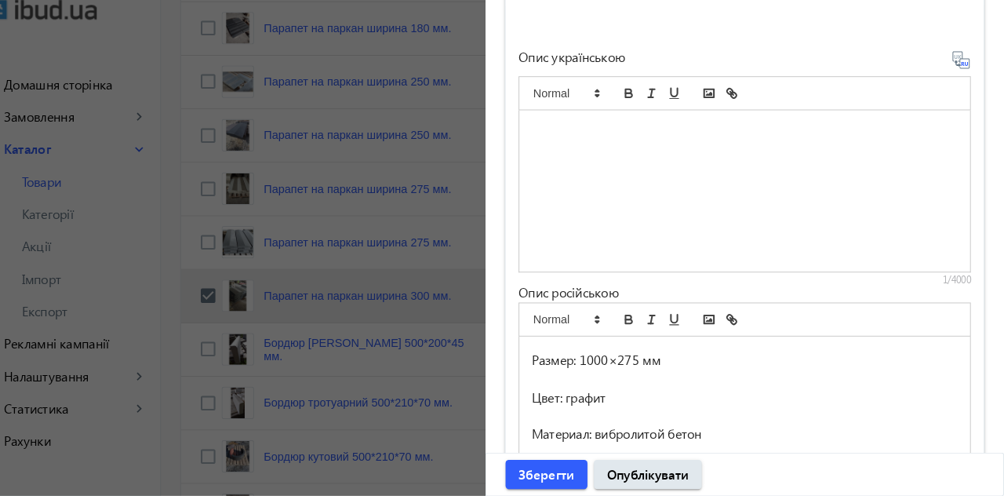
click at [753, 200] on div at bounding box center [753, 200] width 436 height 156
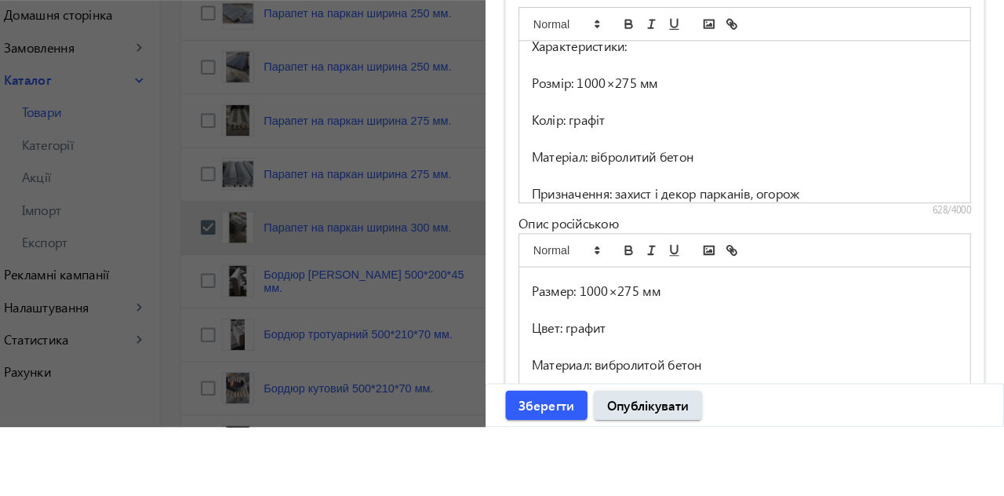
scroll to position [493, 0]
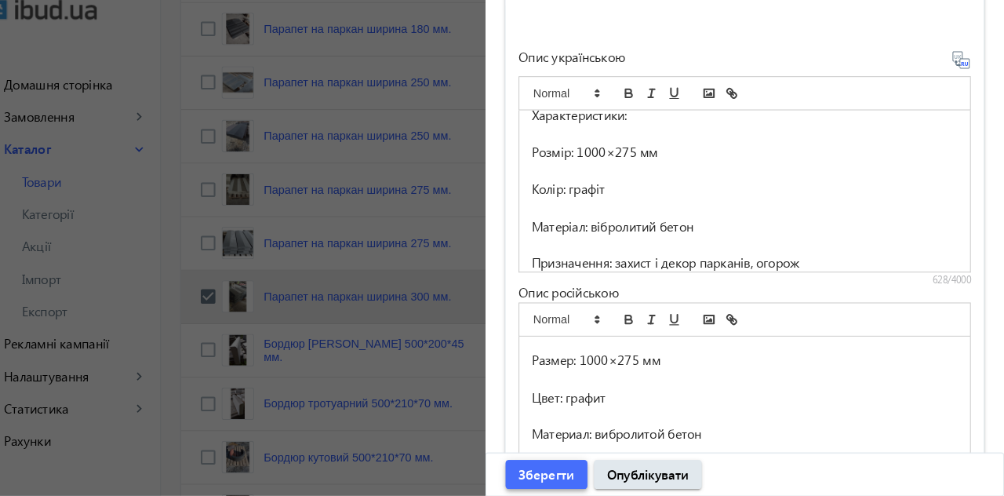
click at [576, 469] on span "Зберегти" at bounding box center [561, 474] width 54 height 17
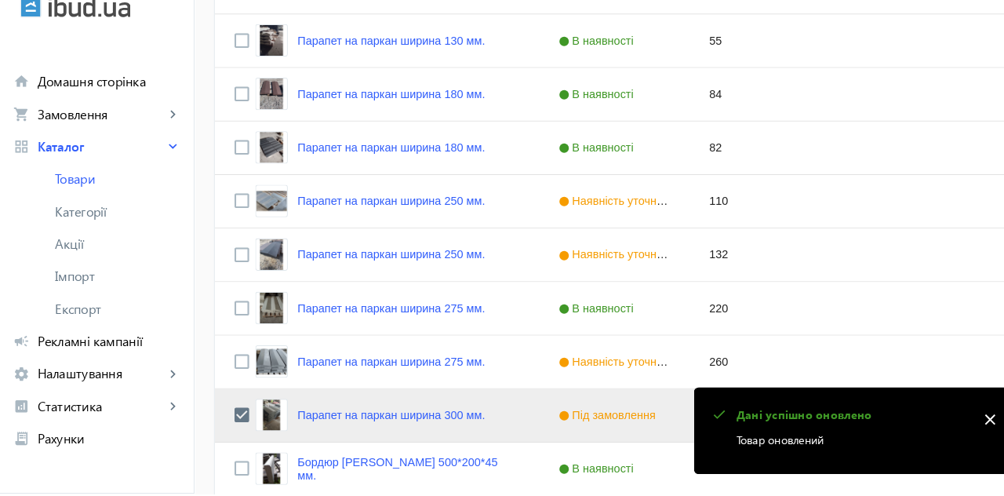
scroll to position [384, 0]
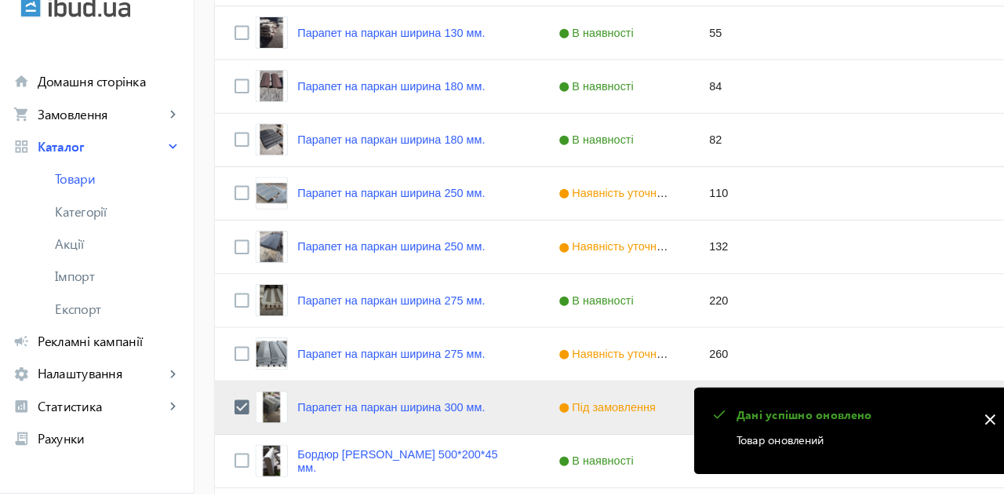
click at [427, 355] on link "Парапет на паркан ширина 275 мм." at bounding box center [378, 360] width 181 height 13
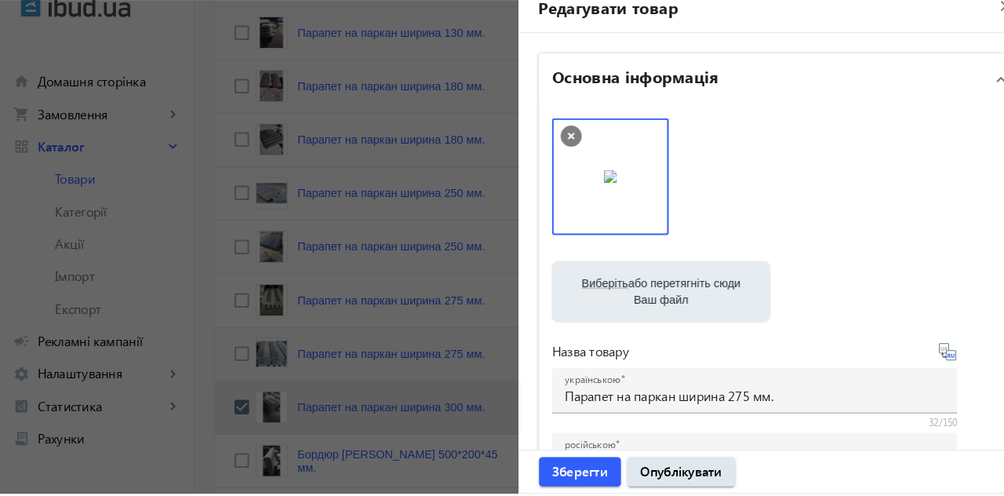
click at [432, 312] on div at bounding box center [502, 248] width 1004 height 496
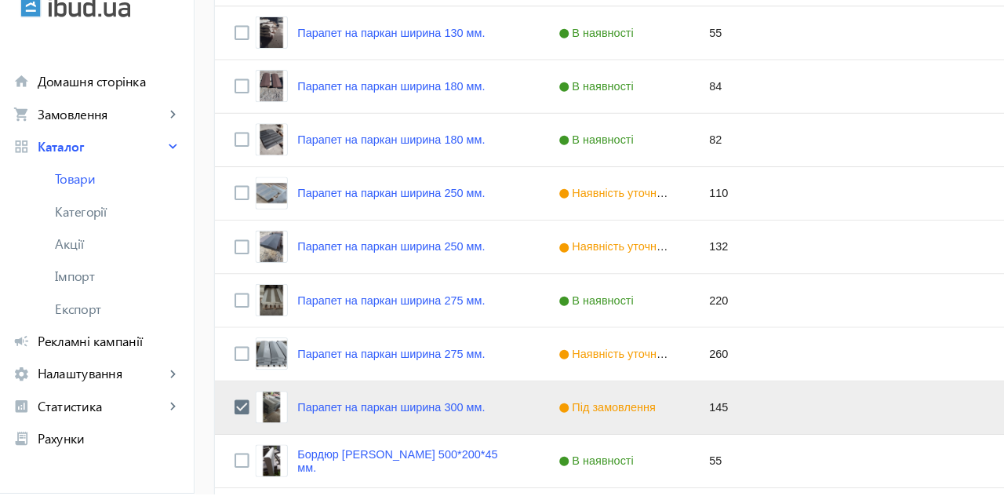
click at [459, 302] on link "Парапет на паркан ширина 275 мм." at bounding box center [378, 308] width 181 height 13
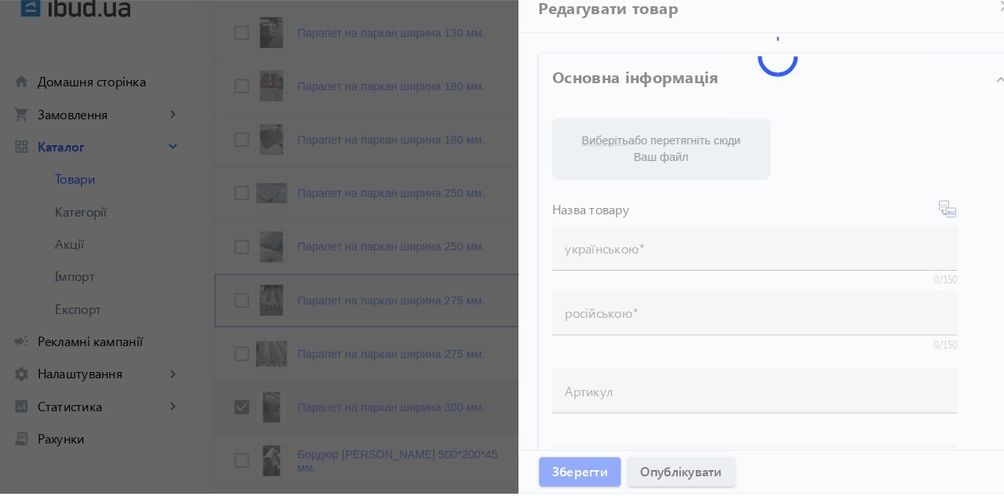
type input "Парапет на паркан ширина 275 мм."
type input "Парапет на забор ширина 275 мм"
type input "220"
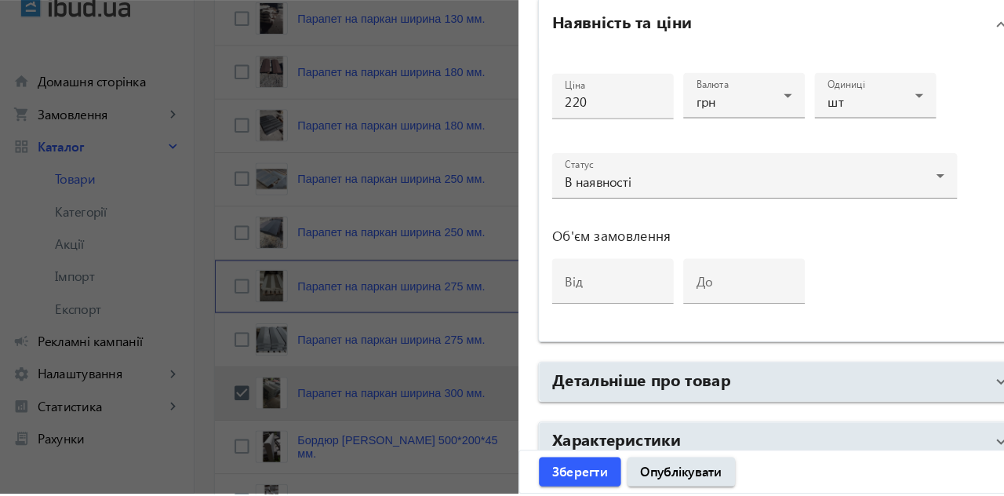
scroll to position [439, 0]
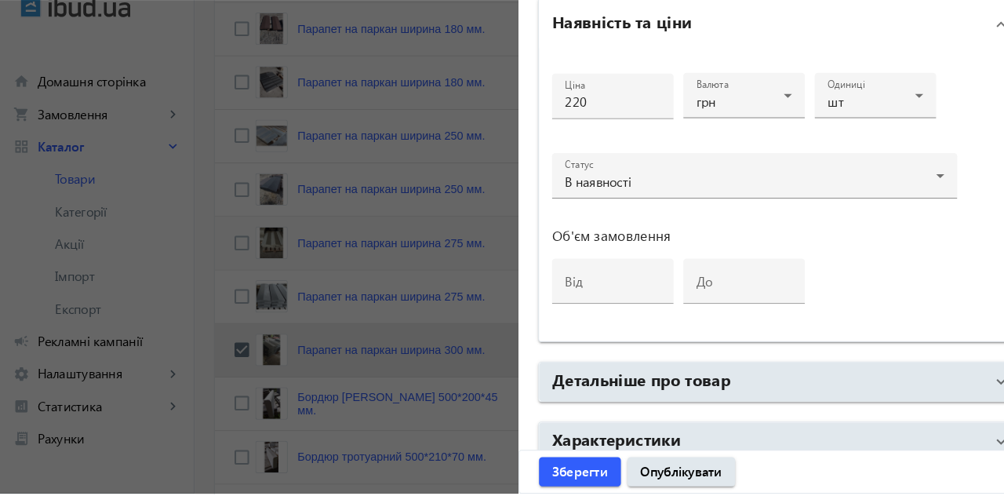
click at [701, 434] on mat-panel-title "Характеристики" at bounding box center [743, 445] width 419 height 28
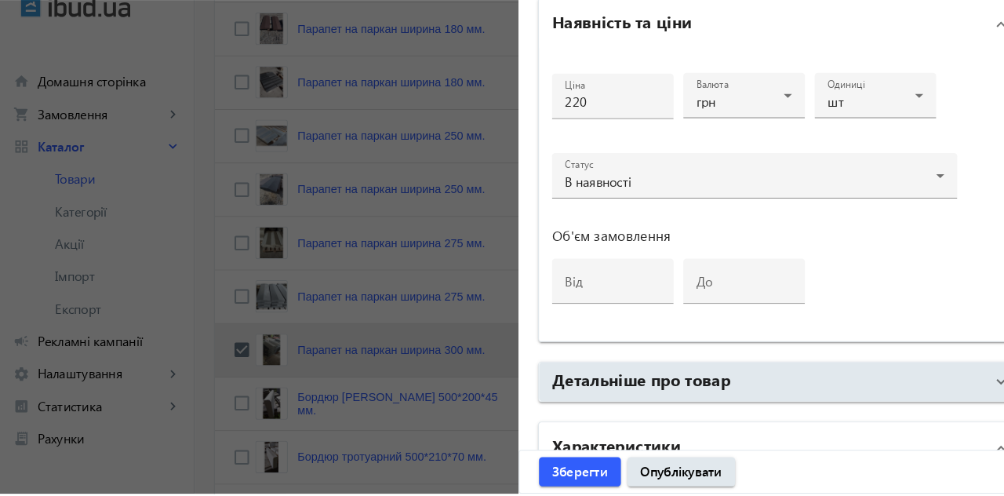
click at [722, 380] on mat-panel-title "Детальніше про товар" at bounding box center [743, 387] width 419 height 28
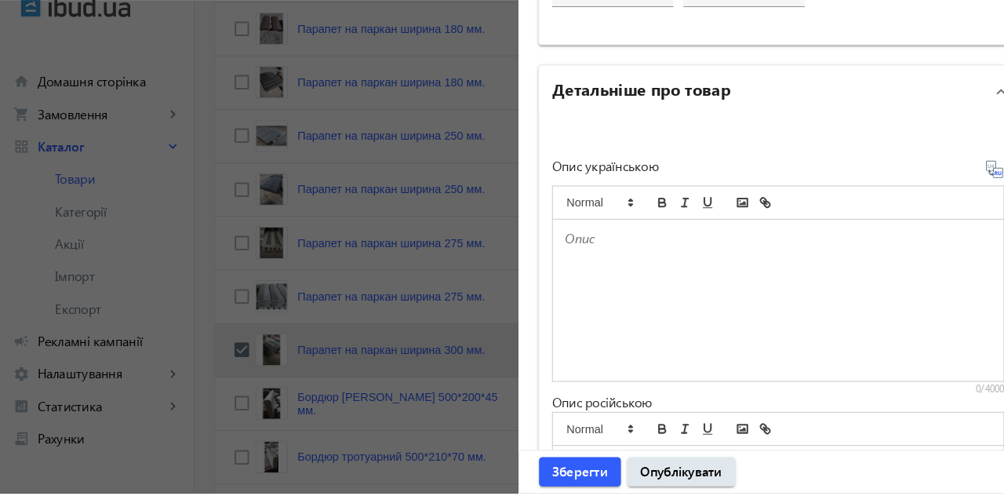
scroll to position [1024, 0]
click at [696, 317] on div at bounding box center [753, 307] width 436 height 156
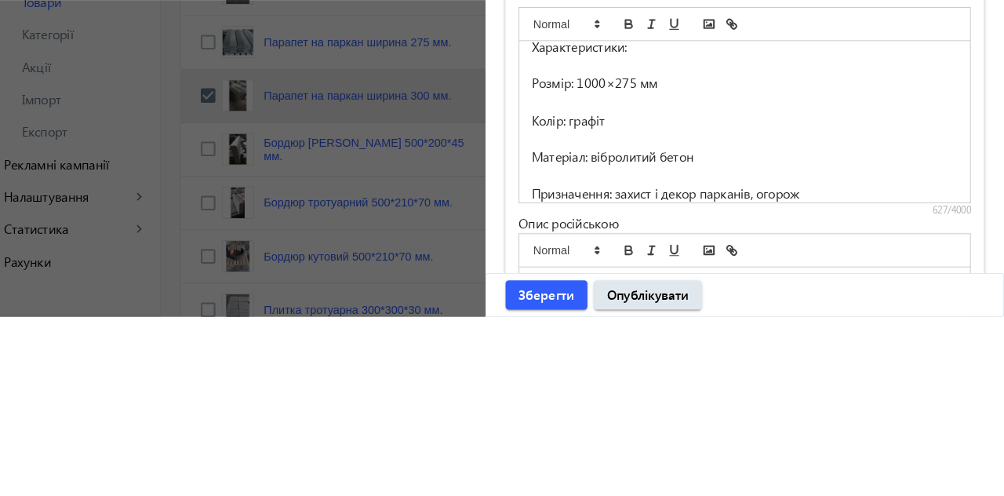
scroll to position [515, 0]
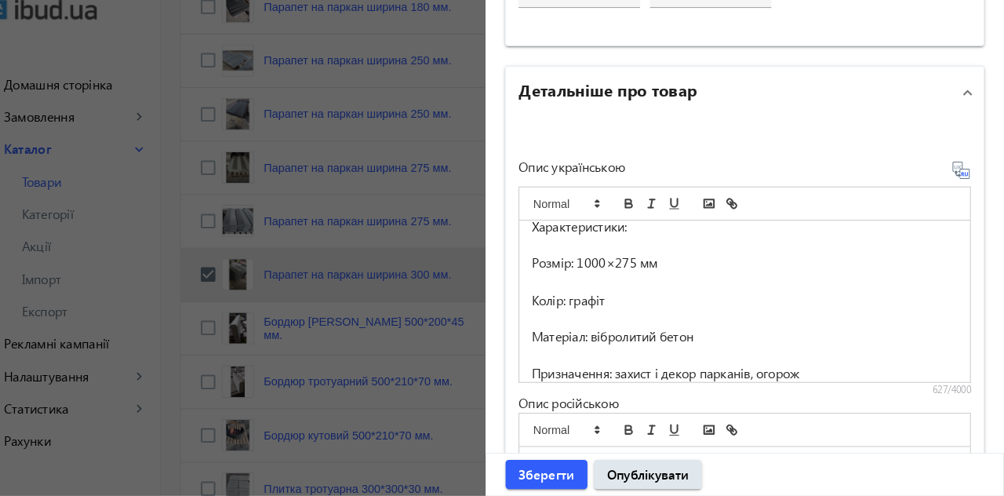
click at [638, 300] on p "Колір: графіт" at bounding box center [753, 306] width 413 height 18
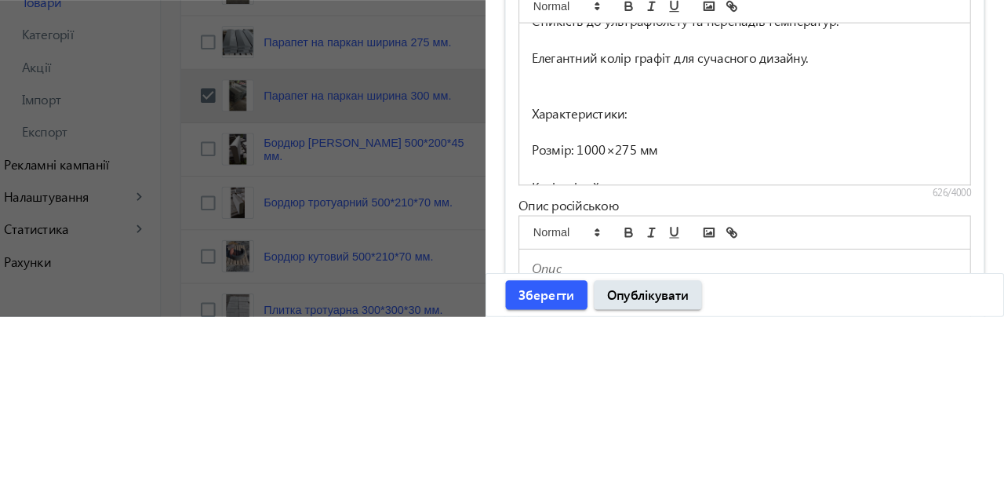
scroll to position [214, 0]
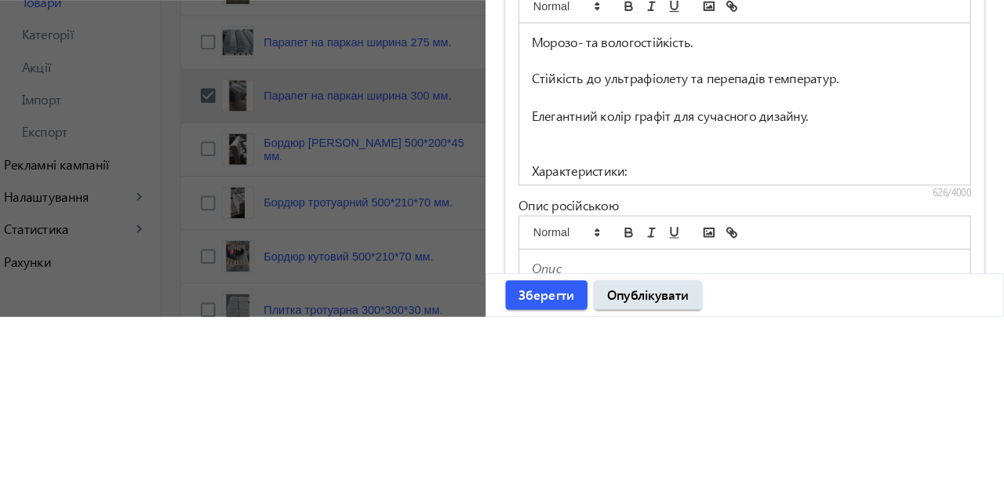
click at [695, 304] on p "Елегантний колір графіт для сучасного дизайну." at bounding box center [753, 302] width 413 height 18
click at [684, 296] on p "Елегантний колір графіт для сучасного дизайну." at bounding box center [753, 302] width 413 height 18
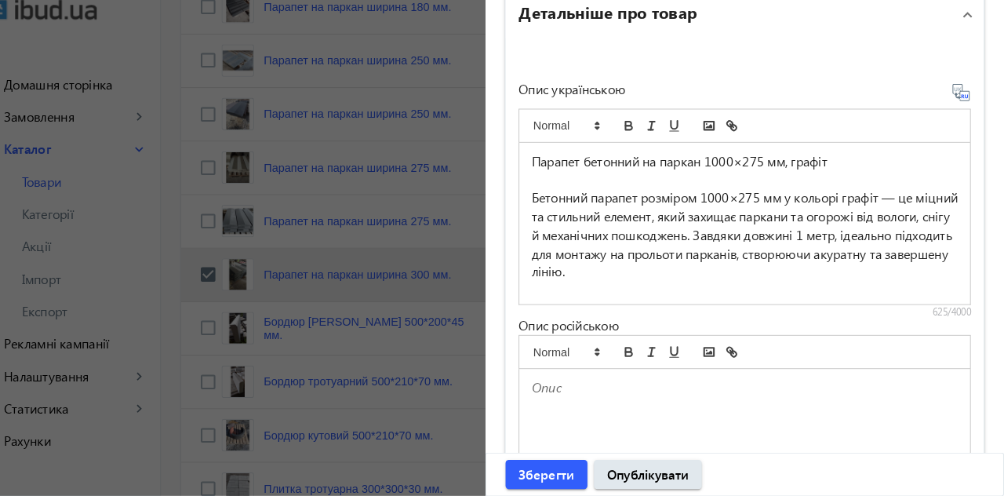
scroll to position [0, 0]
click at [849, 176] on p "Парапет бетонний на паркан 1000×275 мм, графіт" at bounding box center [753, 172] width 413 height 18
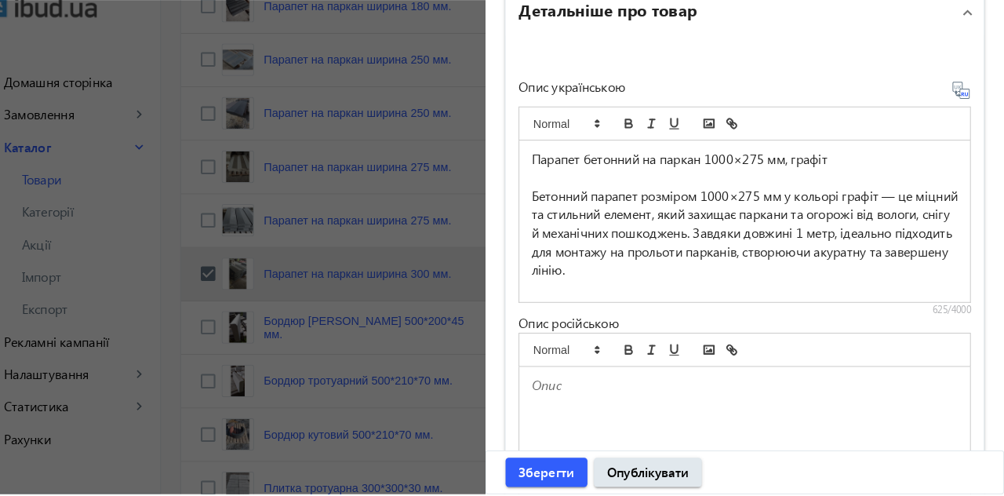
scroll to position [514, 0]
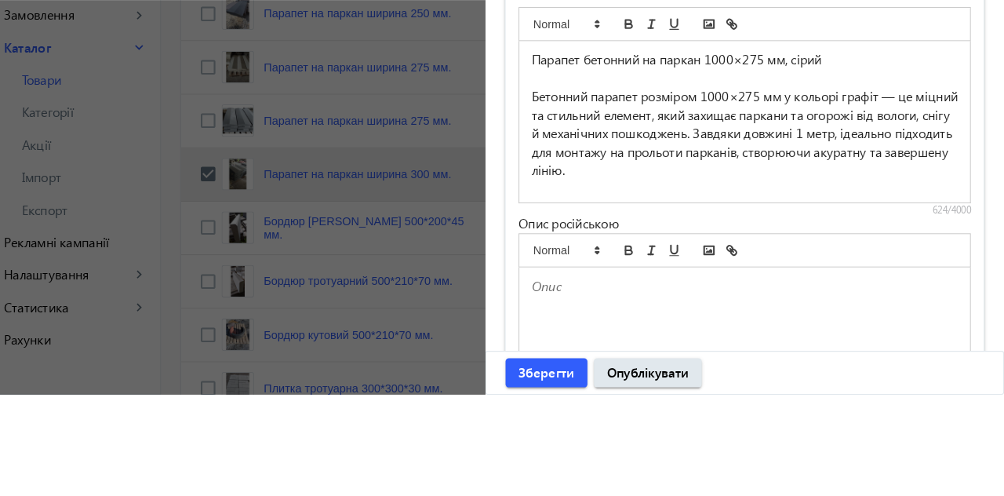
click at [893, 205] on p "Бетонний парапет розміром 1000×275 мм у кольорі графіт — це міцний та стильний …" at bounding box center [753, 242] width 413 height 89
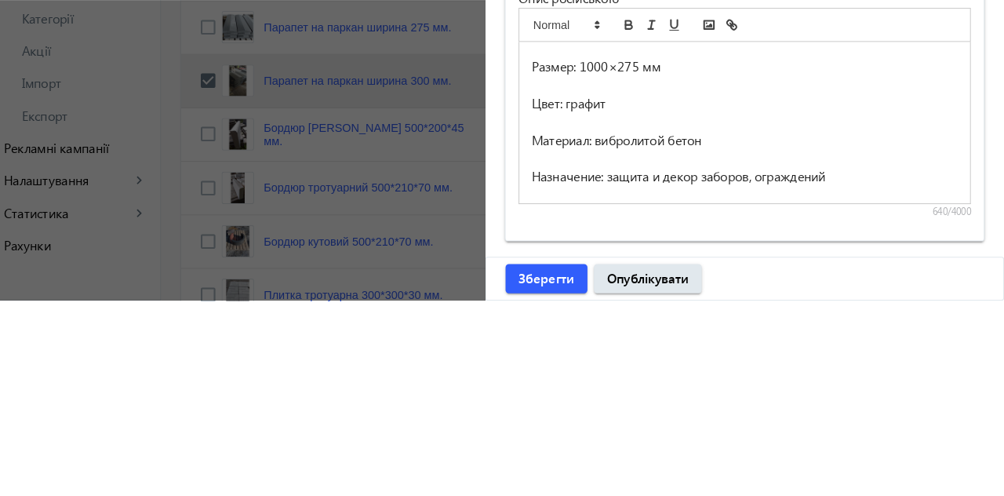
scroll to position [513, 0]
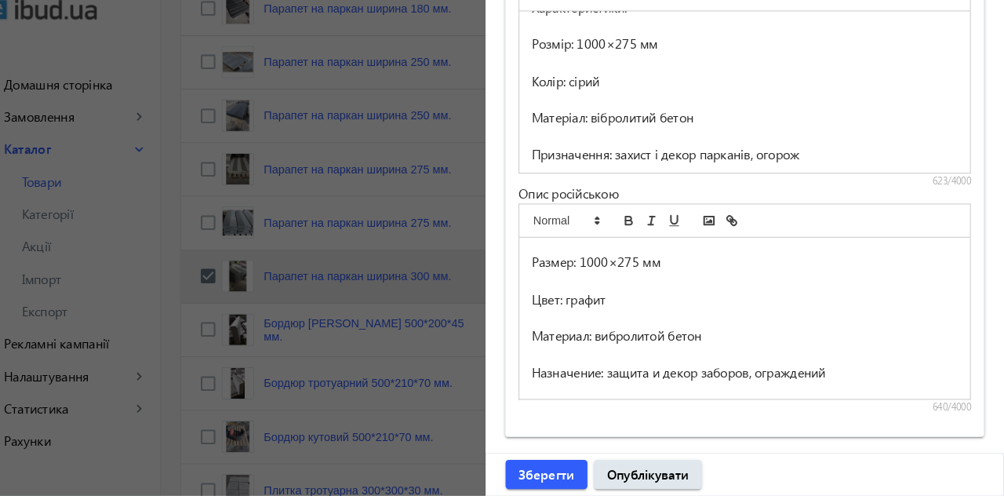
click at [635, 296] on p "Цвет: графит" at bounding box center [753, 305] width 413 height 18
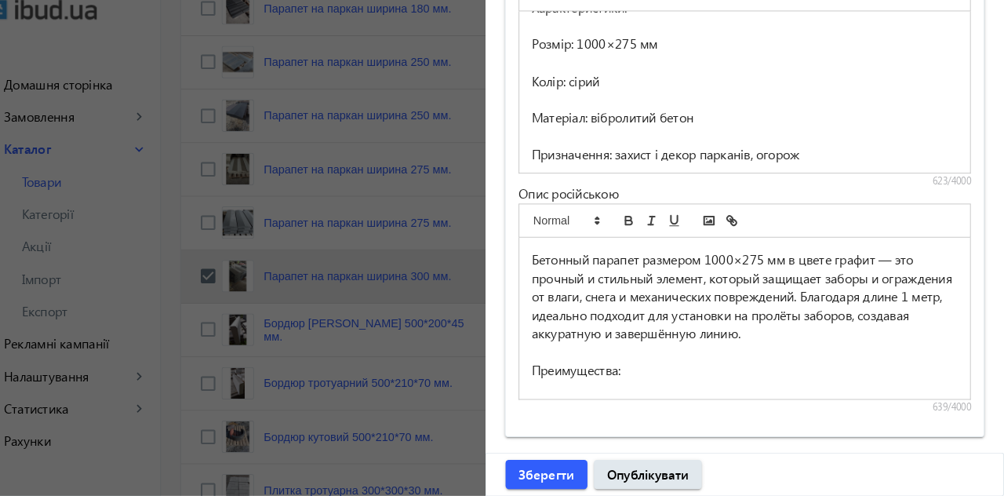
scroll to position [0, 0]
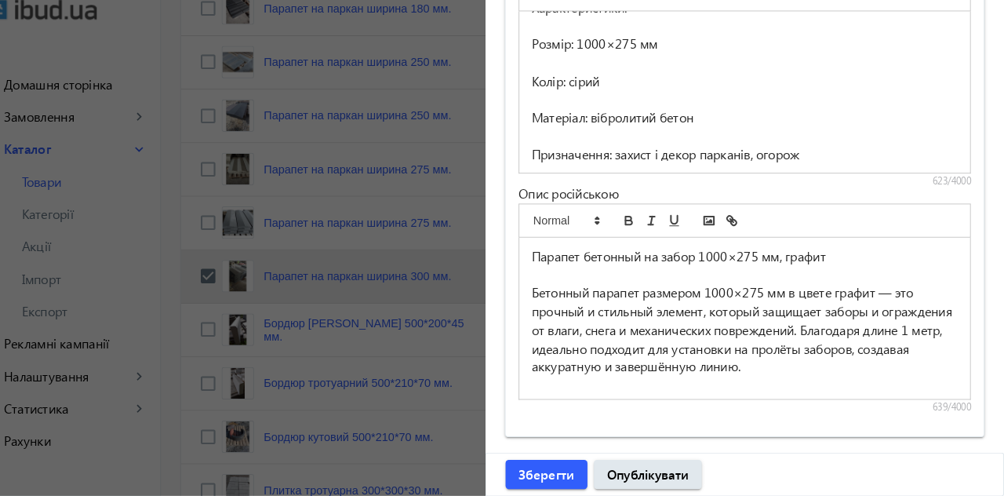
click at [855, 259] on p "Парапет бетонный на забор 1000×275 мм, графит" at bounding box center [753, 264] width 413 height 18
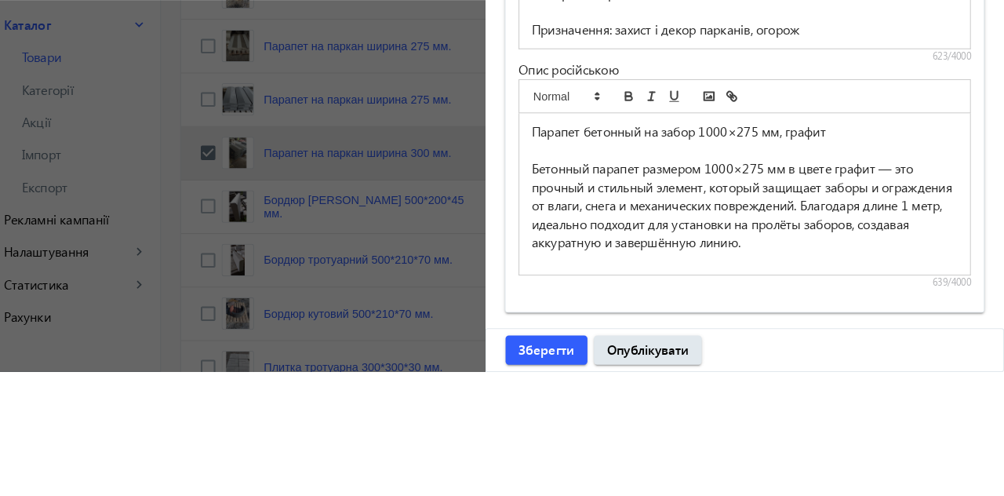
scroll to position [512, 0]
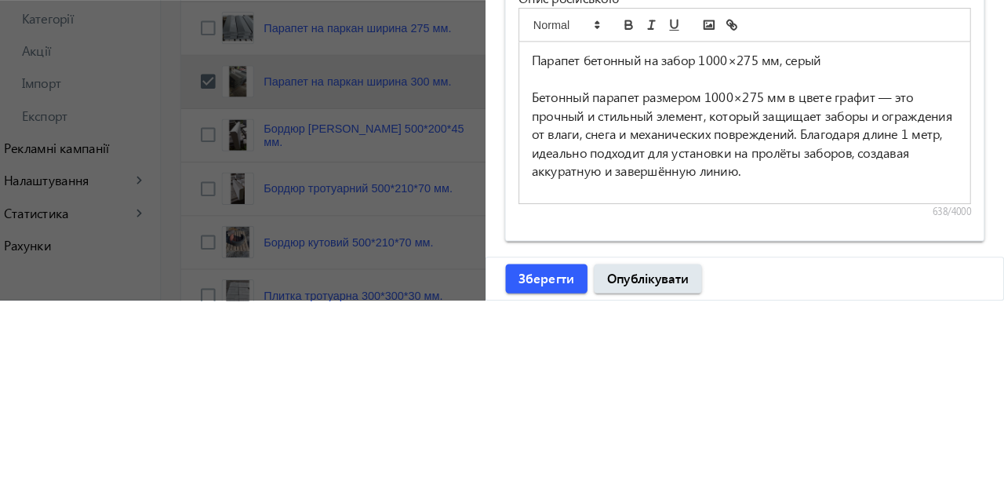
click at [889, 296] on p "Бетонный парапет размером 1000×275 мм в цвете графит — это прочный и стильный э…" at bounding box center [753, 334] width 413 height 89
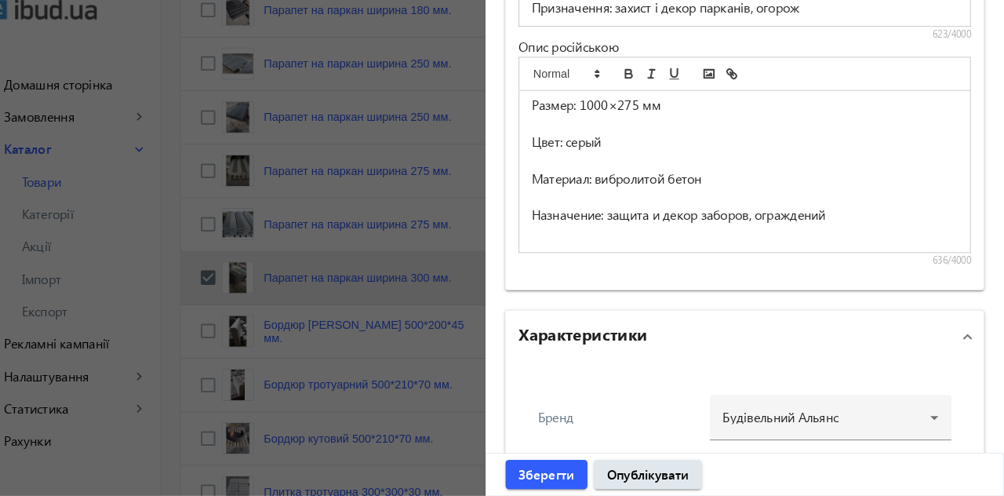
scroll to position [1369, 0]
click at [577, 467] on span "Зберегти" at bounding box center [561, 474] width 54 height 17
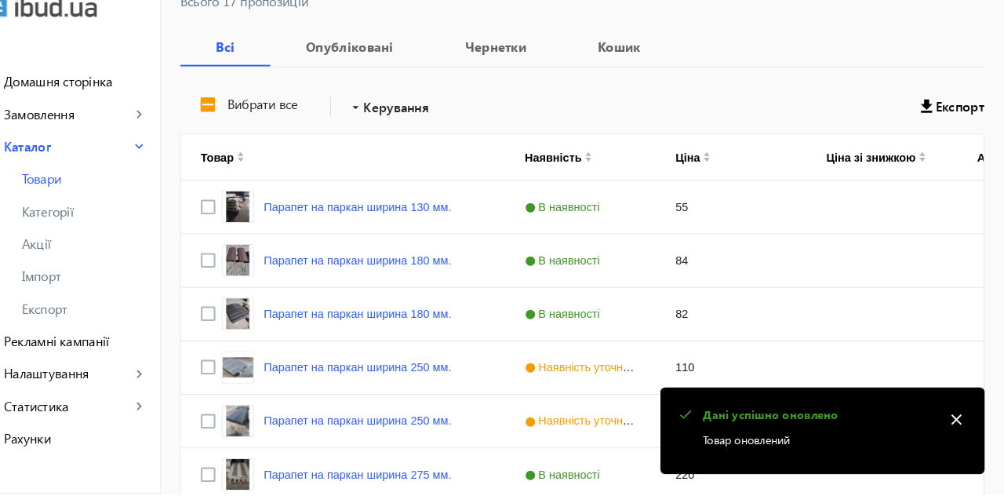
scroll to position [216, 0]
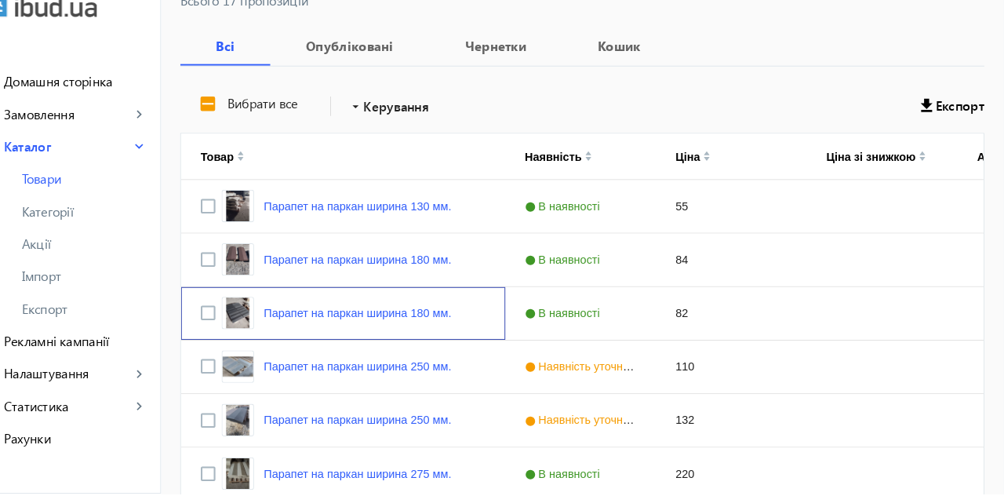
click at [448, 315] on link "Парапет на паркан ширина 180 мм." at bounding box center [378, 321] width 181 height 13
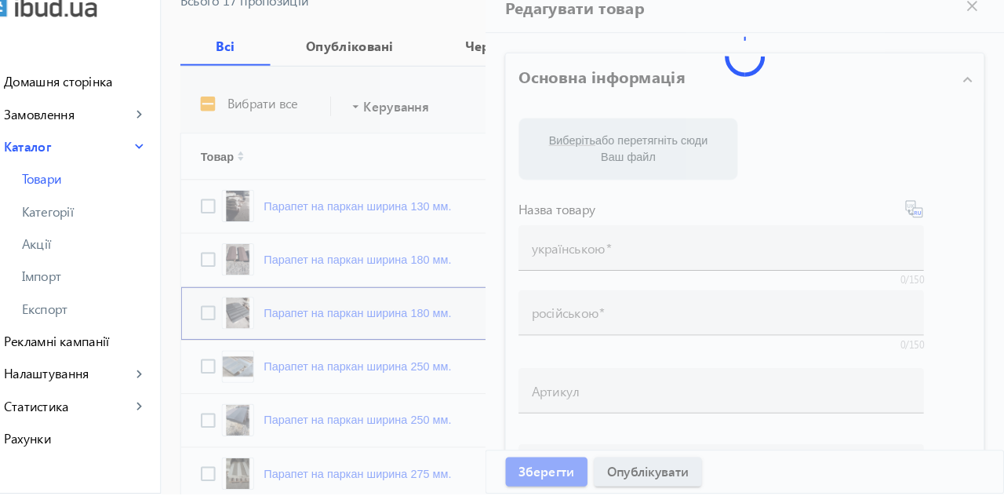
type input "Парапет на паркан ширина 180 мм."
type input "Парапет на забор ширина 180 мм"
type input "82"
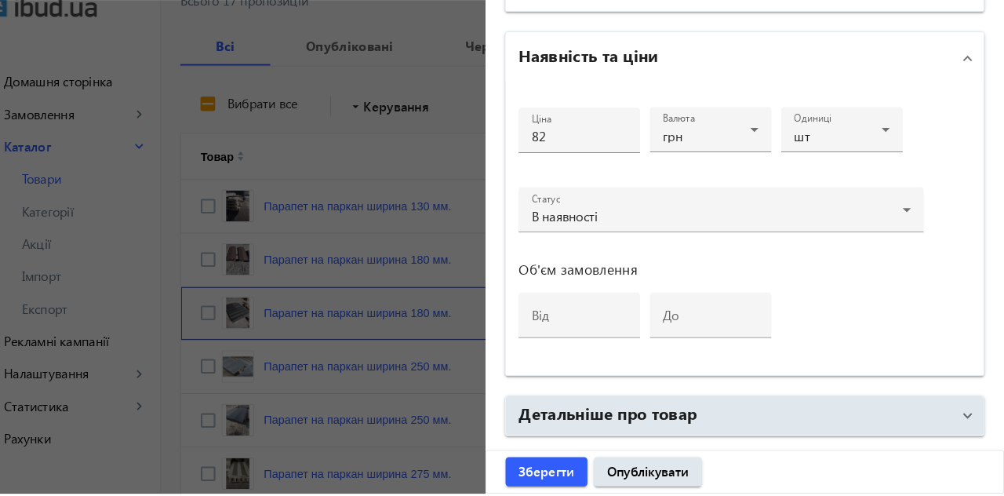
scroll to position [736, 0]
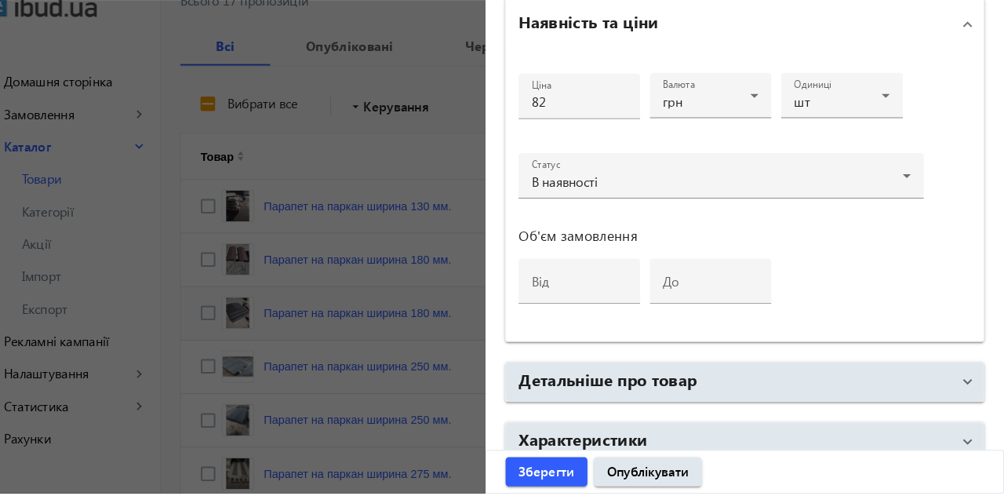
click at [703, 385] on h2 "Детальніше про товар" at bounding box center [620, 384] width 173 height 22
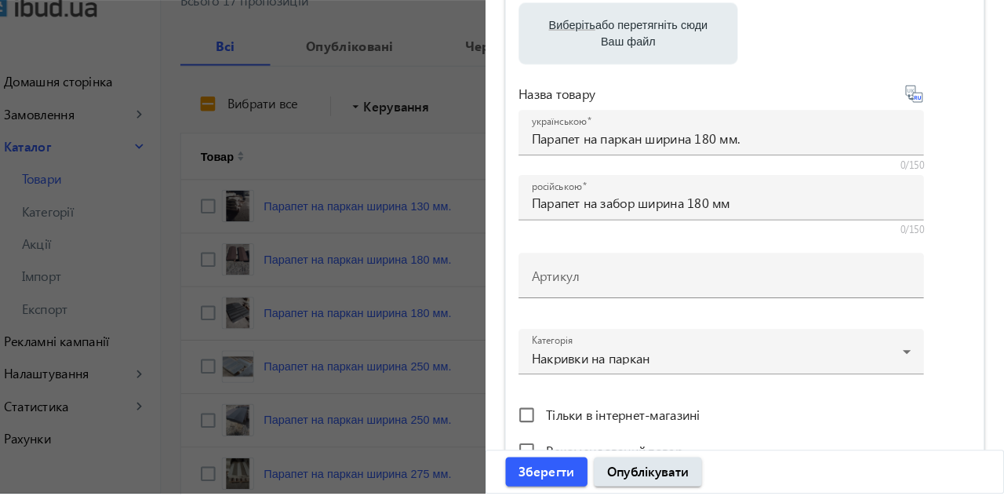
scroll to position [0, 0]
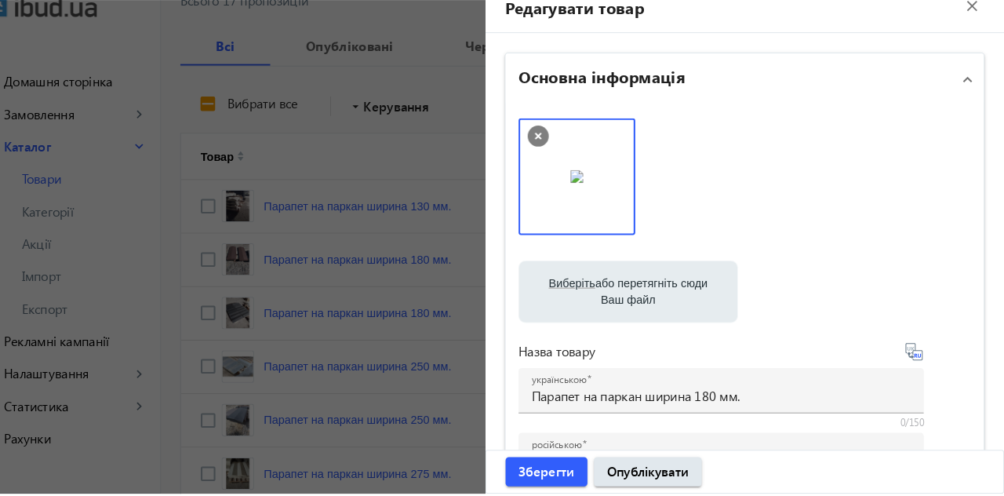
click at [973, 25] on mat-icon "close" at bounding box center [974, 25] width 24 height 24
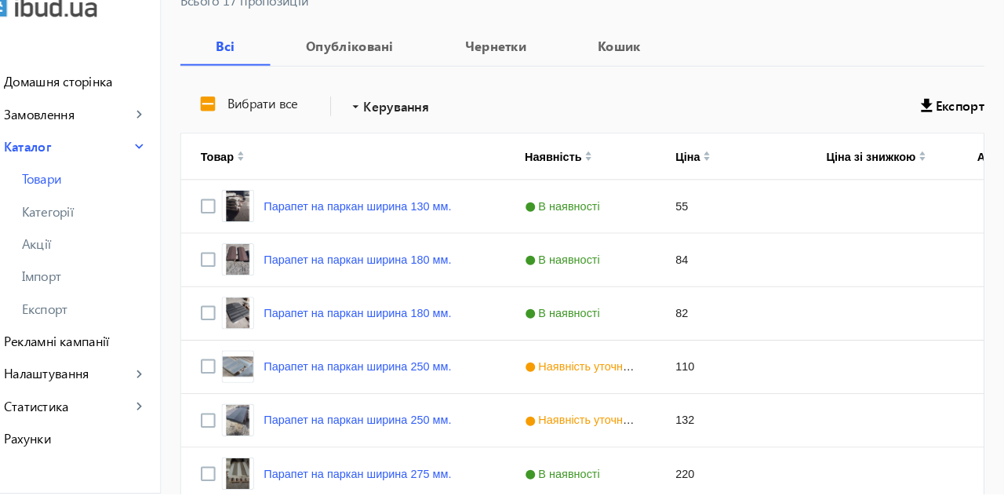
click at [435, 213] on link "Парапет на паркан ширина 130 мм." at bounding box center [378, 217] width 181 height 13
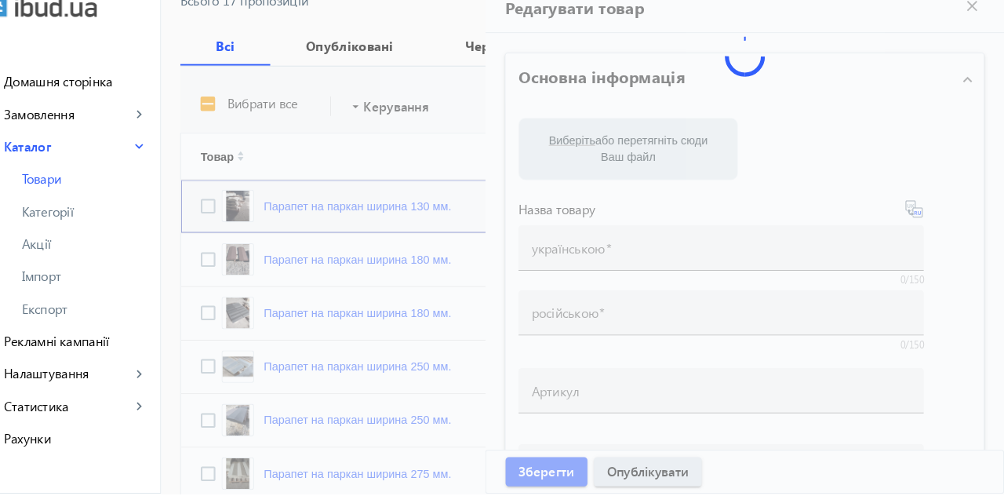
type input "Парапет на паркан ширина 130 мм."
type input "Парапет на забор ширина 130 мм"
type input "55"
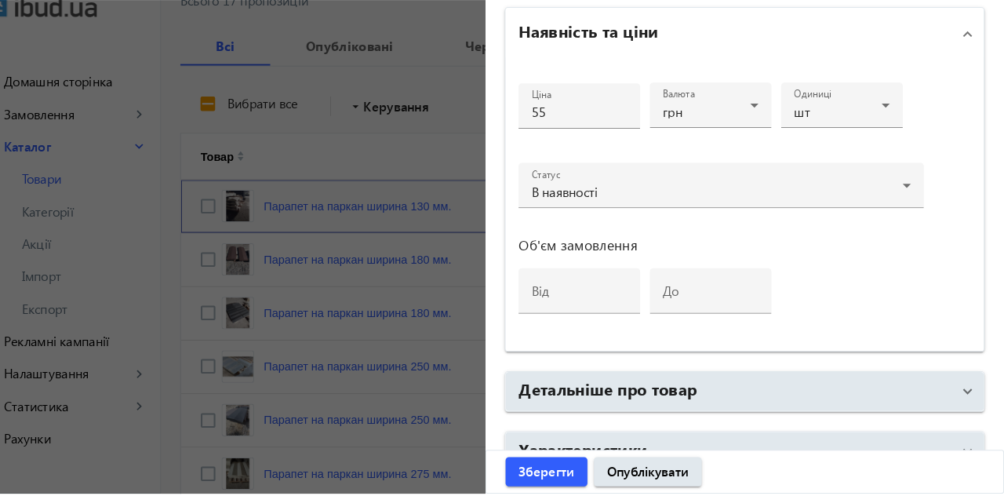
scroll to position [736, 0]
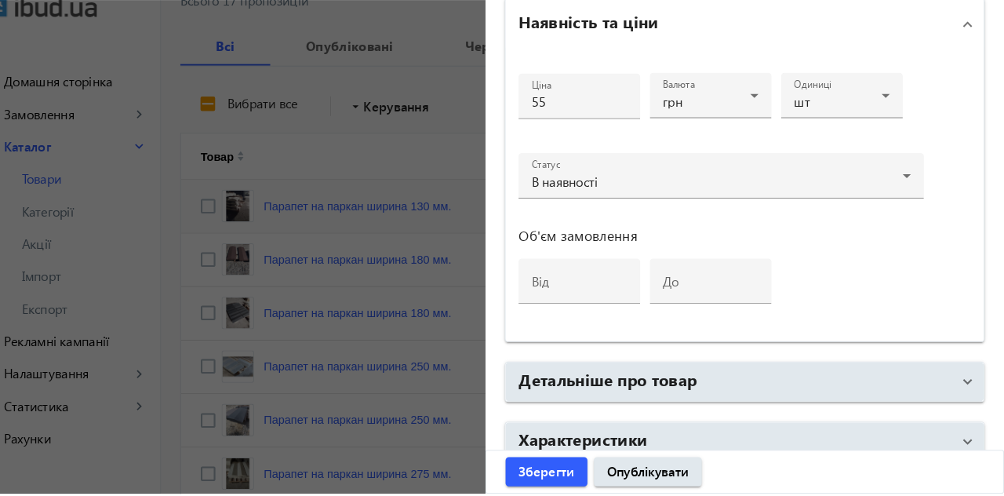
click at [709, 384] on mat-panel-title "Детальніше про товар" at bounding box center [743, 387] width 419 height 28
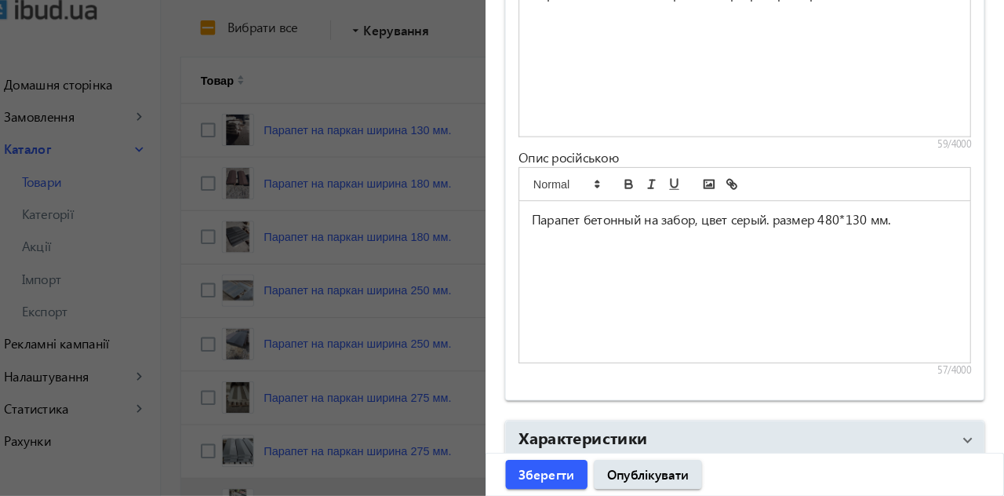
scroll to position [1263, 0]
click at [693, 324] on div "Парапет бетонный на забор, цвет серый. размер 480*130 мм." at bounding box center [753, 287] width 436 height 156
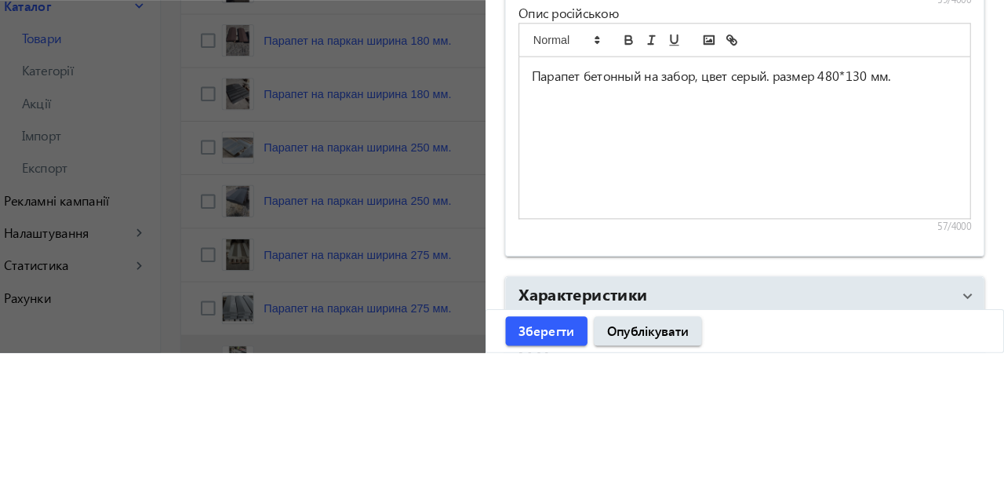
scroll to position [292, 0]
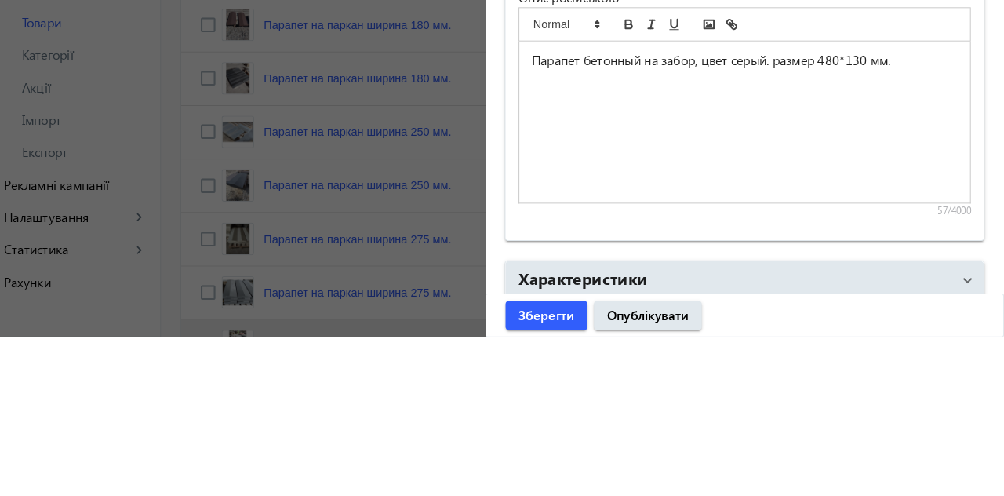
click at [931, 236] on div "Парапет бетонный на забор, цвет серый. размер 480*130 мм." at bounding box center [753, 287] width 436 height 156
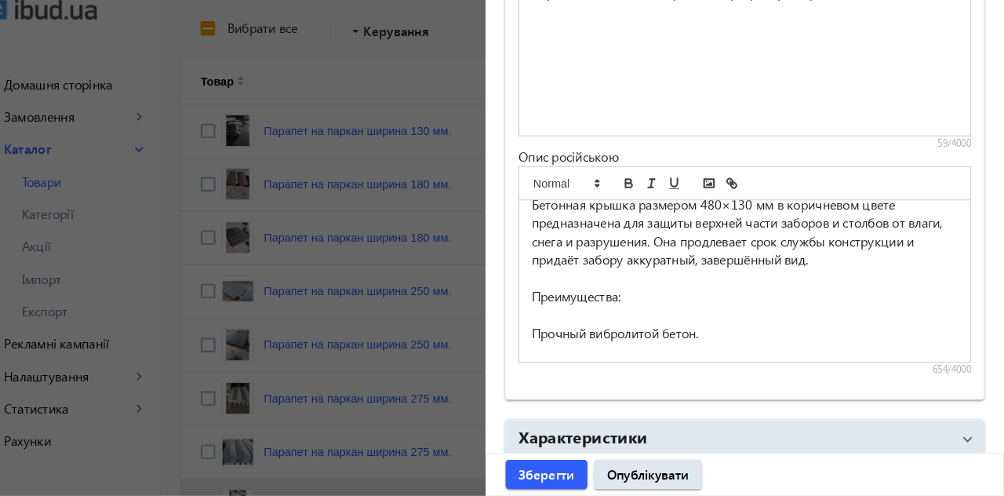
scroll to position [0, 0]
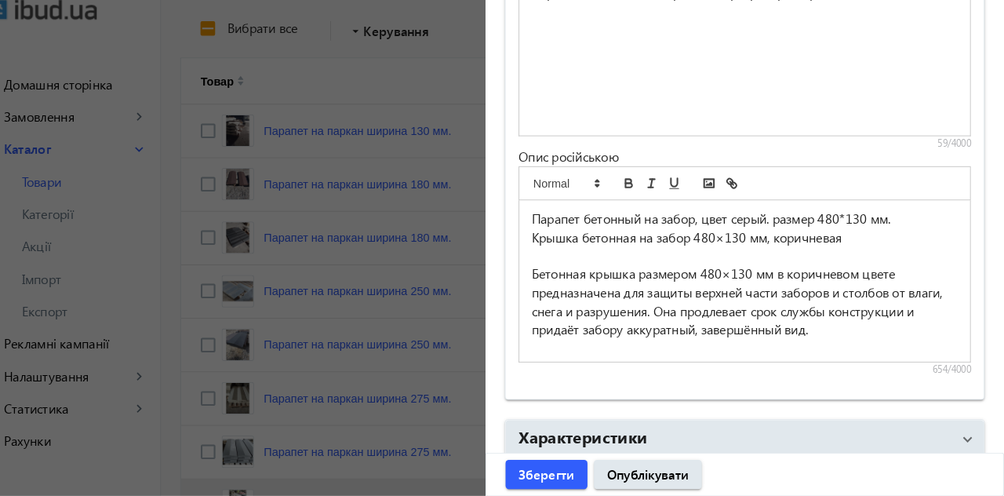
click at [910, 227] on p "Парапет бетонный на забор, цвет серый. размер 480*130 мм." at bounding box center [753, 228] width 413 height 18
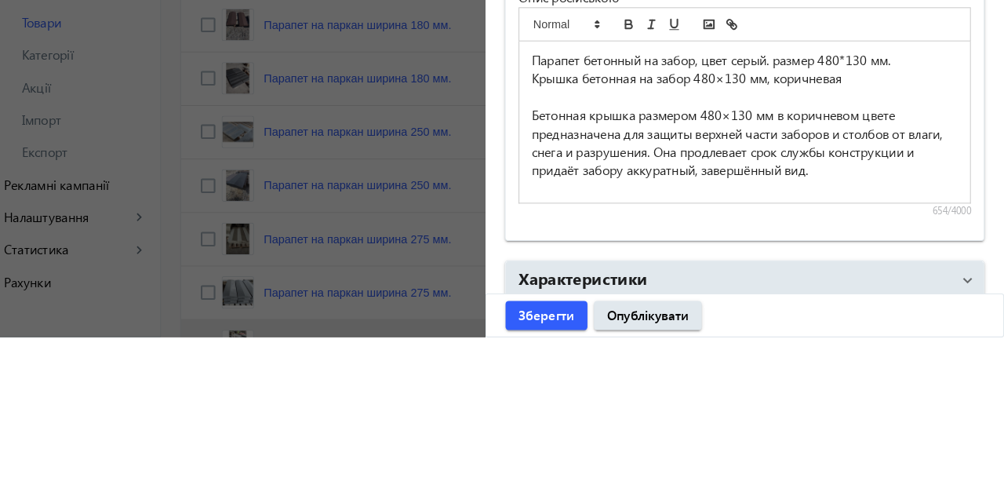
scroll to position [292, 0]
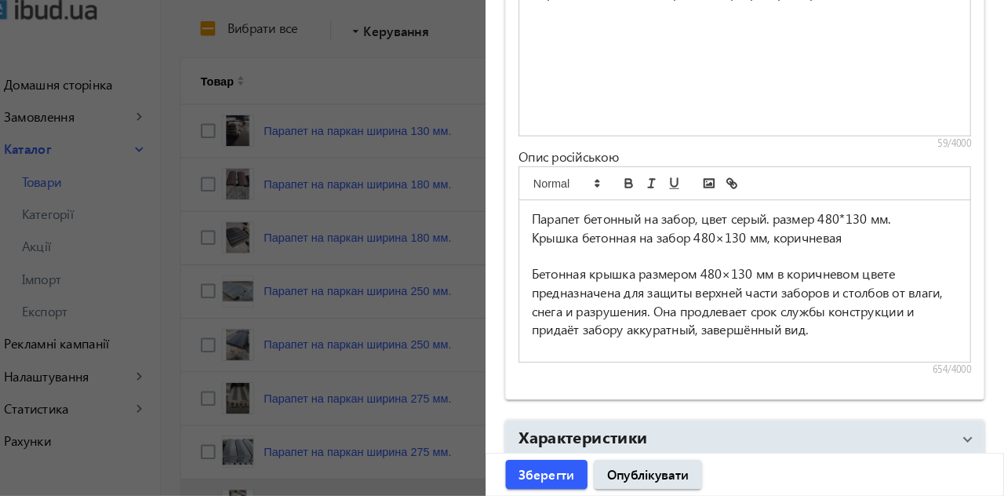
click at [869, 242] on p "Крышка бетонная на забор 480×130 мм, коричневая" at bounding box center [753, 246] width 413 height 18
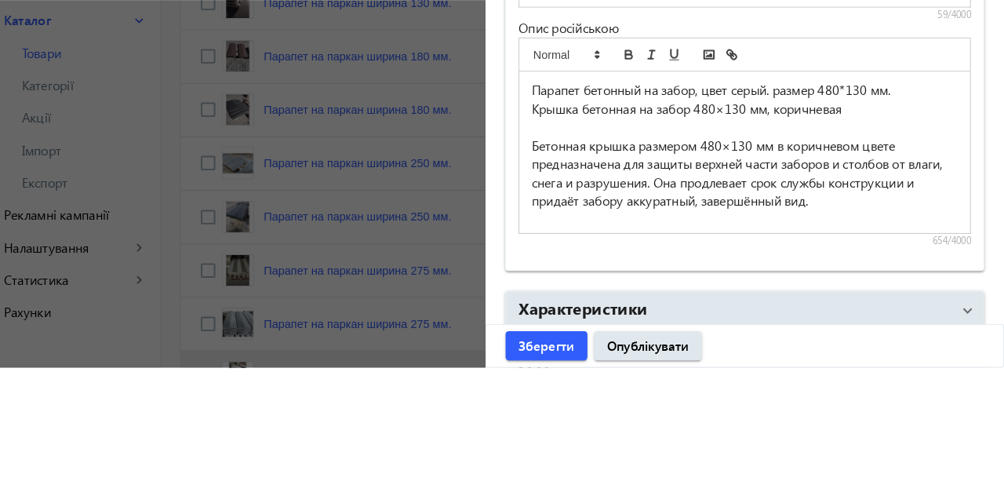
scroll to position [291, 0]
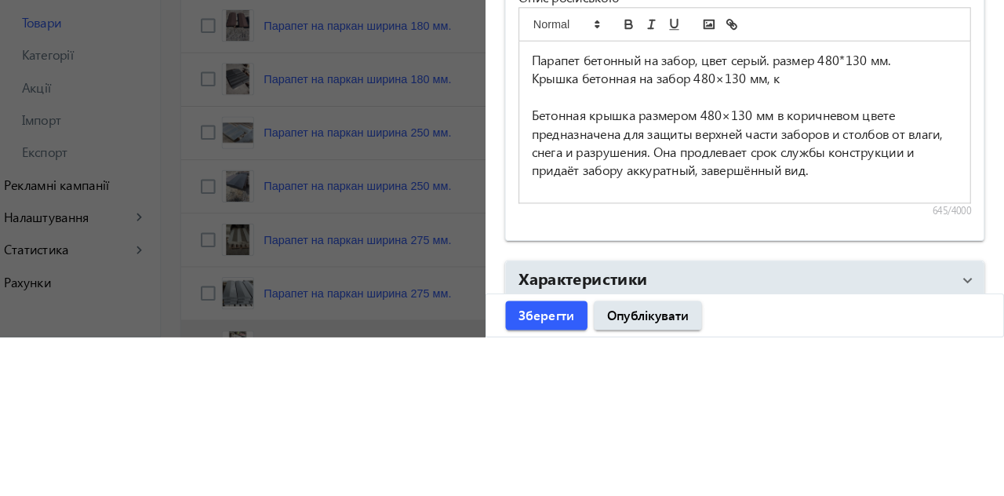
click at [917, 228] on p "Парапет бетонный на забор, цвет серый. размер 480*130 мм." at bounding box center [753, 228] width 413 height 18
click at [828, 241] on p "Крышка бетонная на забор 480×130 мм, к" at bounding box center [753, 246] width 413 height 18
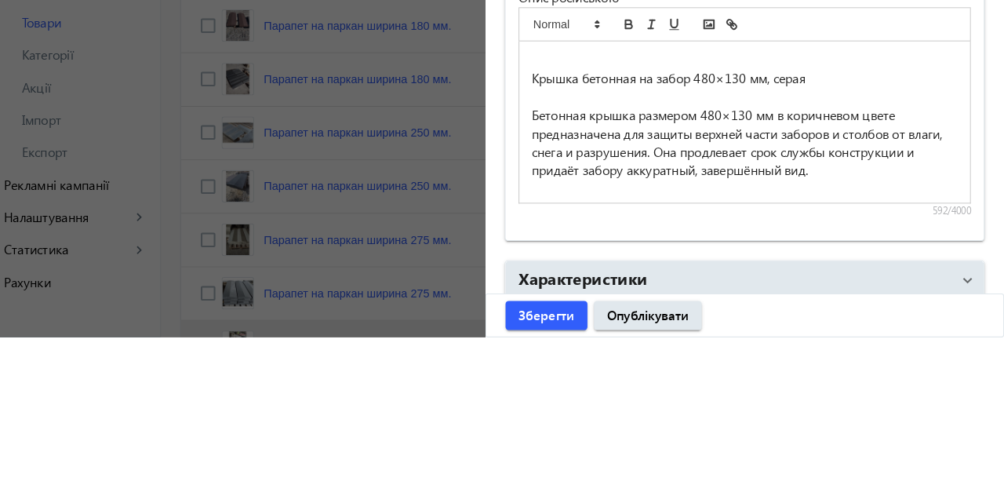
click at [871, 285] on p "Бетонная крышка размером 480×130 мм в коричневом цвете предназначена для защиты…" at bounding box center [753, 307] width 413 height 71
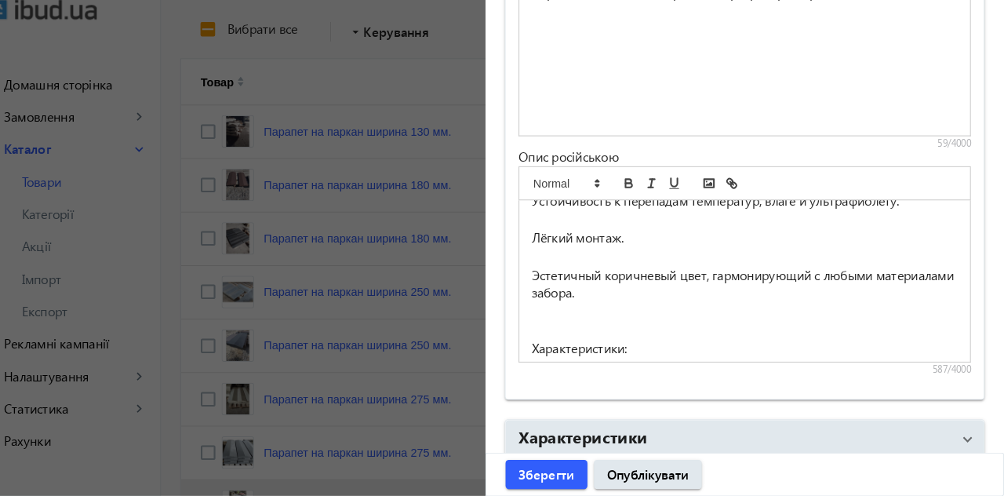
scroll to position [237, 0]
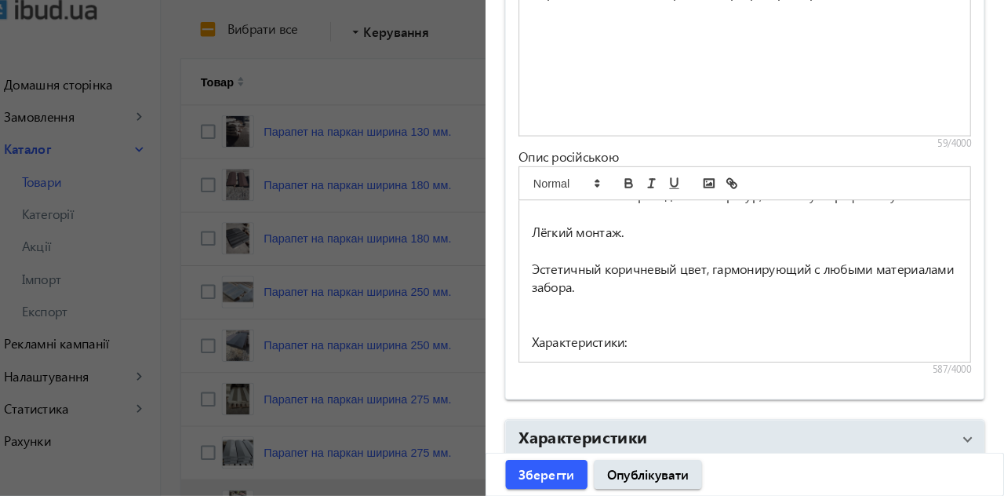
click at [692, 267] on p "Эстетичный коричневый цвет, гармонирующий с любыми материалами забора." at bounding box center [753, 284] width 413 height 35
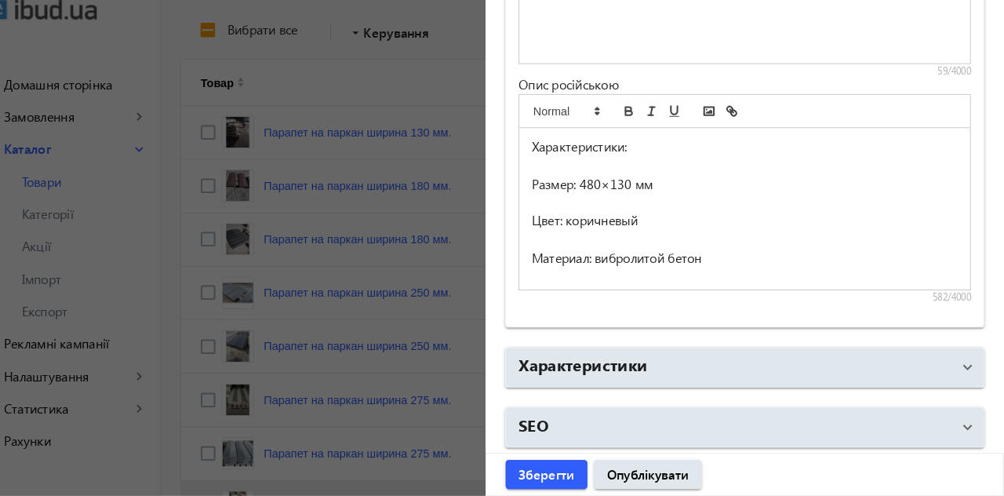
scroll to position [364, 0]
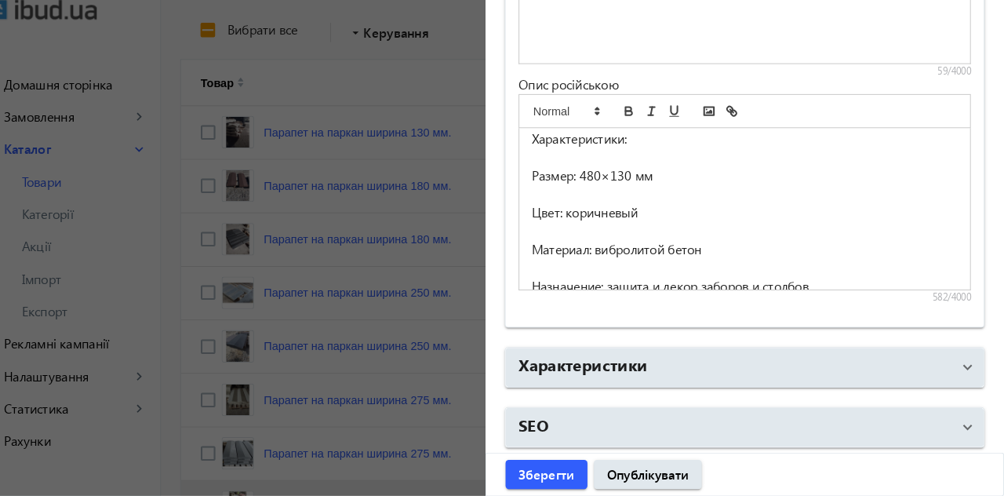
click at [662, 218] on p "Цвет: коричневый" at bounding box center [753, 222] width 413 height 18
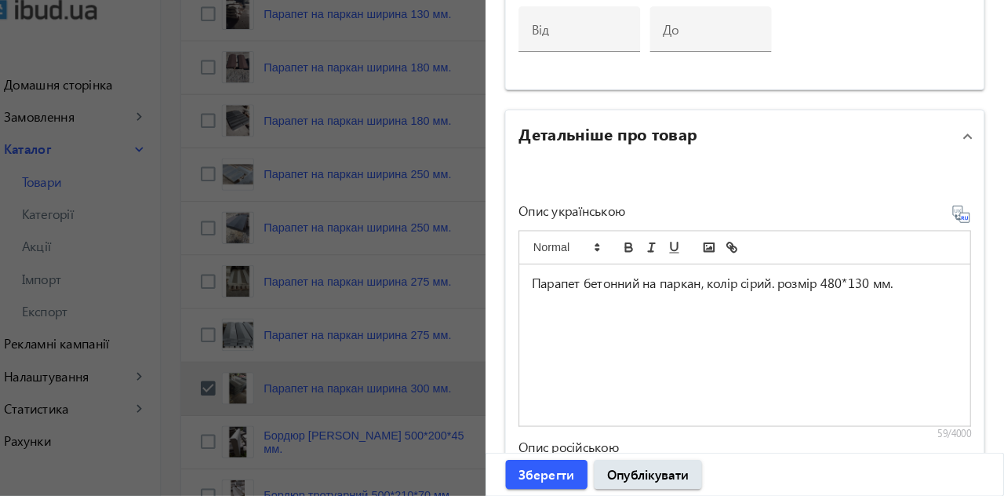
scroll to position [979, 0]
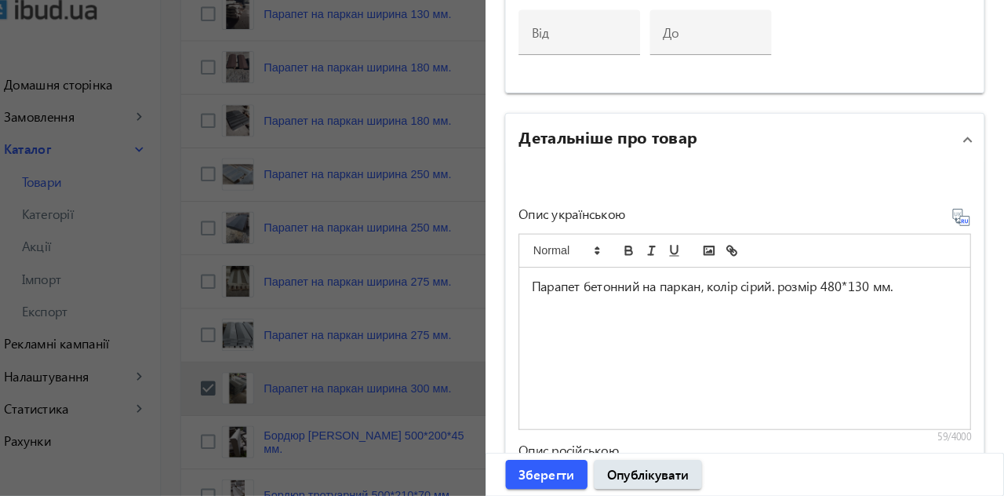
click at [918, 289] on p "Парапет бетонний на паркан, колір сірий. розмір 480*130 мм." at bounding box center [753, 293] width 413 height 18
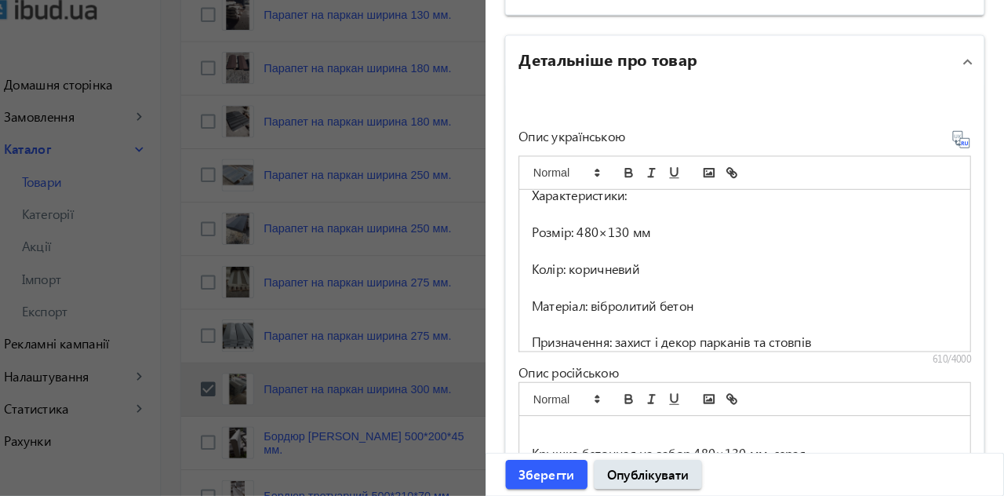
scroll to position [1078, 0]
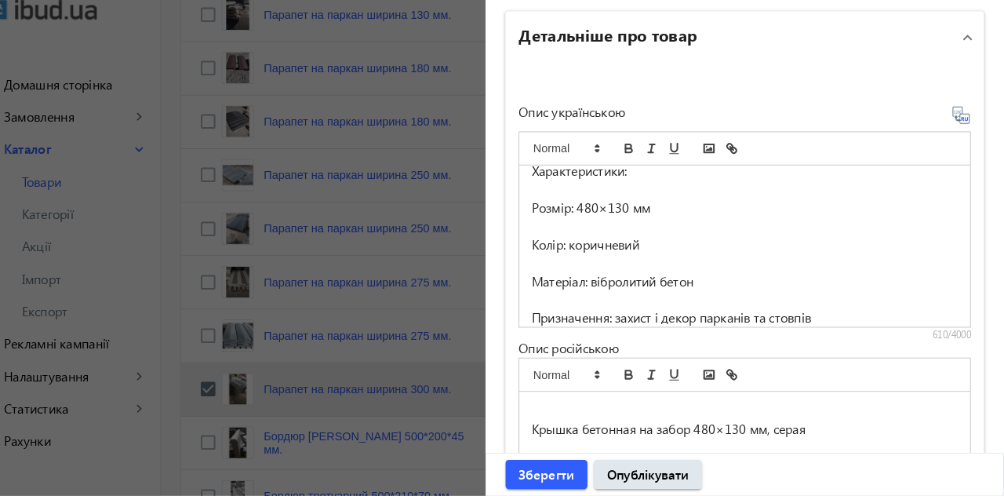
click at [672, 245] on p "Колір: коричневий" at bounding box center [753, 253] width 413 height 18
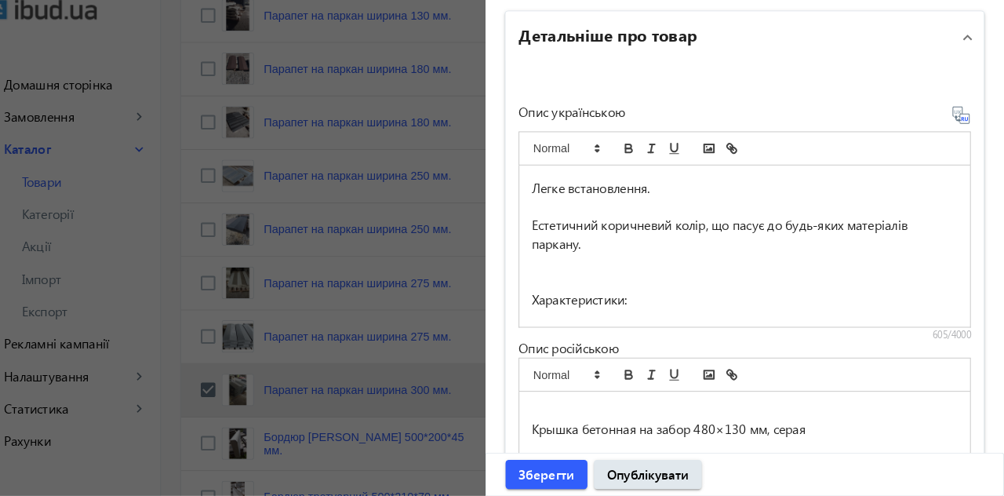
scroll to position [225, 0]
click at [682, 227] on p "Естетичний коричневий колір, що пасує до будь-яких матеріалів паркану." at bounding box center [753, 244] width 413 height 35
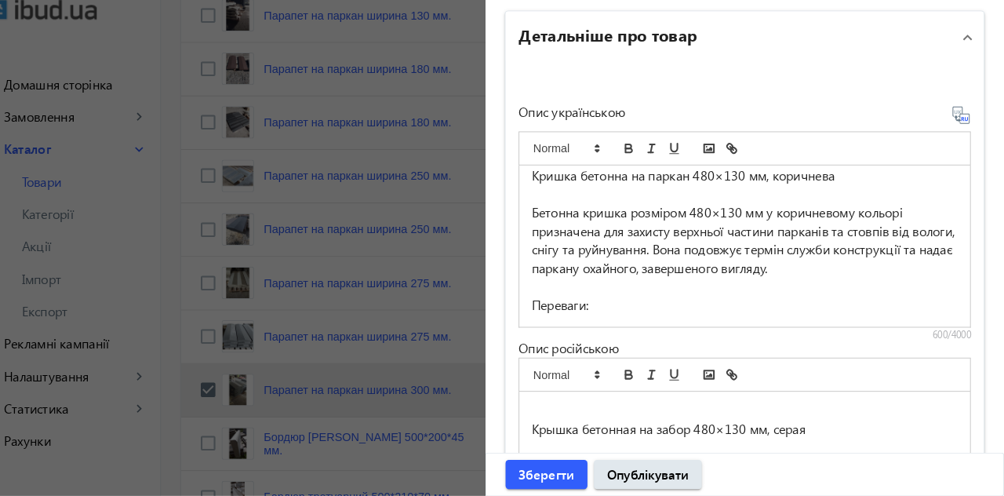
scroll to position [0, 0]
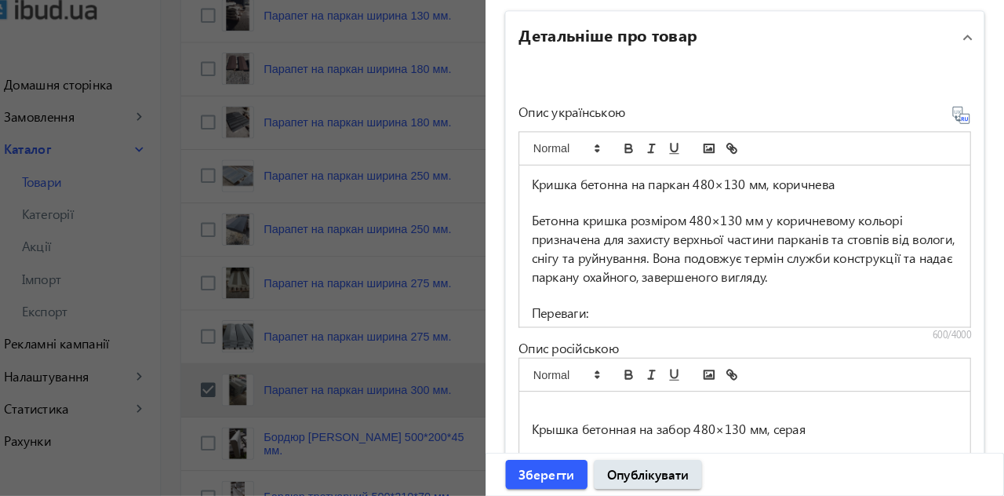
click at [863, 192] on p "Кришка бетонна на паркан 480×130 мм, коричнева" at bounding box center [753, 194] width 413 height 18
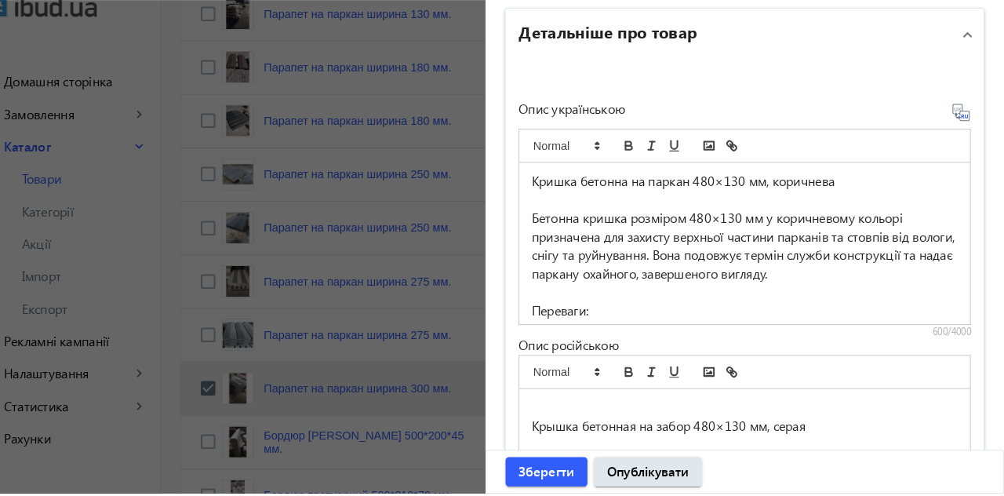
scroll to position [402, 0]
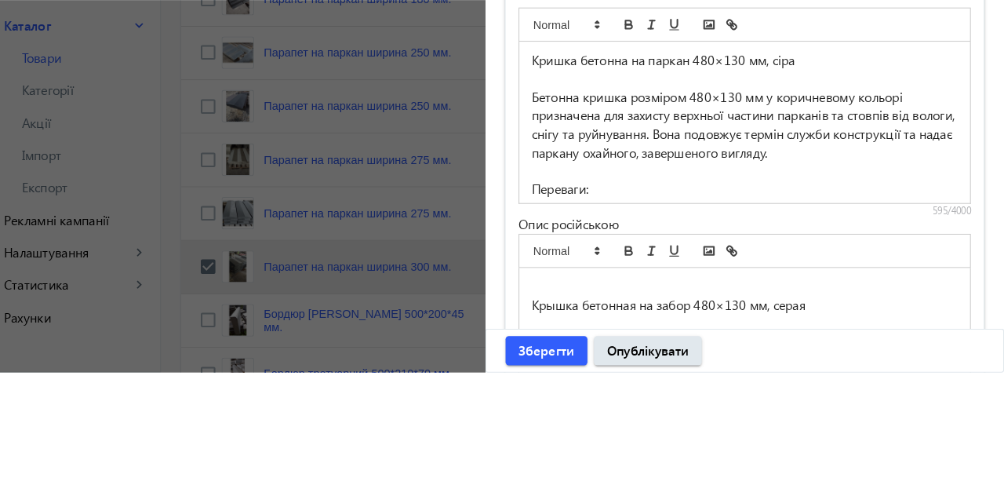
click at [869, 224] on p "Бетонна кришка розміром 480×130 мм у коричневому кольорі призначена для захисту…" at bounding box center [753, 255] width 413 height 71
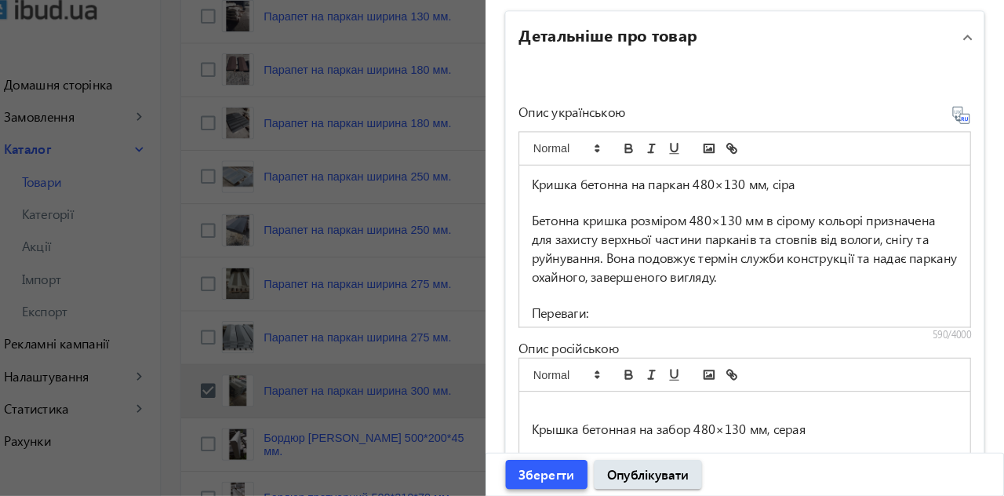
click at [566, 475] on span "Зберегти" at bounding box center [561, 474] width 54 height 17
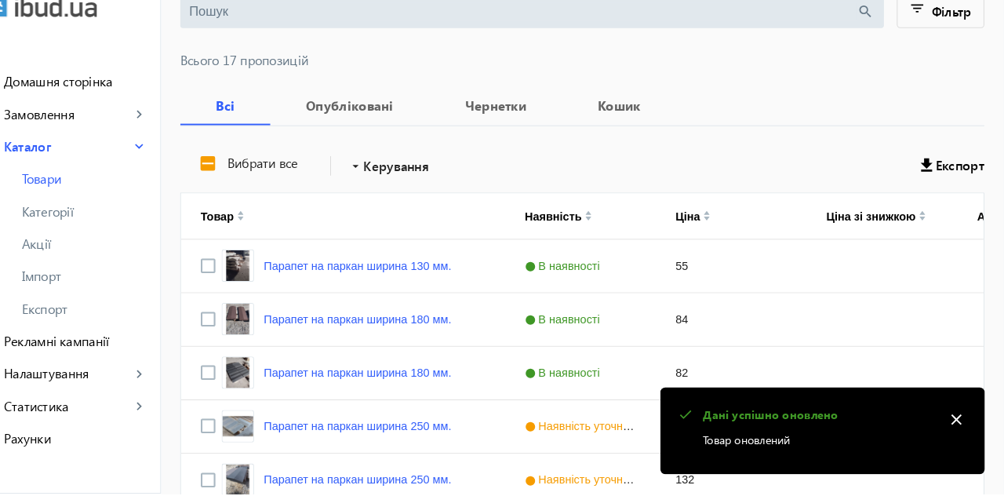
scroll to position [184, 0]
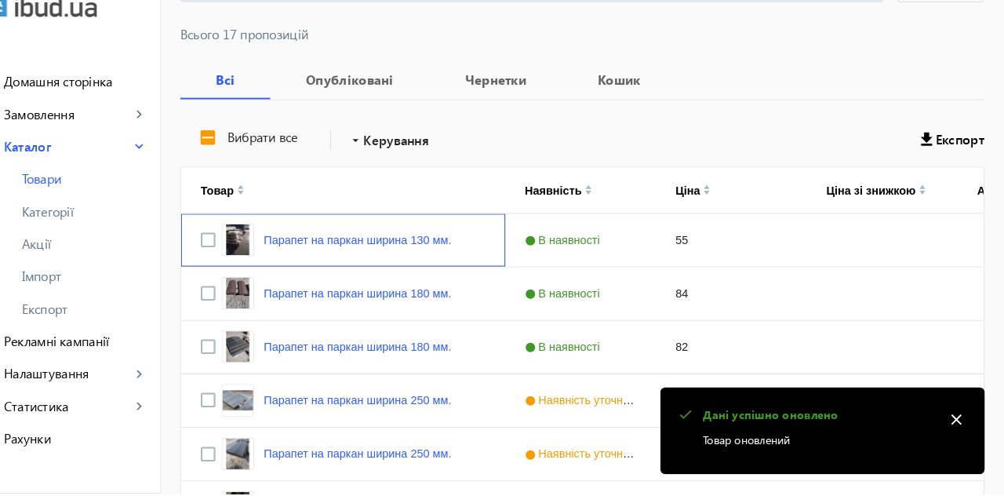
click at [421, 248] on link "Парапет на паркан ширина 130 мм." at bounding box center [378, 250] width 181 height 13
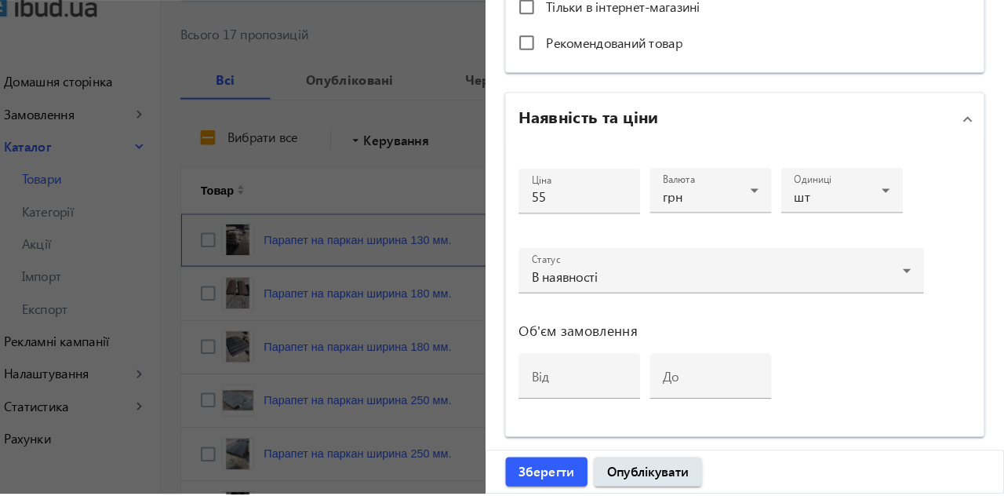
scroll to position [659, 0]
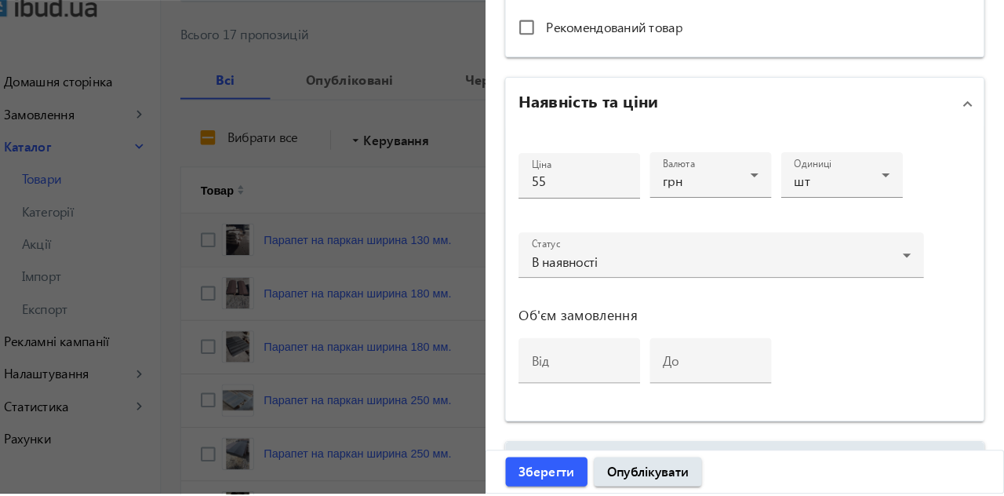
click at [809, 464] on mat-panel-title "Детальніше про товар" at bounding box center [743, 464] width 419 height 28
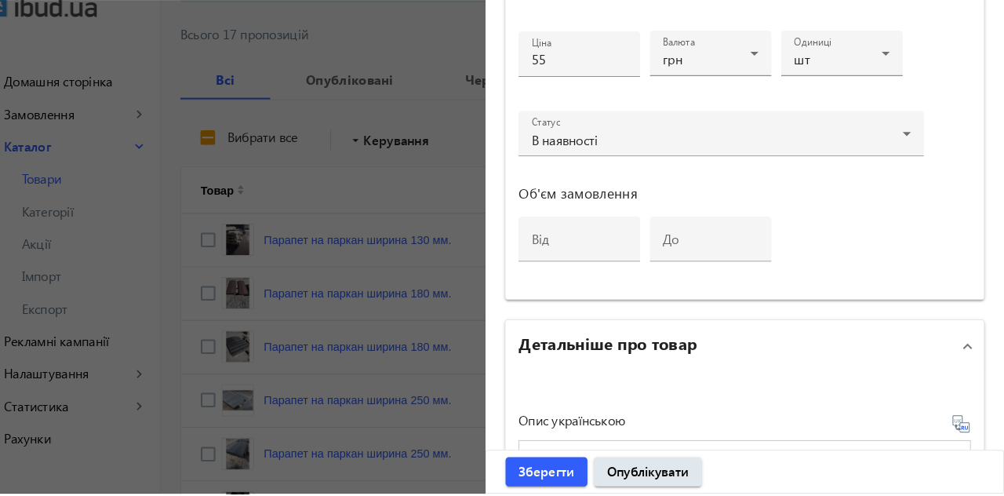
scroll to position [771, 0]
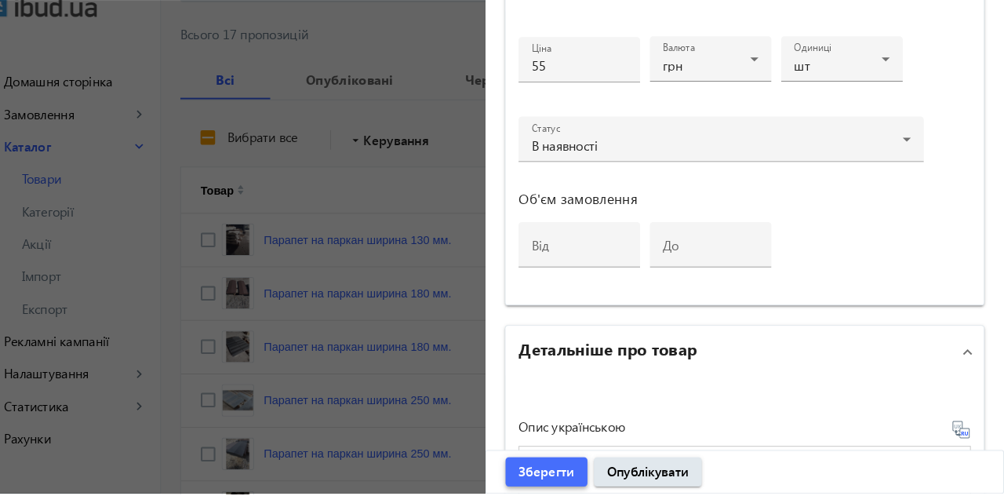
click at [566, 483] on span "Зберегти" at bounding box center [561, 474] width 54 height 17
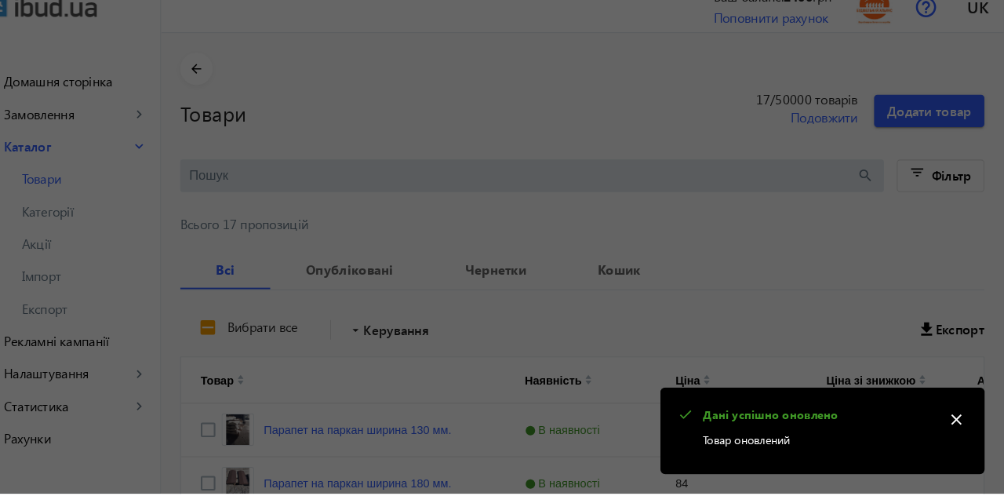
scroll to position [0, 0]
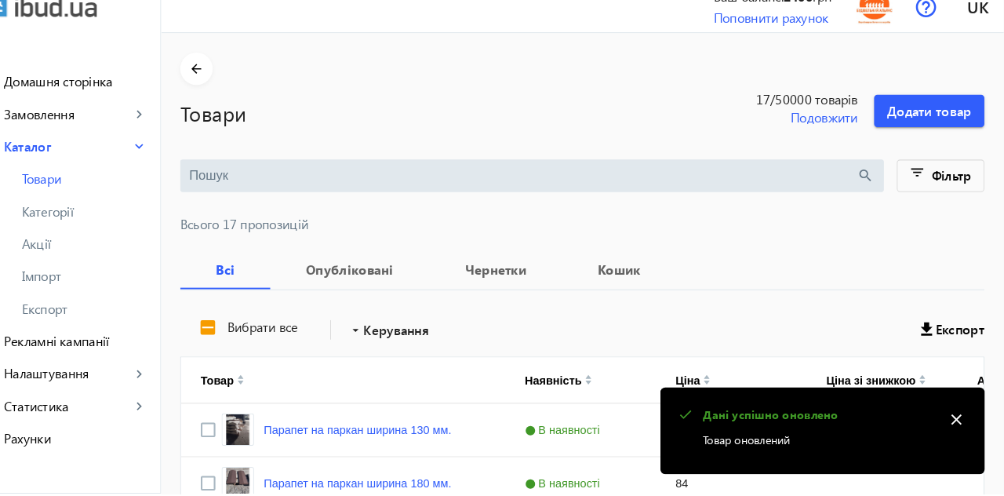
click at [406, 486] on link "Парапет на паркан ширина 180 мм." at bounding box center [378, 485] width 181 height 13
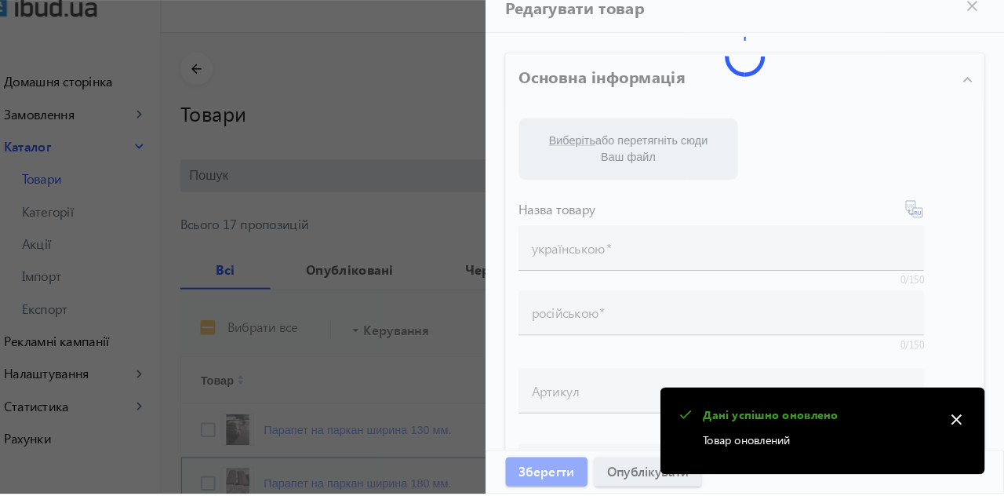
type input "Парапет на паркан ширина 180 мм."
type input "Парапет на забор ширина 180 мм"
type input "84"
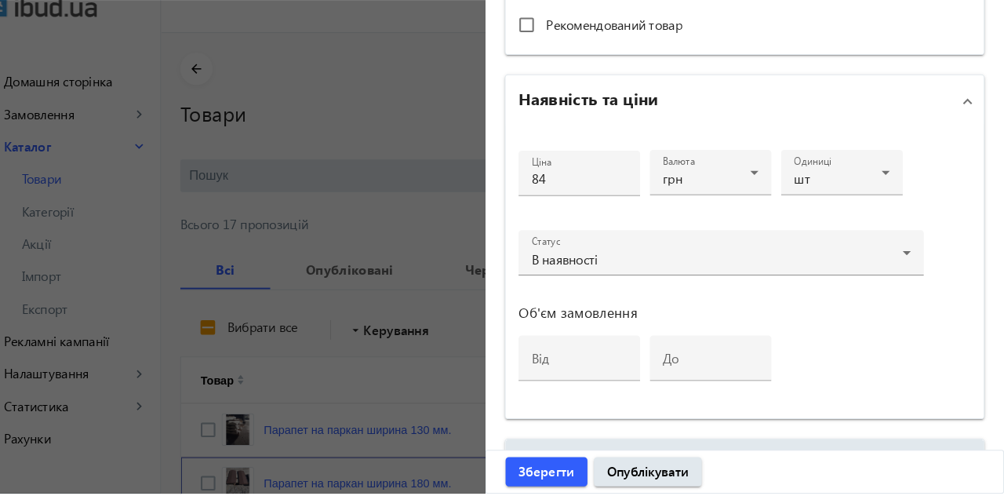
scroll to position [736, 0]
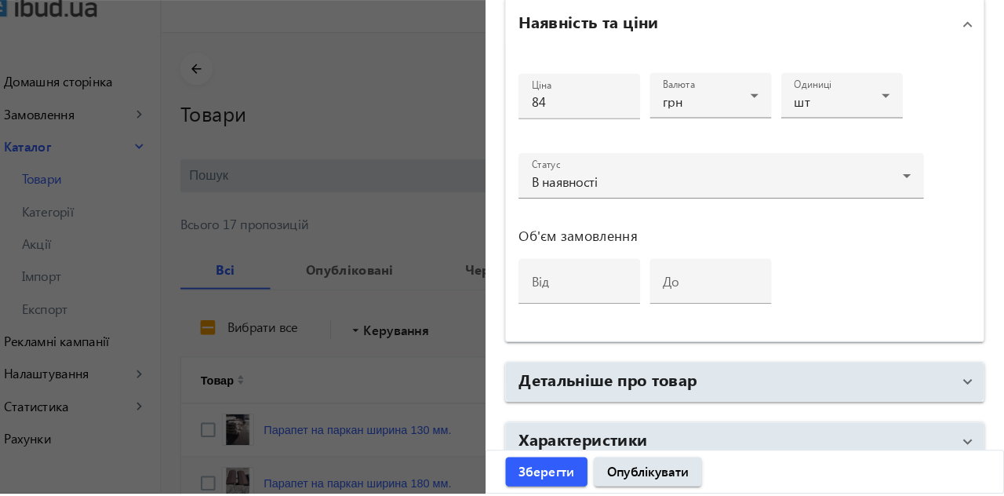
click at [719, 376] on mat-panel-title "Детальніше про товар" at bounding box center [743, 387] width 419 height 28
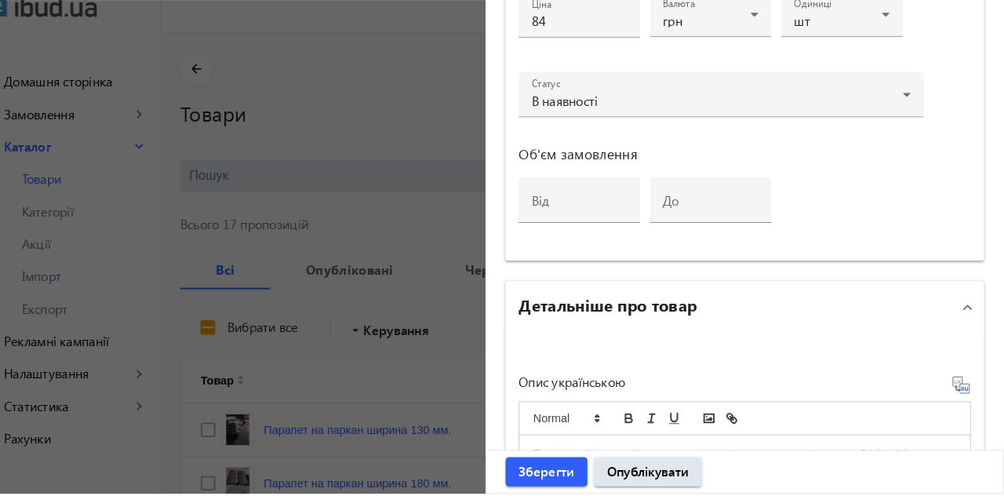
scroll to position [814, 0]
click at [563, 483] on span "Зберегти" at bounding box center [561, 474] width 54 height 17
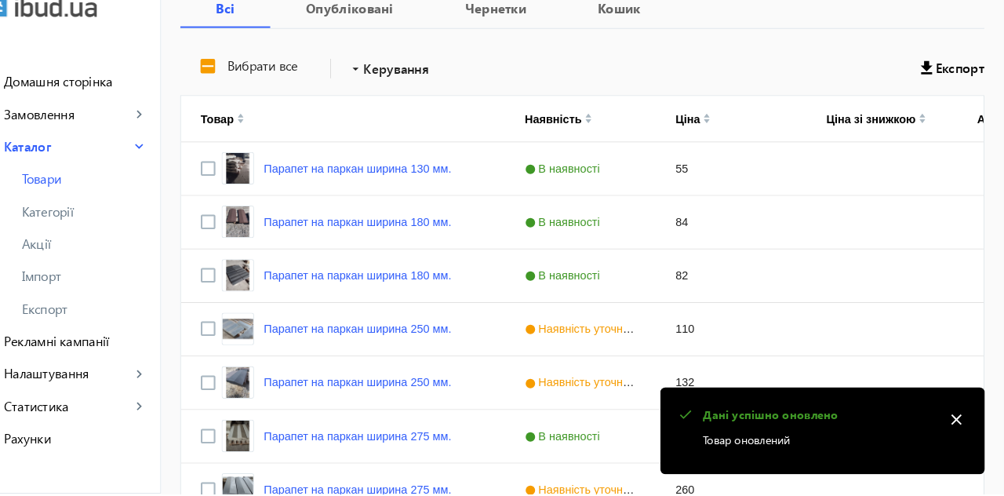
scroll to position [256, 0]
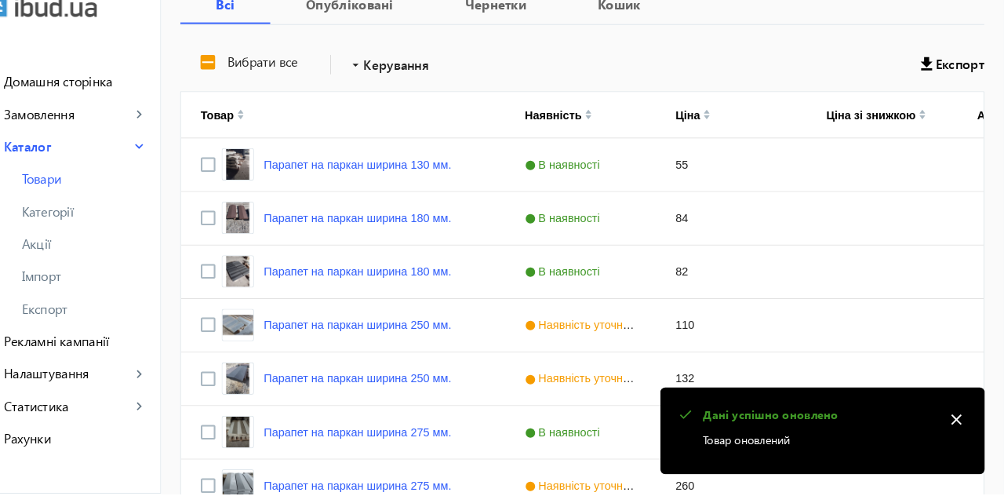
click at [455, 282] on link "Парапет на паркан ширина 180 мм." at bounding box center [378, 281] width 181 height 13
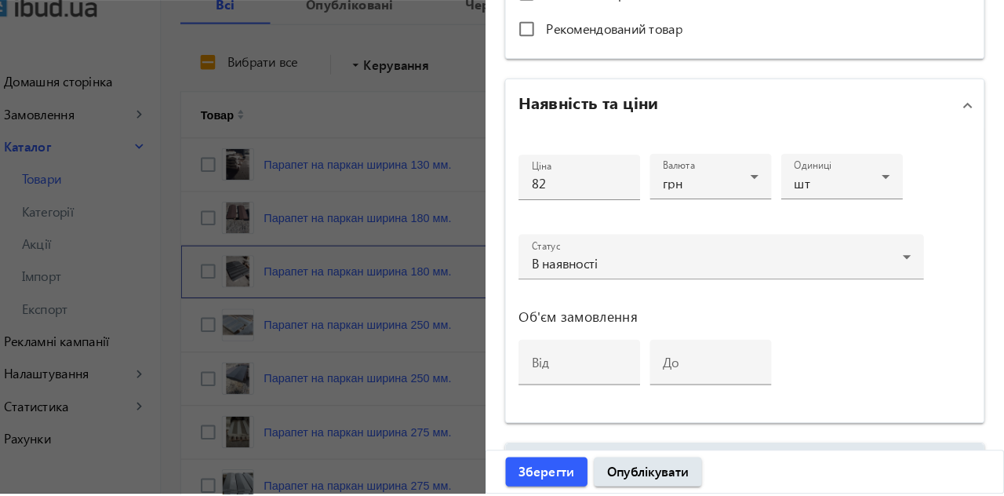
scroll to position [736, 0]
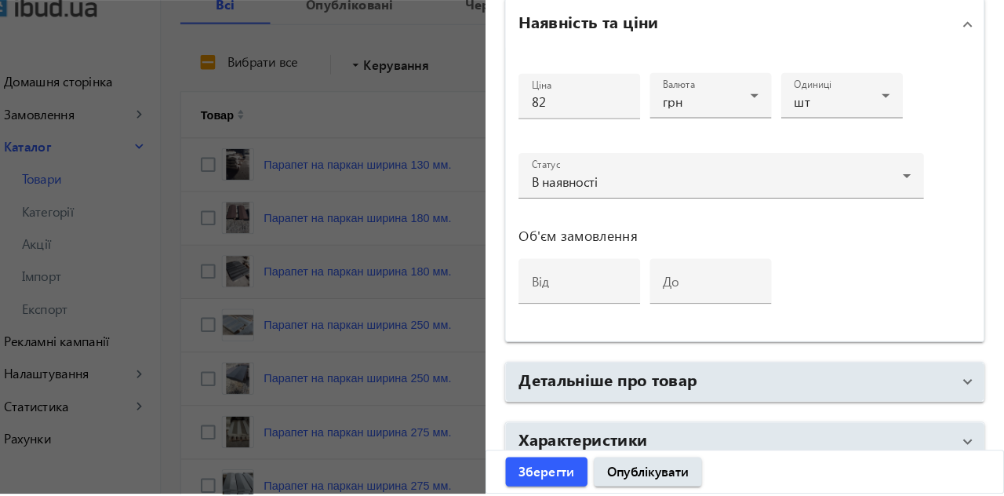
click at [698, 379] on h2 "Детальніше про товар" at bounding box center [620, 384] width 173 height 22
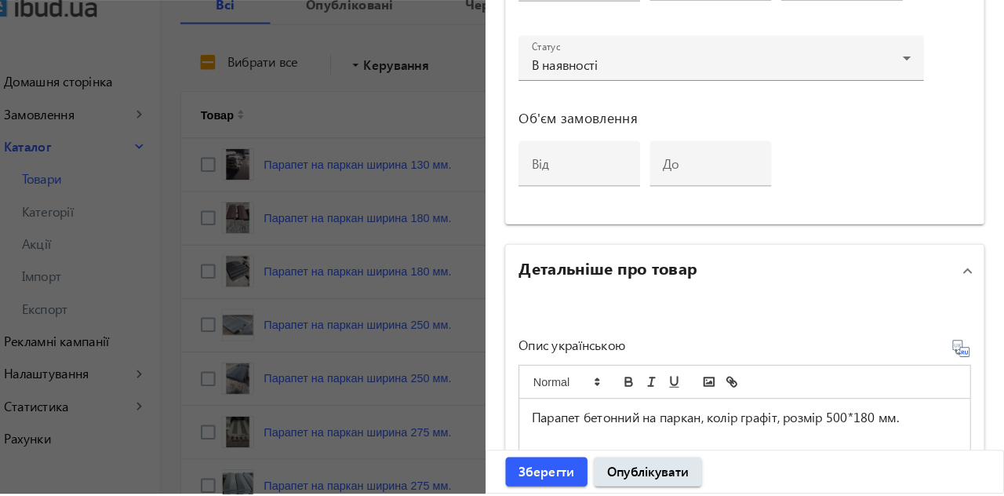
scroll to position [846, 0]
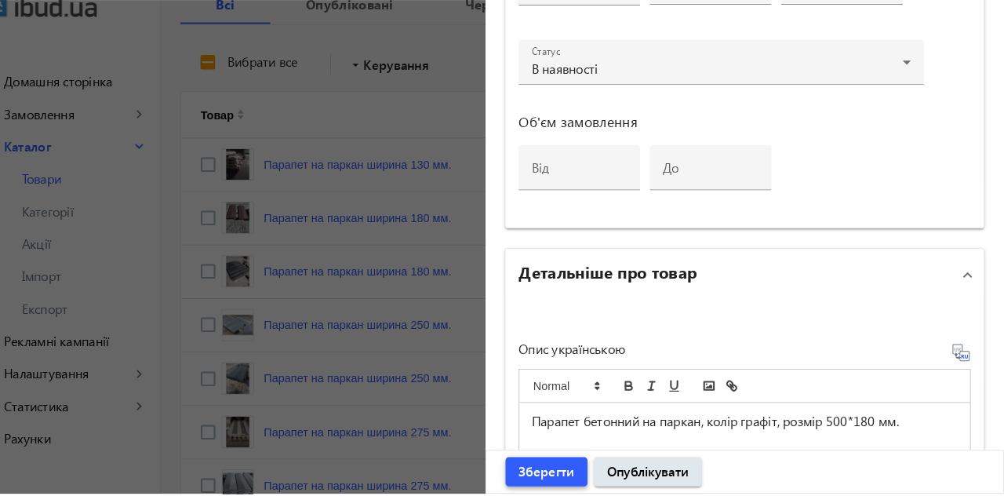
click at [563, 483] on span "Зберегти" at bounding box center [561, 474] width 54 height 17
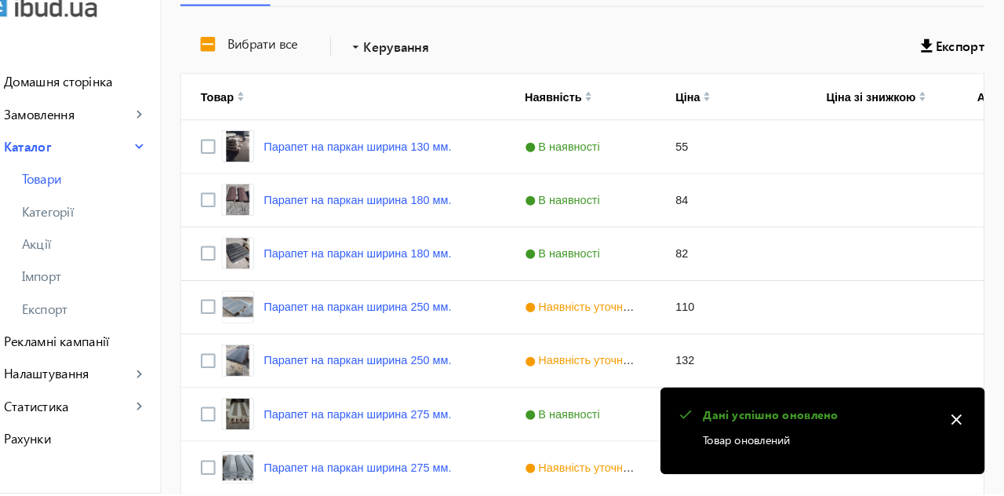
scroll to position [275, 0]
click at [447, 311] on link "Парапет на паркан ширина 250 мм." at bounding box center [378, 314] width 181 height 13
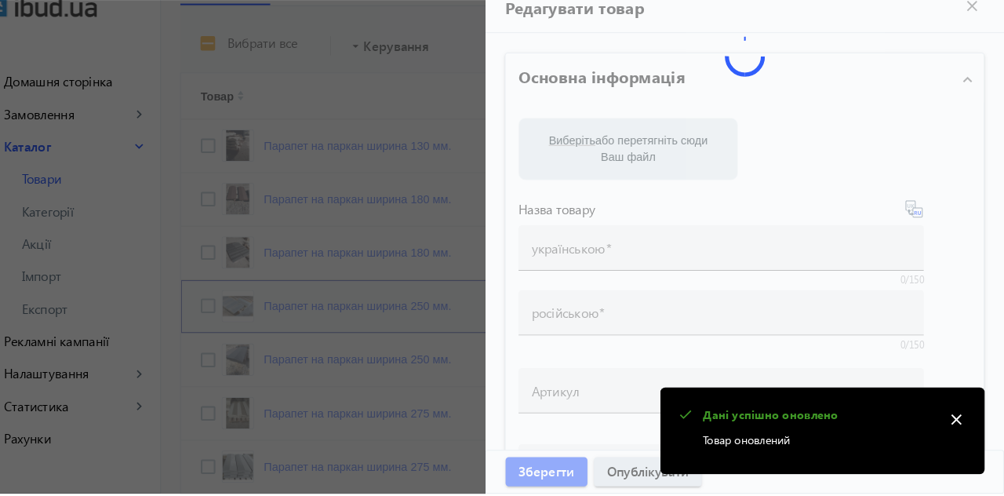
type input "Парапет на паркан ширина 250 мм."
type input "Парапет на забор ширина 250 мм"
type input "110"
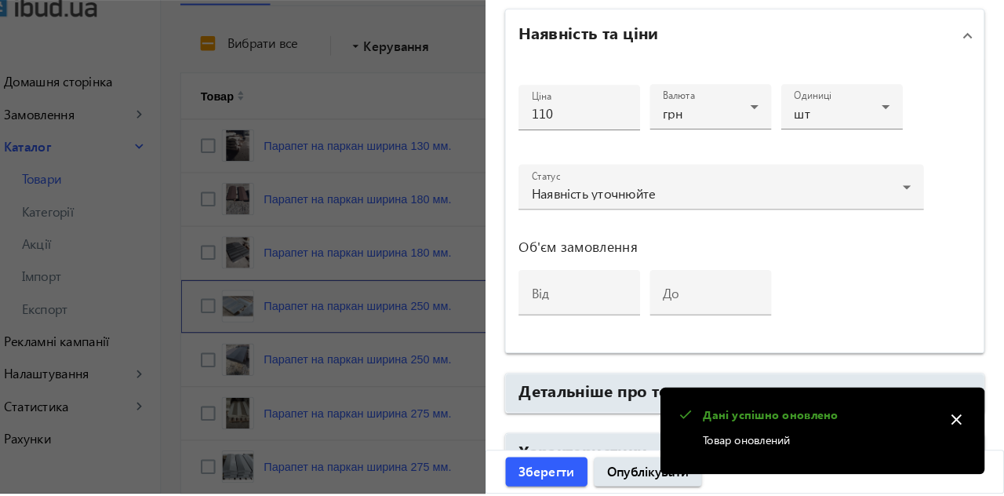
scroll to position [736, 0]
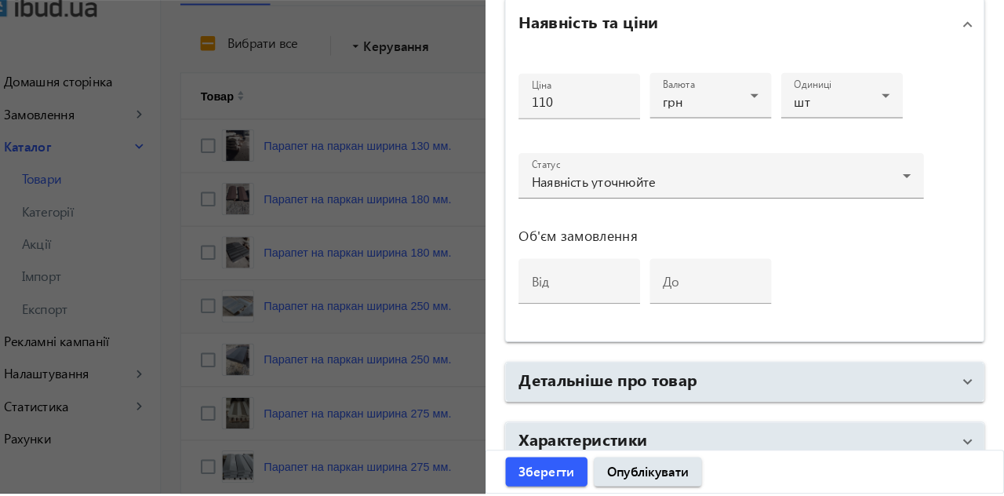
click at [711, 384] on mat-panel-title "Детальніше про товар" at bounding box center [743, 387] width 419 height 28
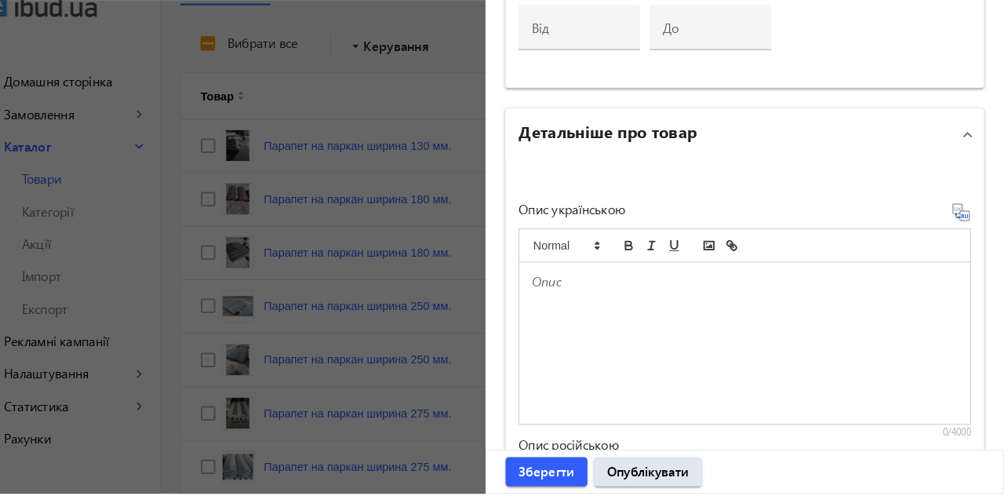
scroll to position [985, 0]
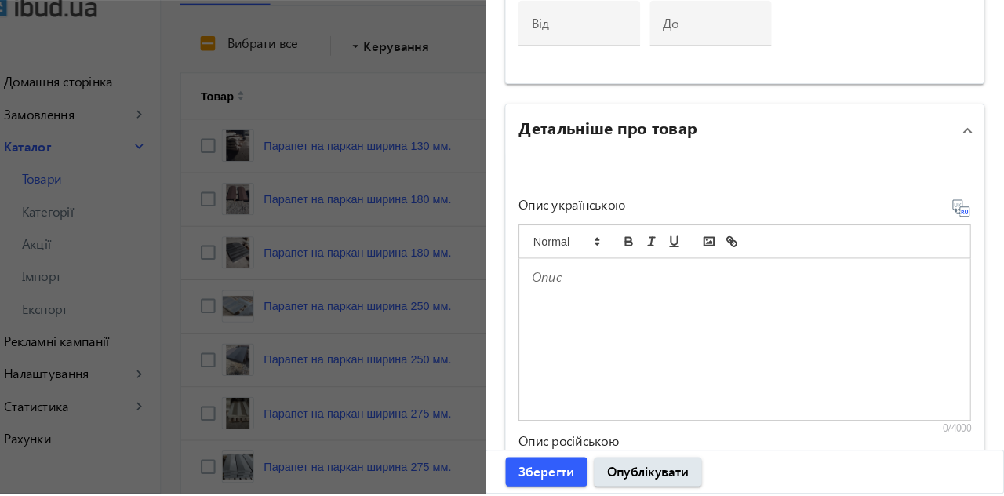
click at [635, 303] on div at bounding box center [753, 346] width 436 height 156
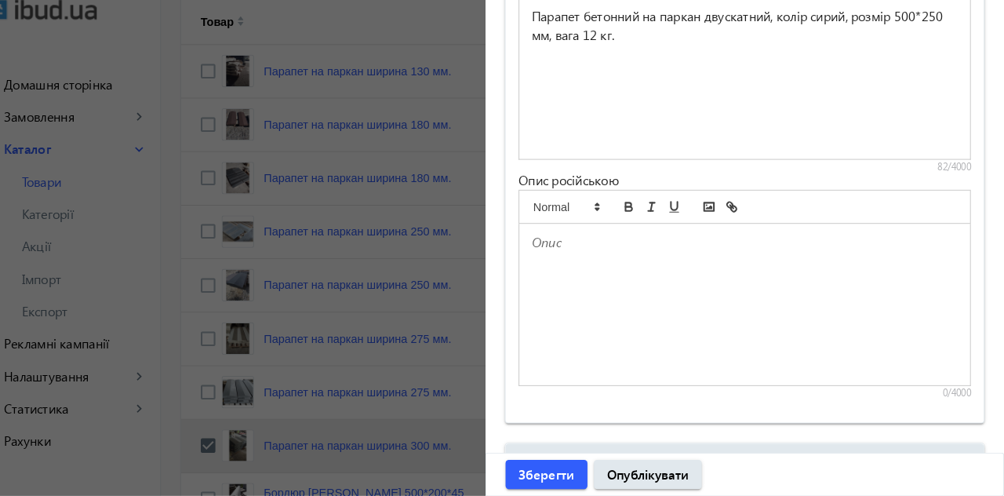
scroll to position [1241, 0]
click at [625, 254] on p at bounding box center [753, 250] width 413 height 18
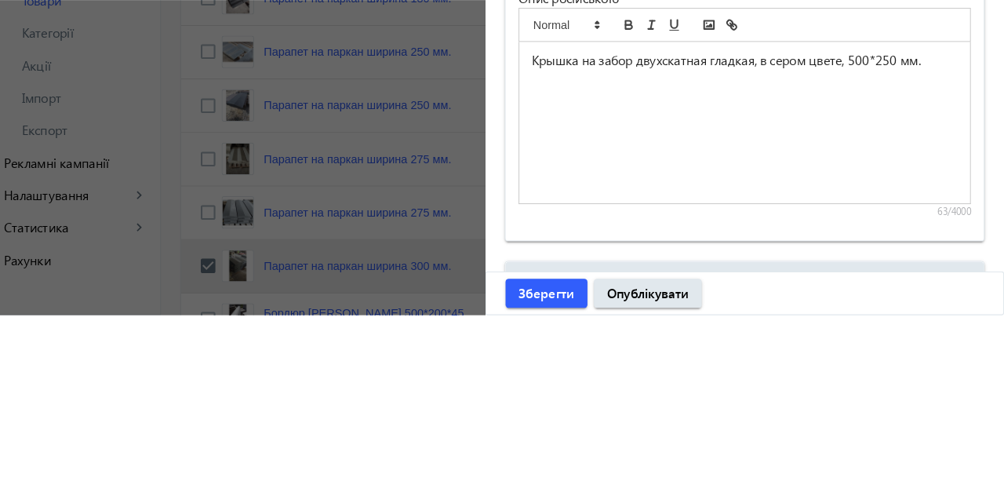
scroll to position [348, 0]
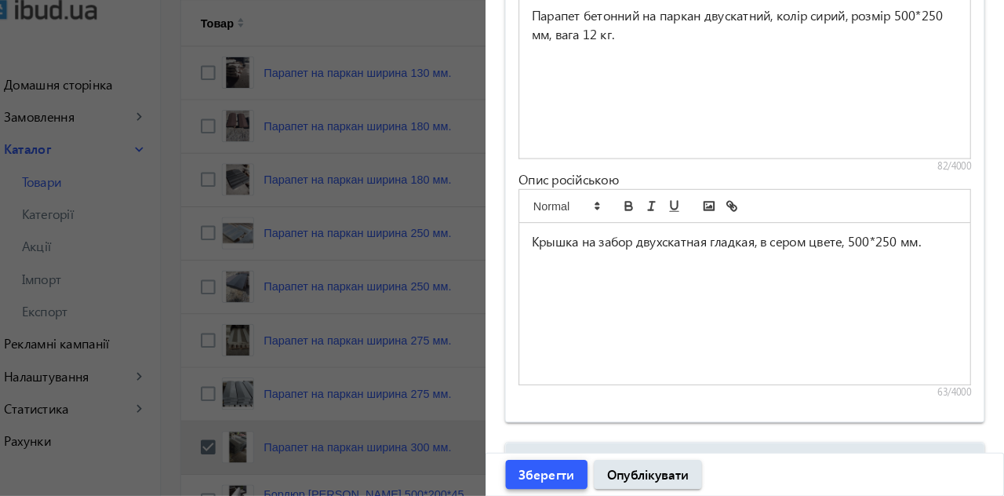
click at [565, 475] on span "Зберегти" at bounding box center [561, 474] width 54 height 17
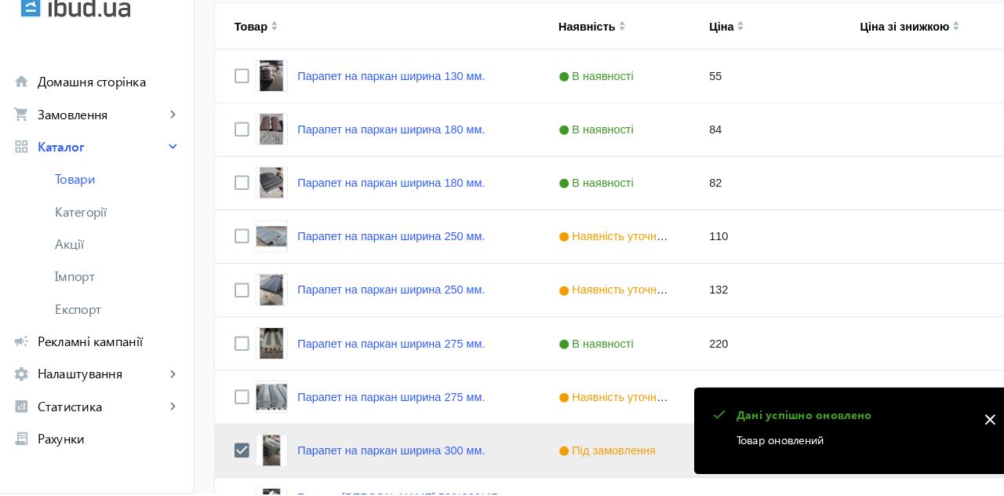
scroll to position [345, 0]
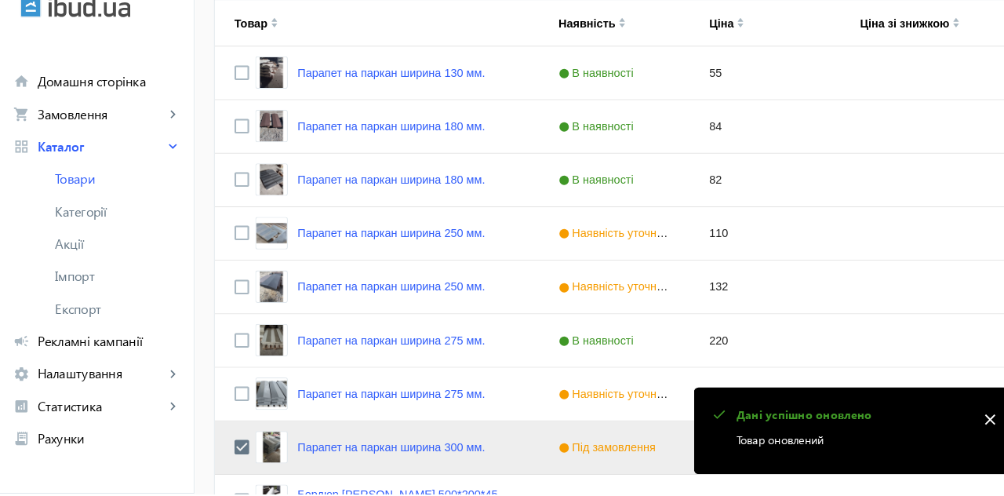
click at [453, 349] on link "Парапет на паркан ширина 275 мм." at bounding box center [378, 347] width 181 height 13
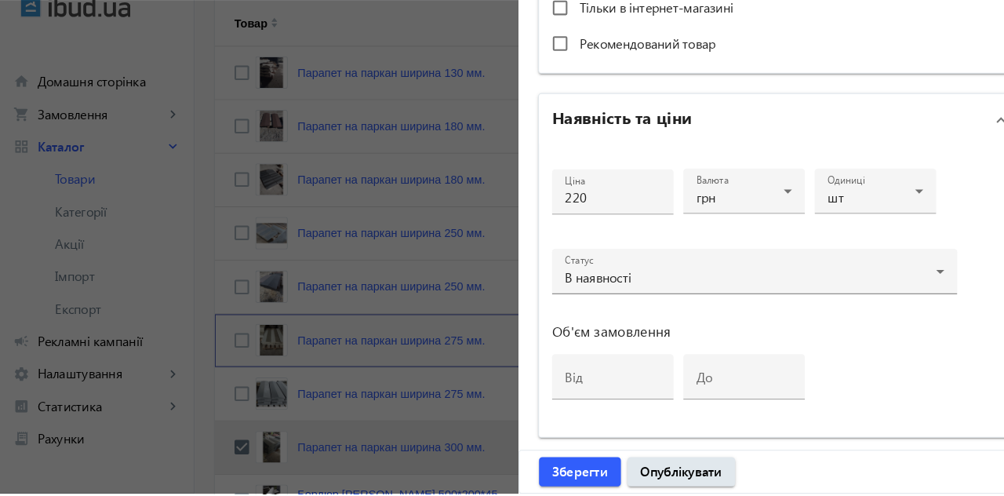
scroll to position [736, 0]
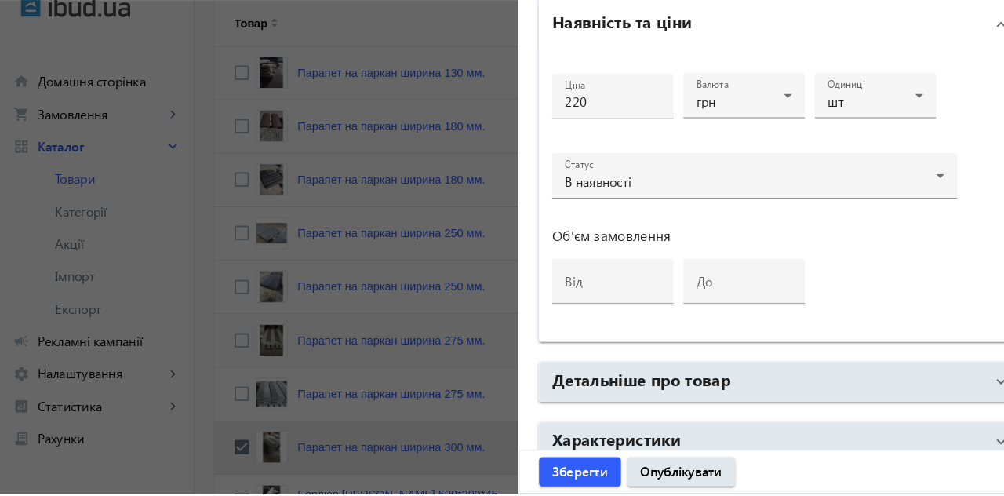
click at [700, 381] on h2 "Детальніше про товар" at bounding box center [620, 384] width 173 height 22
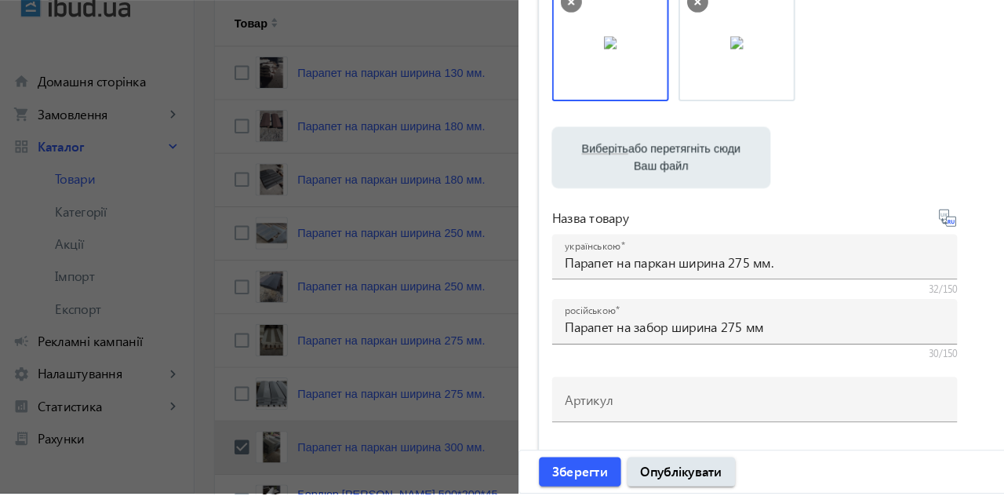
scroll to position [0, 0]
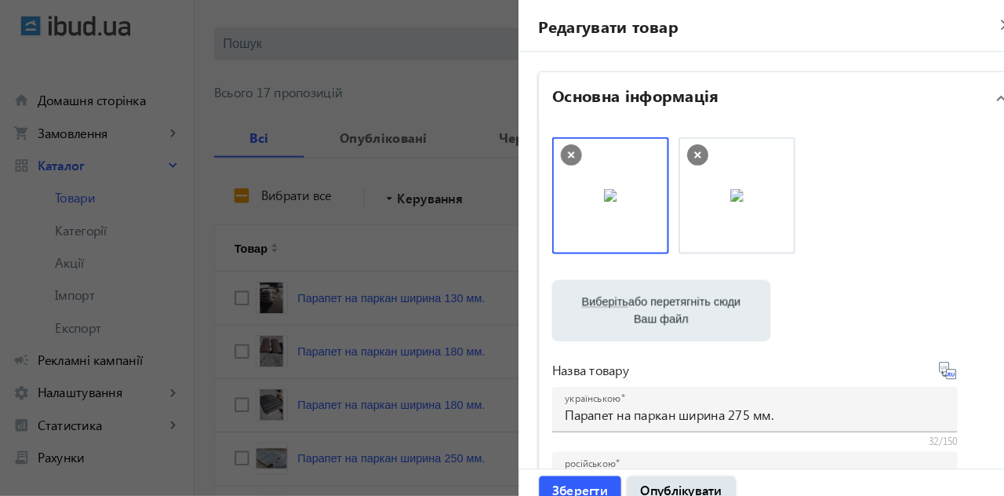
click at [966, 15] on mat-icon "close" at bounding box center [974, 25] width 24 height 24
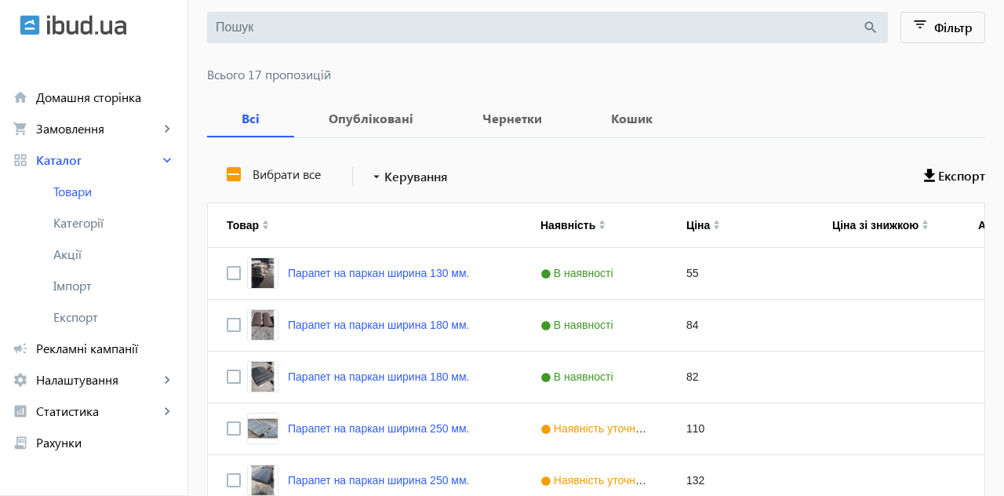
scroll to position [154, 0]
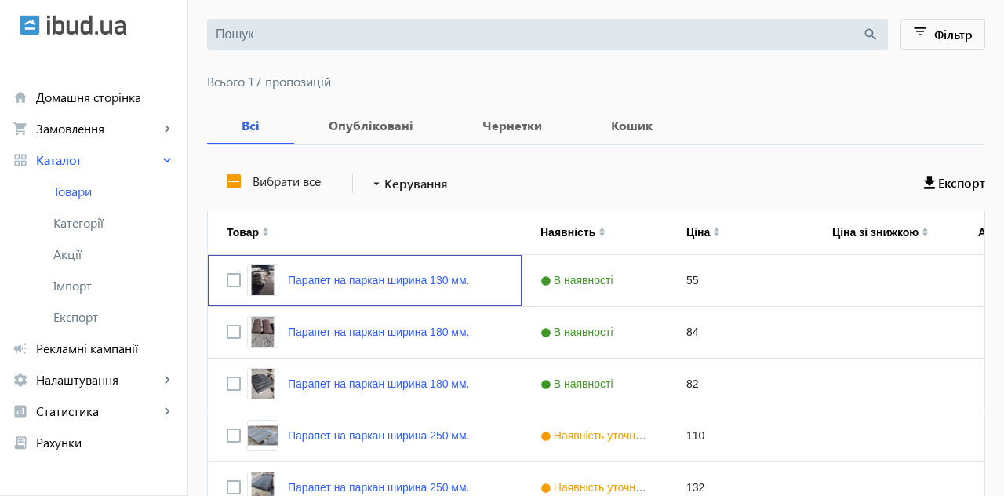
click at [467, 279] on link "Парапет на паркан ширина 130 мм." at bounding box center [378, 280] width 181 height 13
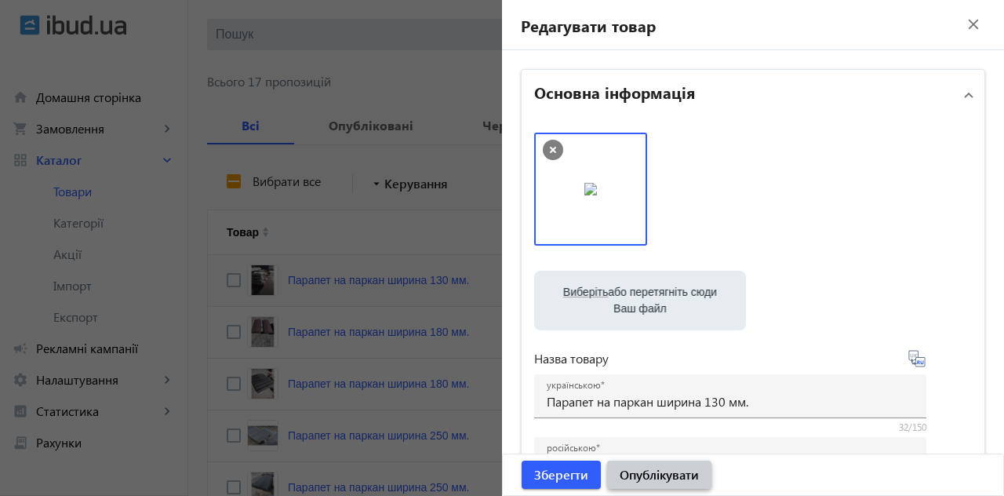
click at [676, 471] on span "Опублікувати" at bounding box center [659, 474] width 79 height 17
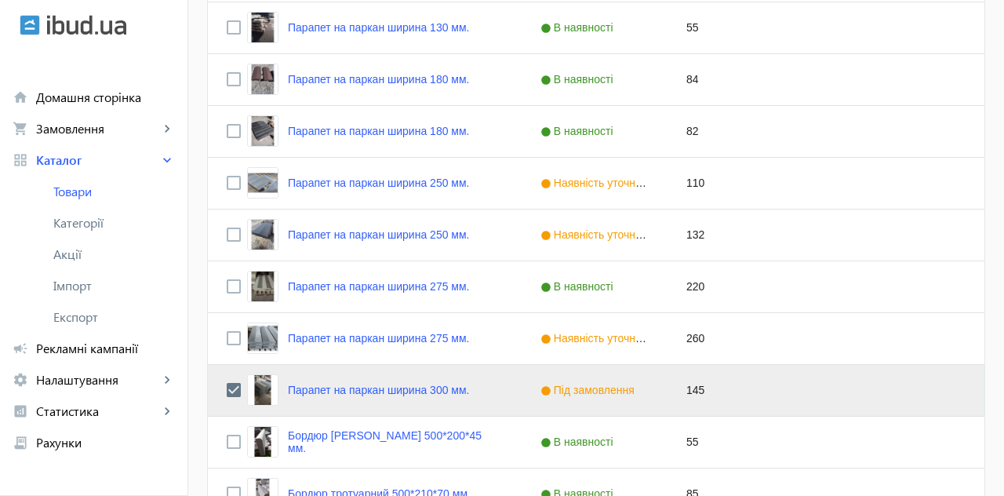
scroll to position [408, 0]
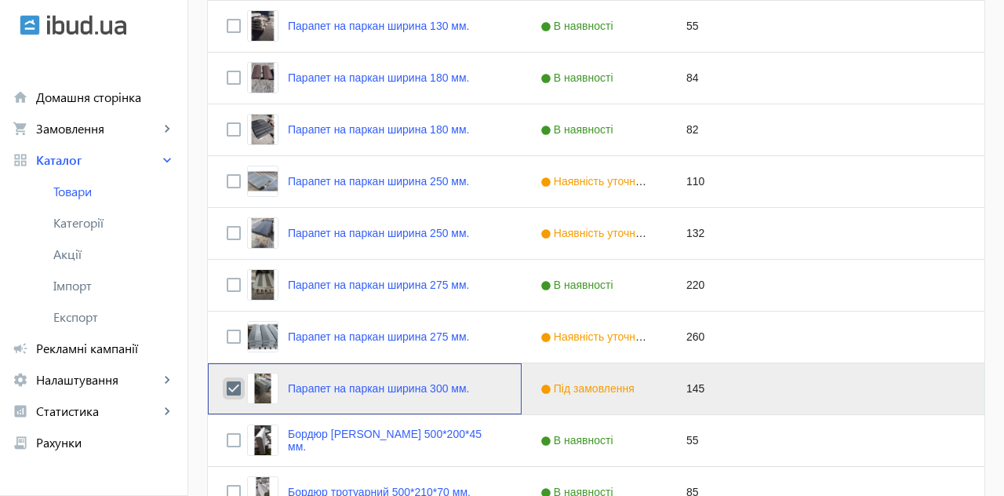
click at [231, 391] on input "Press Space to toggle row selection (checked)" at bounding box center [234, 388] width 14 height 14
checkbox input "false"
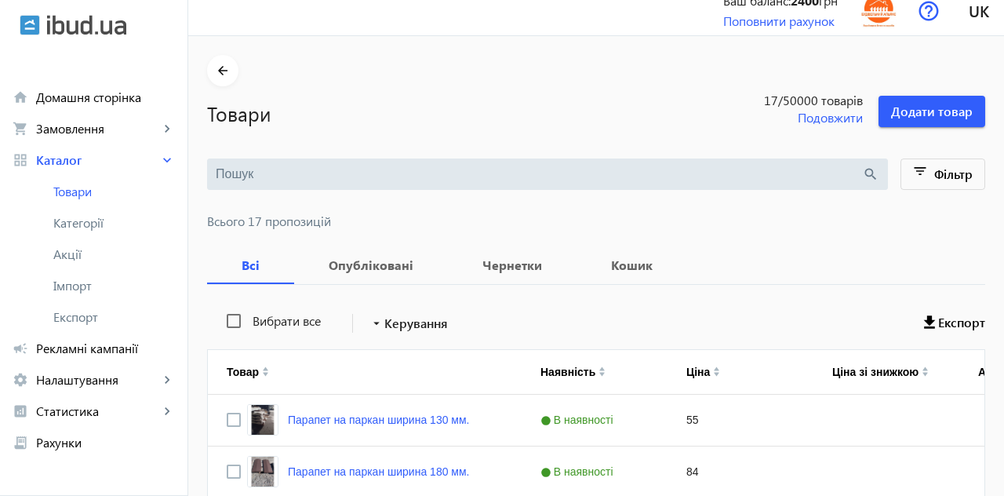
scroll to position [0, 0]
